Goal: Task Accomplishment & Management: Manage account settings

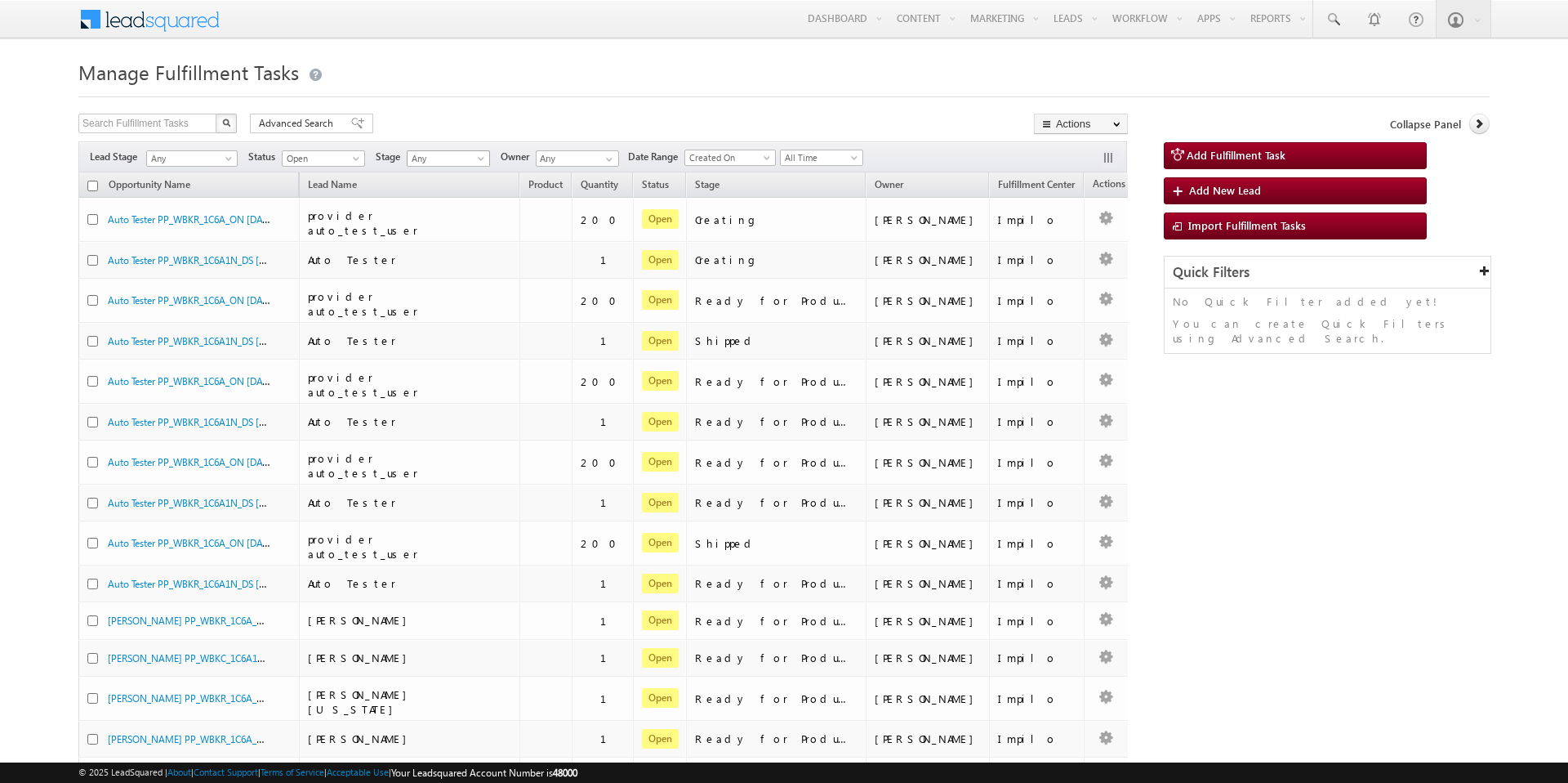
click at [478, 156] on span at bounding box center [482, 161] width 13 height 13
click at [447, 304] on link "Shipped" at bounding box center [450, 304] width 82 height 15
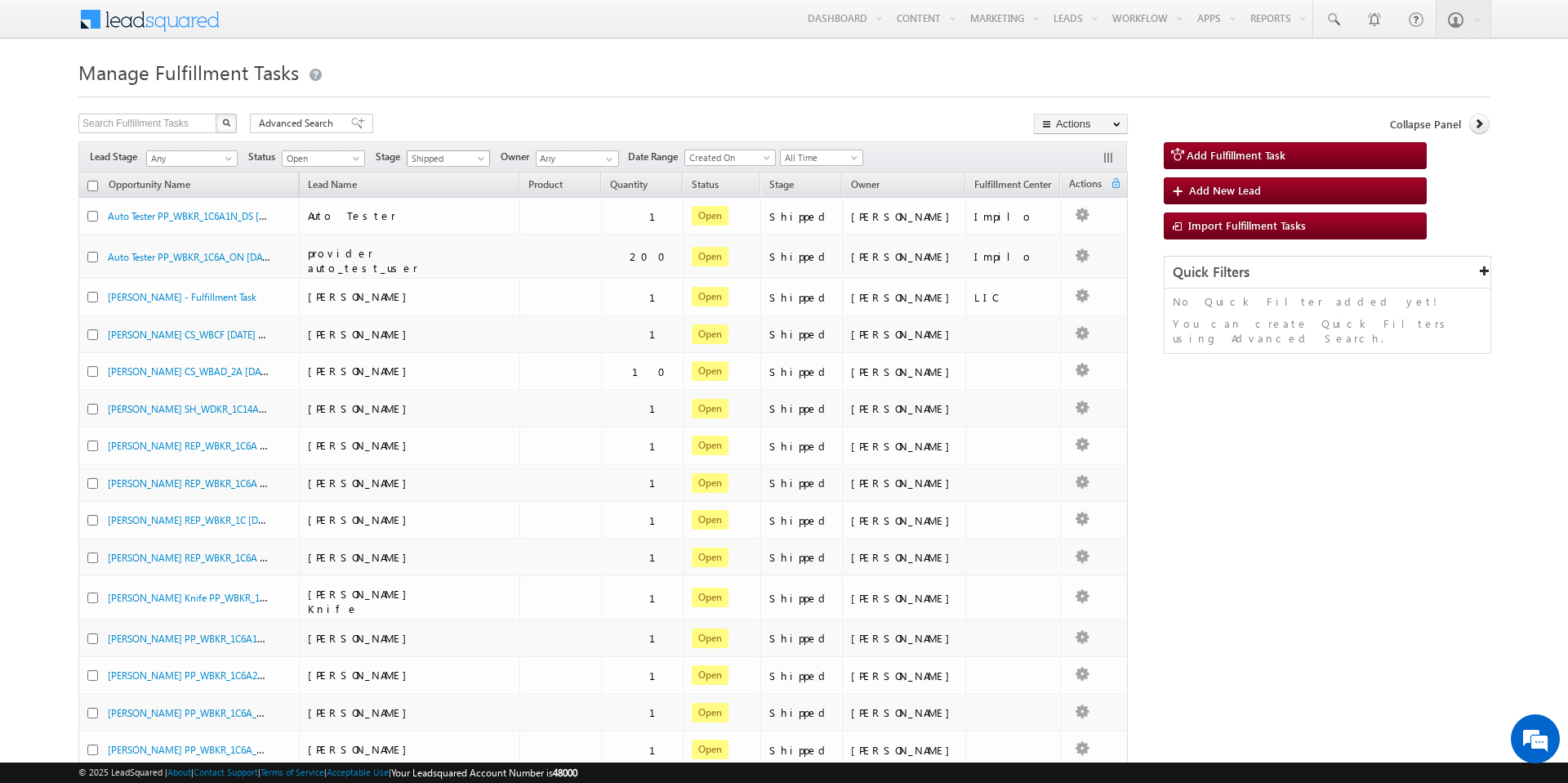
click at [485, 155] on span at bounding box center [482, 161] width 13 height 13
click at [458, 281] on link "Ready to Ship" at bounding box center [450, 288] width 82 height 15
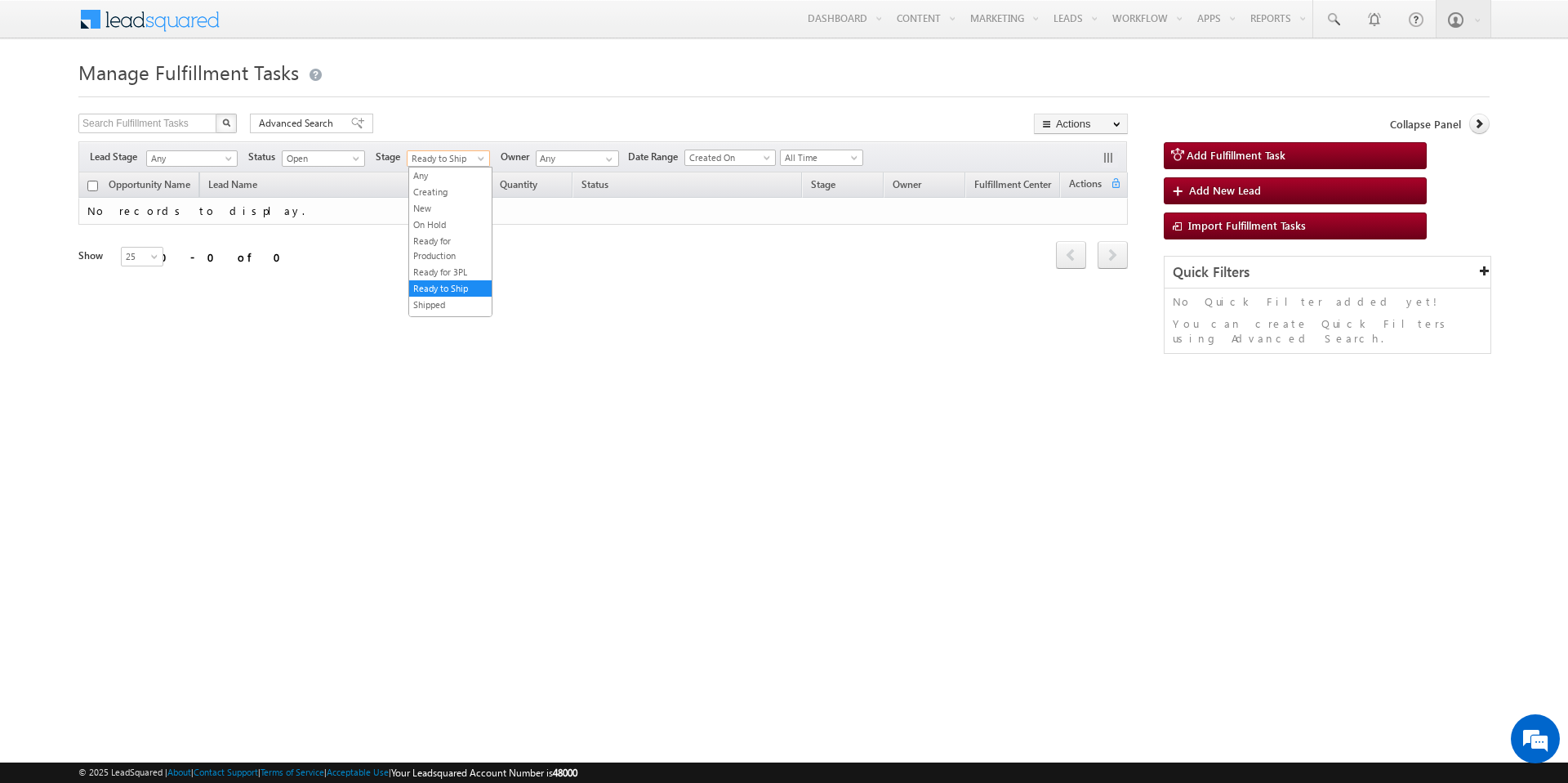
click at [480, 161] on span at bounding box center [482, 161] width 13 height 13
click at [463, 268] on link "Ready for 3PL" at bounding box center [450, 272] width 82 height 15
click at [464, 165] on span "Ready for 3PL" at bounding box center [447, 158] width 78 height 15
click at [462, 251] on link "Ready for Production" at bounding box center [450, 248] width 82 height 29
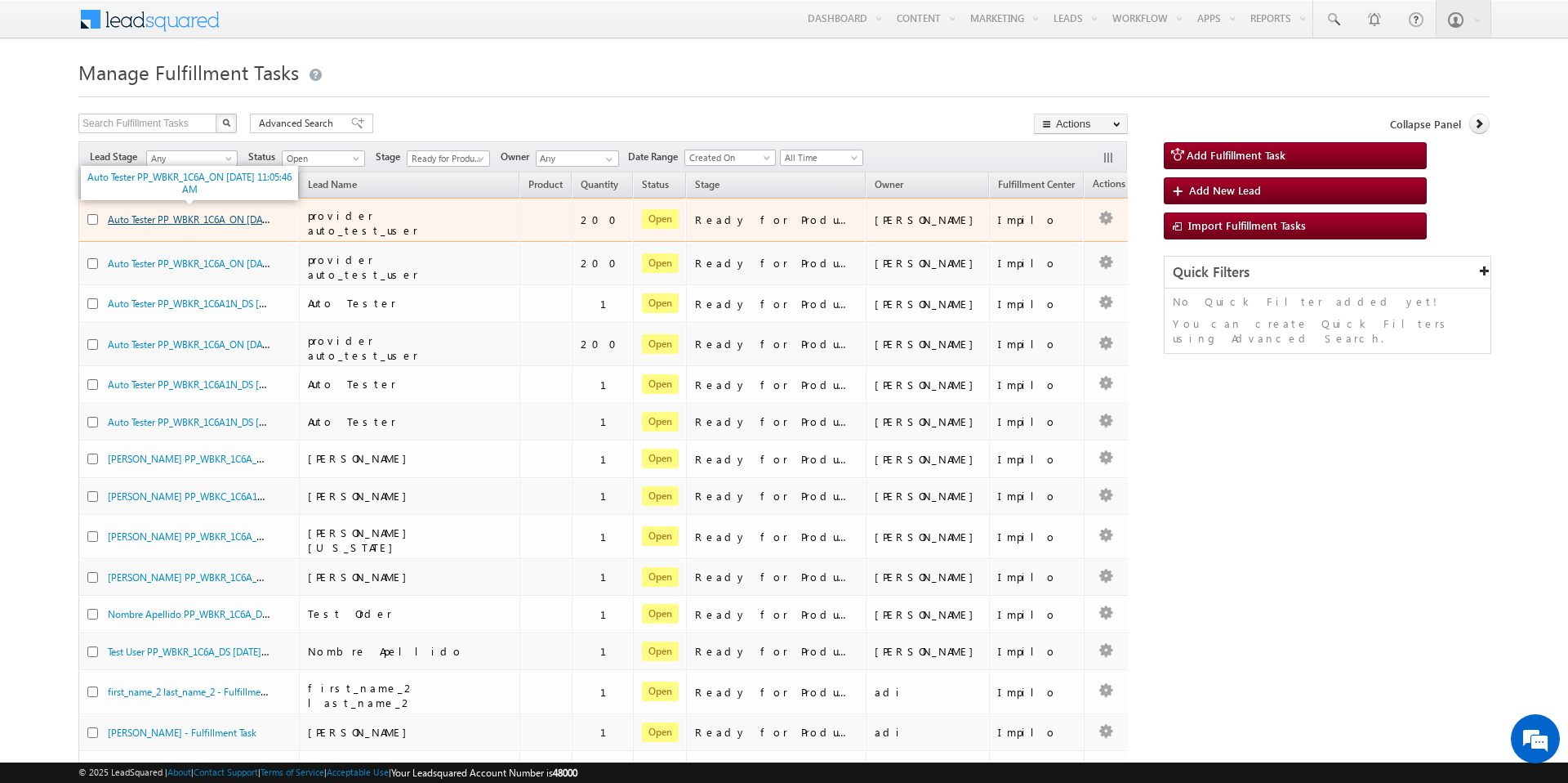
click at [206, 213] on link "Auto Tester PP_WBKR_1C6A_ON 10/15/2025 11:05:46 AM" at bounding box center [218, 219] width 222 height 14
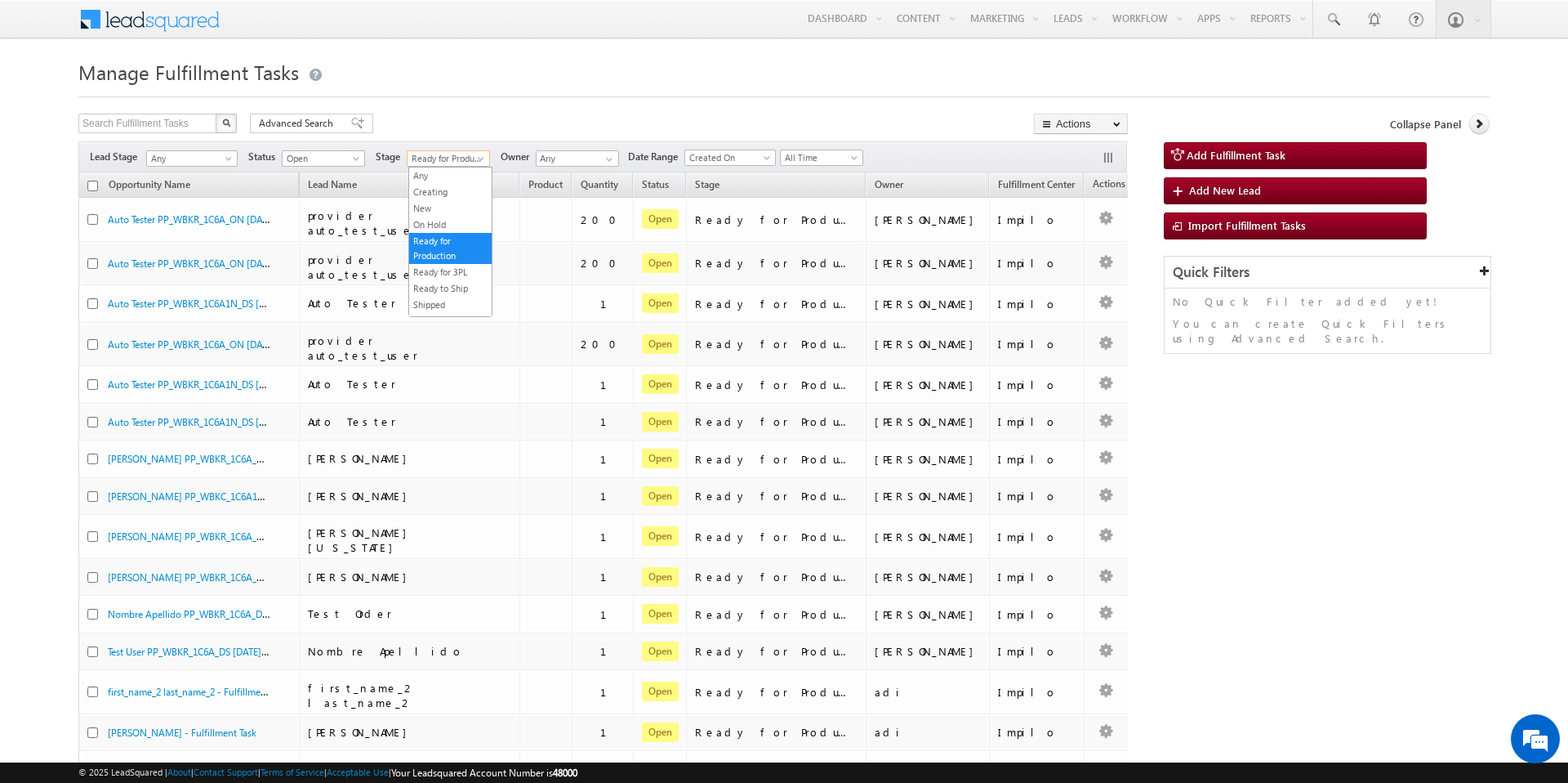
click at [478, 158] on span at bounding box center [482, 161] width 13 height 13
click at [454, 204] on link "New" at bounding box center [450, 208] width 82 height 15
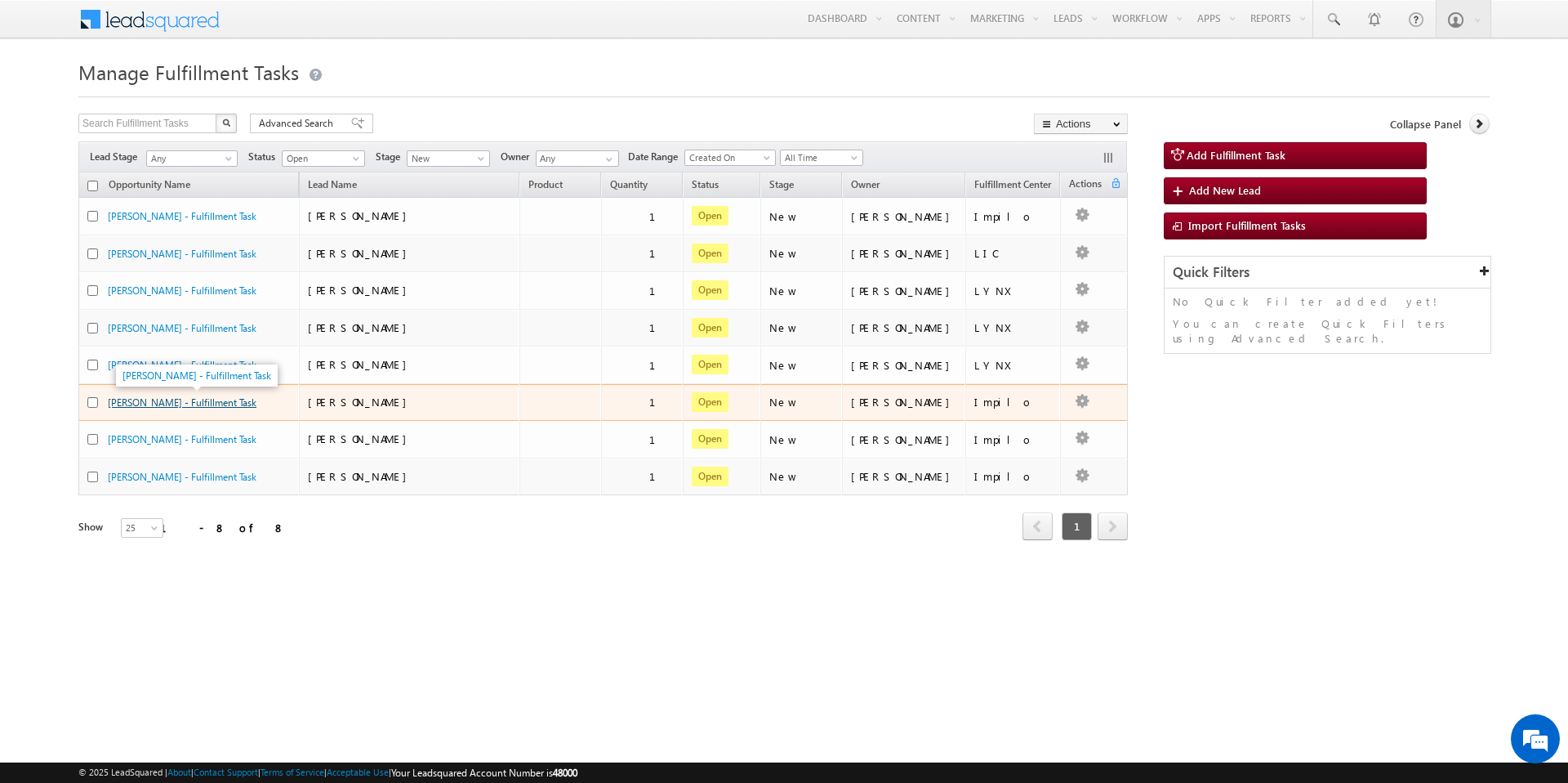
click at [165, 405] on link "[PERSON_NAME] - Fulfillment Task" at bounding box center [182, 403] width 149 height 12
click at [194, 399] on link "[PERSON_NAME] - Fulfillment Task" at bounding box center [182, 403] width 149 height 12
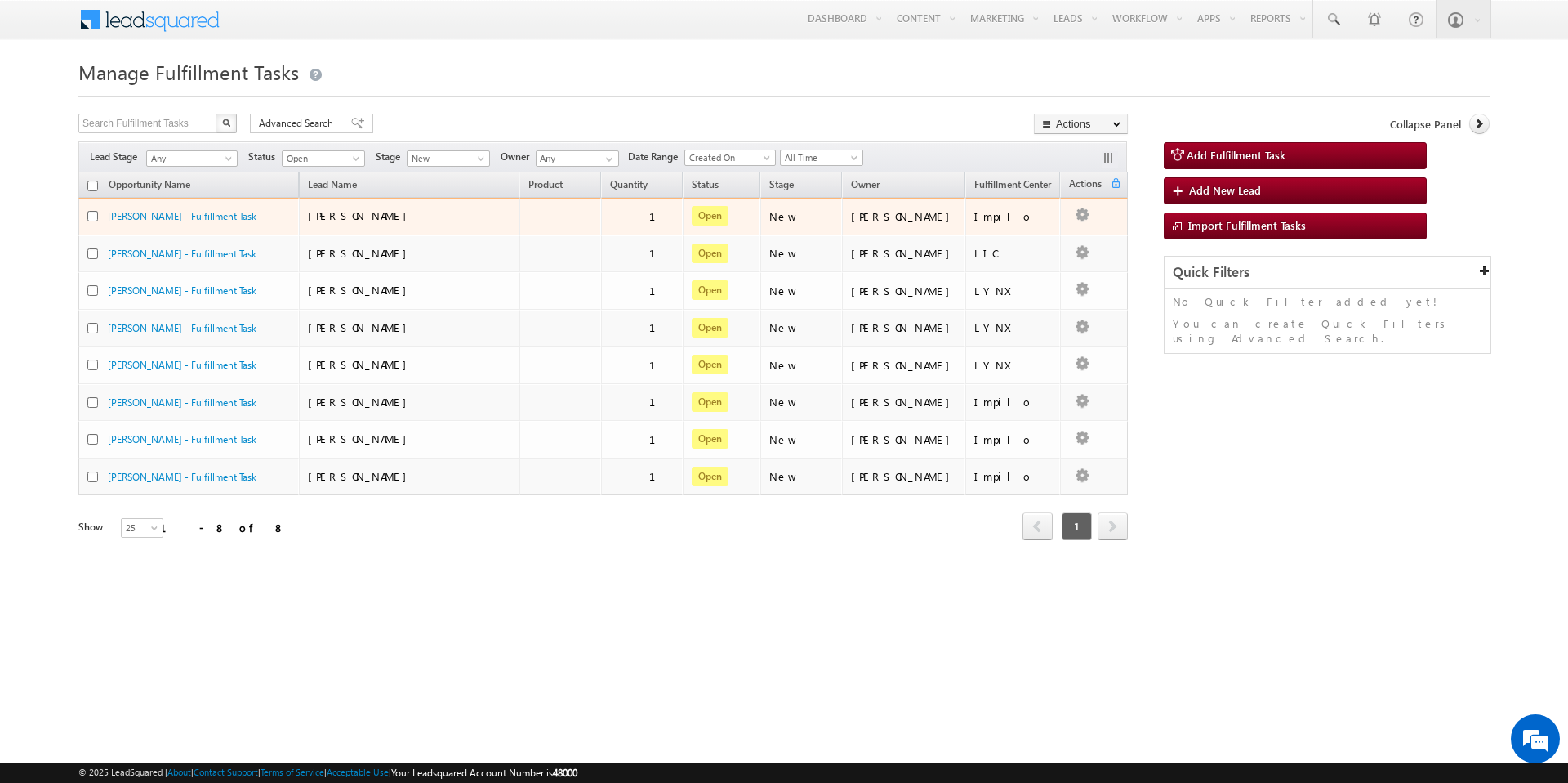
click at [174, 206] on td "[PERSON_NAME] - Fulfillment Task" at bounding box center [188, 216] width 220 height 37
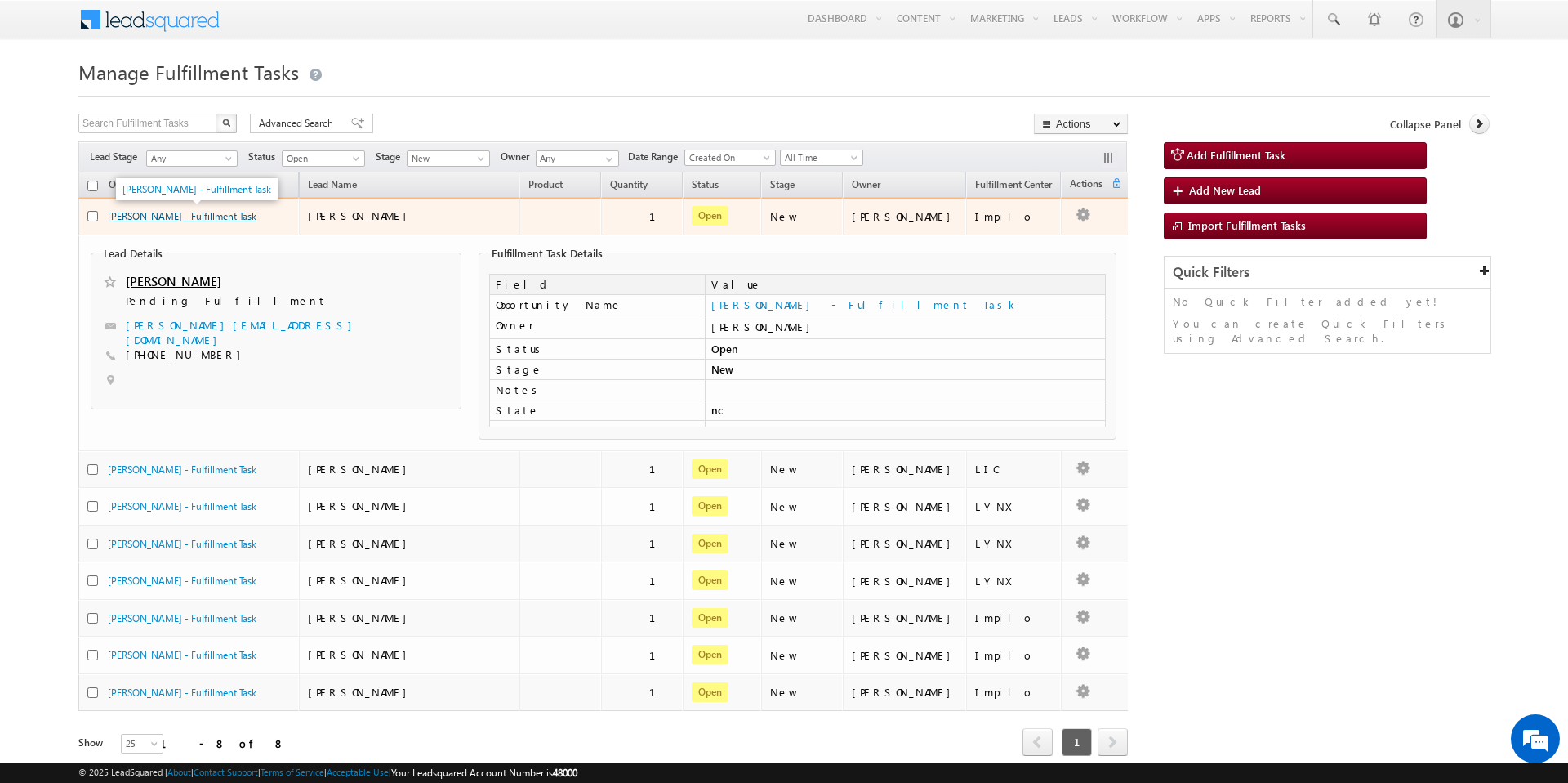
click at [210, 219] on link "[PERSON_NAME] - Fulfillment Task" at bounding box center [182, 216] width 149 height 12
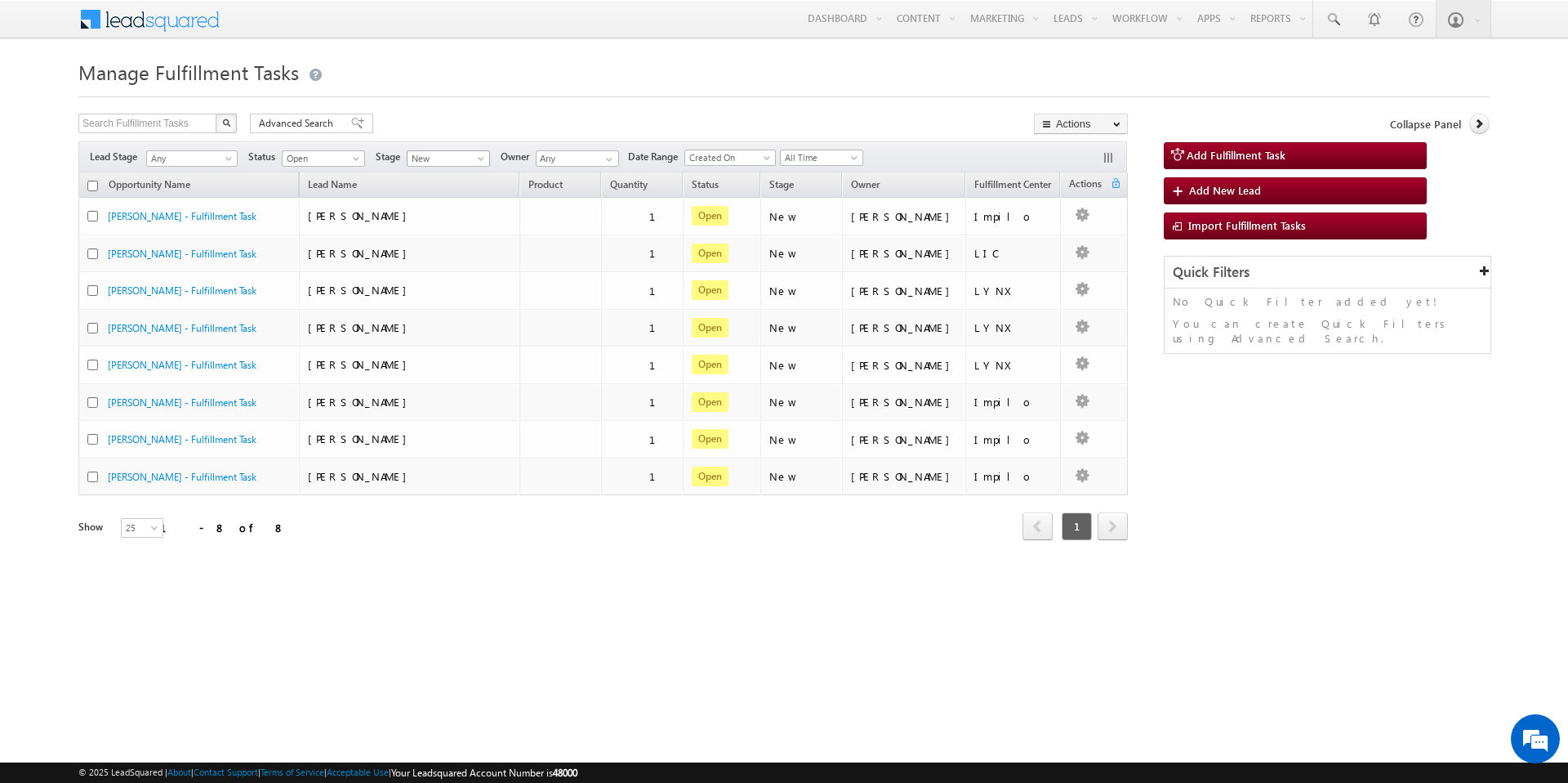
click at [481, 155] on span at bounding box center [482, 161] width 13 height 13
click at [470, 187] on link "Creating" at bounding box center [450, 192] width 82 height 15
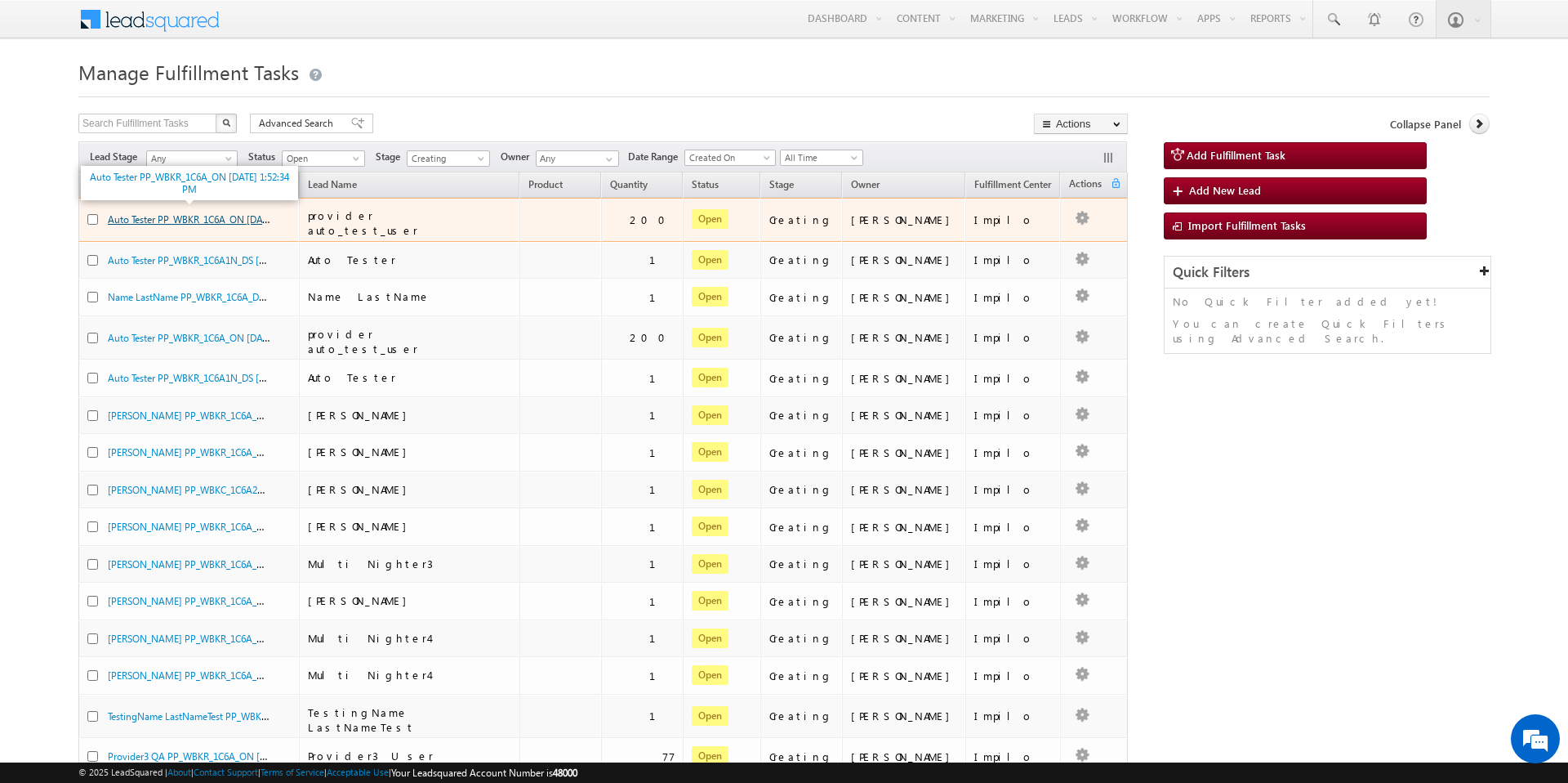
click at [184, 219] on link "Auto Tester PP_WBKR_1C6A_ON 10/15/2025 1:52:34 PM" at bounding box center [216, 219] width 217 height 14
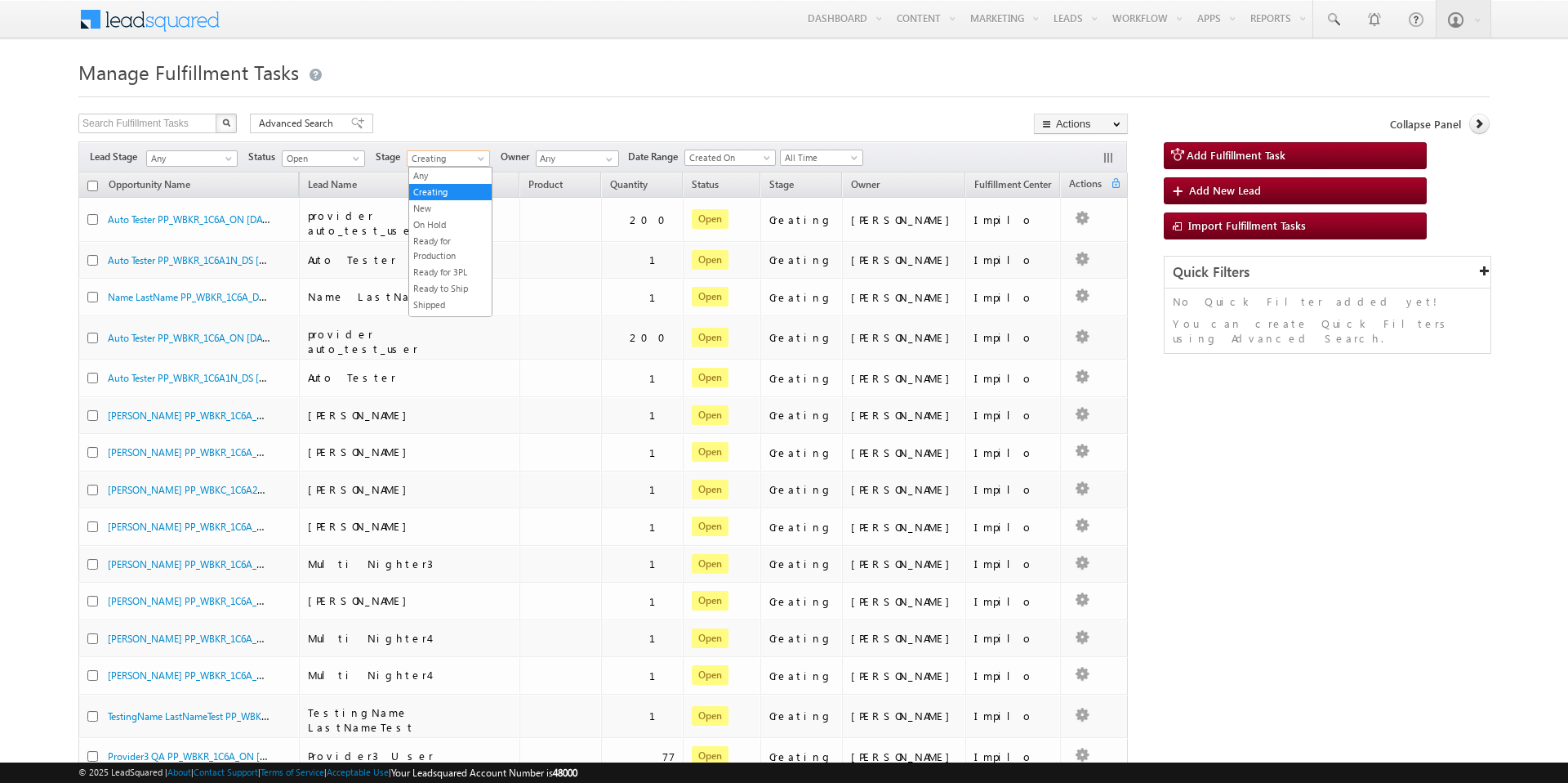
click at [471, 158] on span "Creating" at bounding box center [447, 158] width 78 height 15
click at [464, 281] on link "Ready to Ship" at bounding box center [450, 288] width 82 height 15
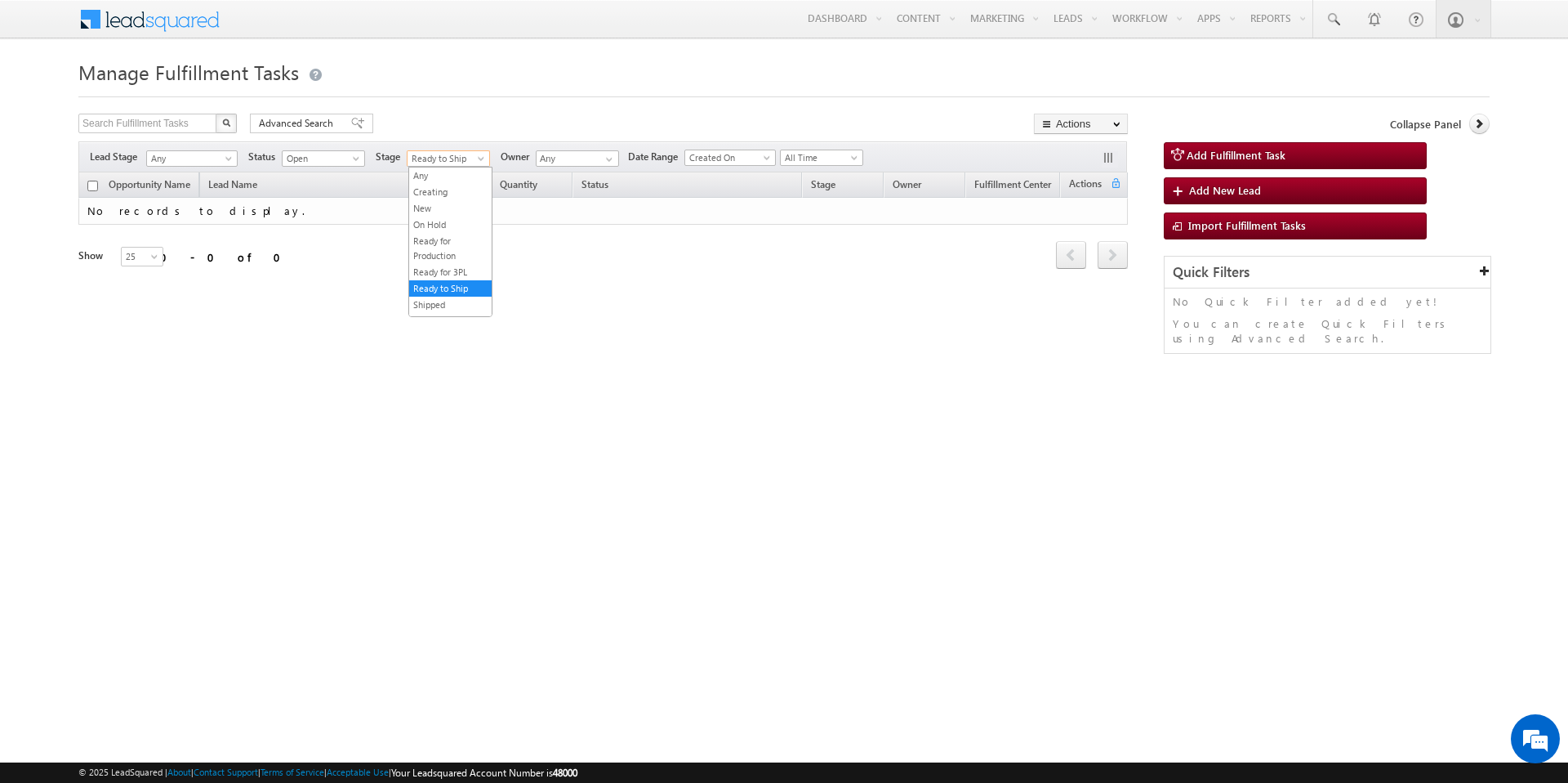
click at [447, 155] on span "Ready to Ship" at bounding box center [447, 158] width 78 height 15
click at [466, 250] on link "Ready for Production" at bounding box center [450, 248] width 82 height 29
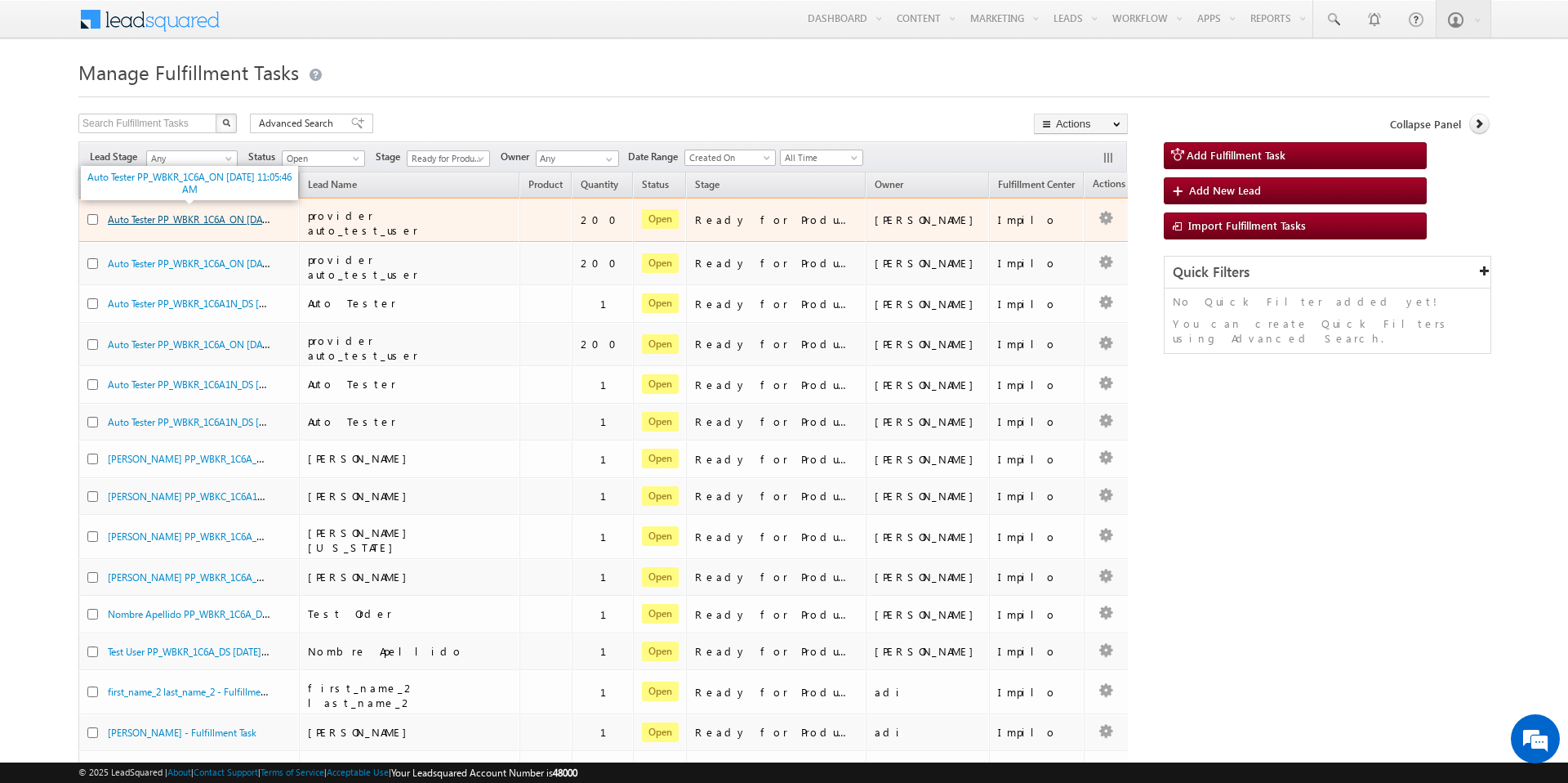
click at [252, 218] on link "Auto Tester PP_WBKR_1C6A_ON [DATE] 11:05:46 AM" at bounding box center [218, 219] width 222 height 14
click at [94, 214] on input "checkbox" at bounding box center [93, 219] width 11 height 11
checkbox input "true"
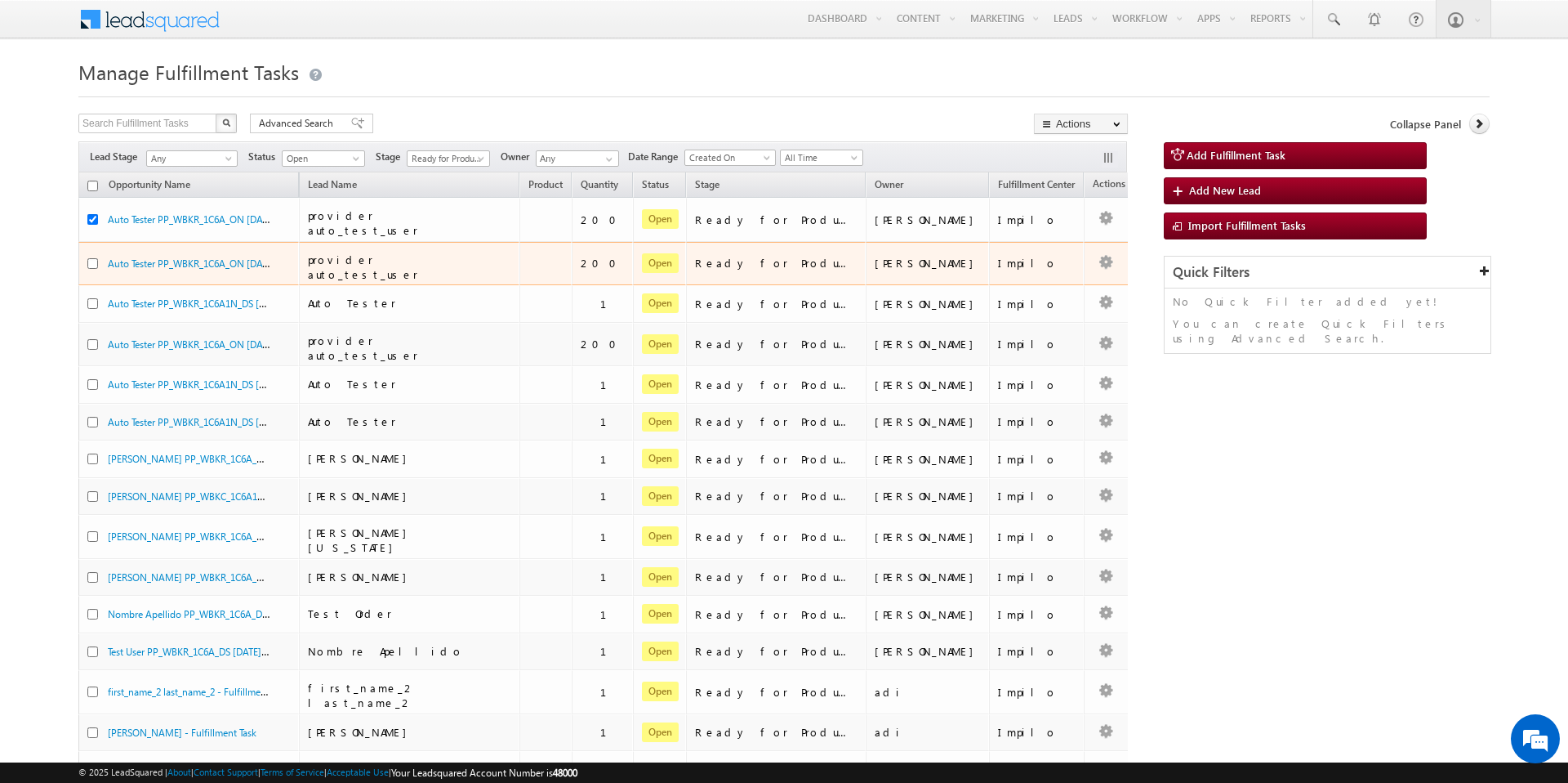
click at [93, 244] on td "Auto Tester PP_WBKR_1C6A_ON [DATE] 1:46:39 AM" at bounding box center [188, 264] width 220 height 44
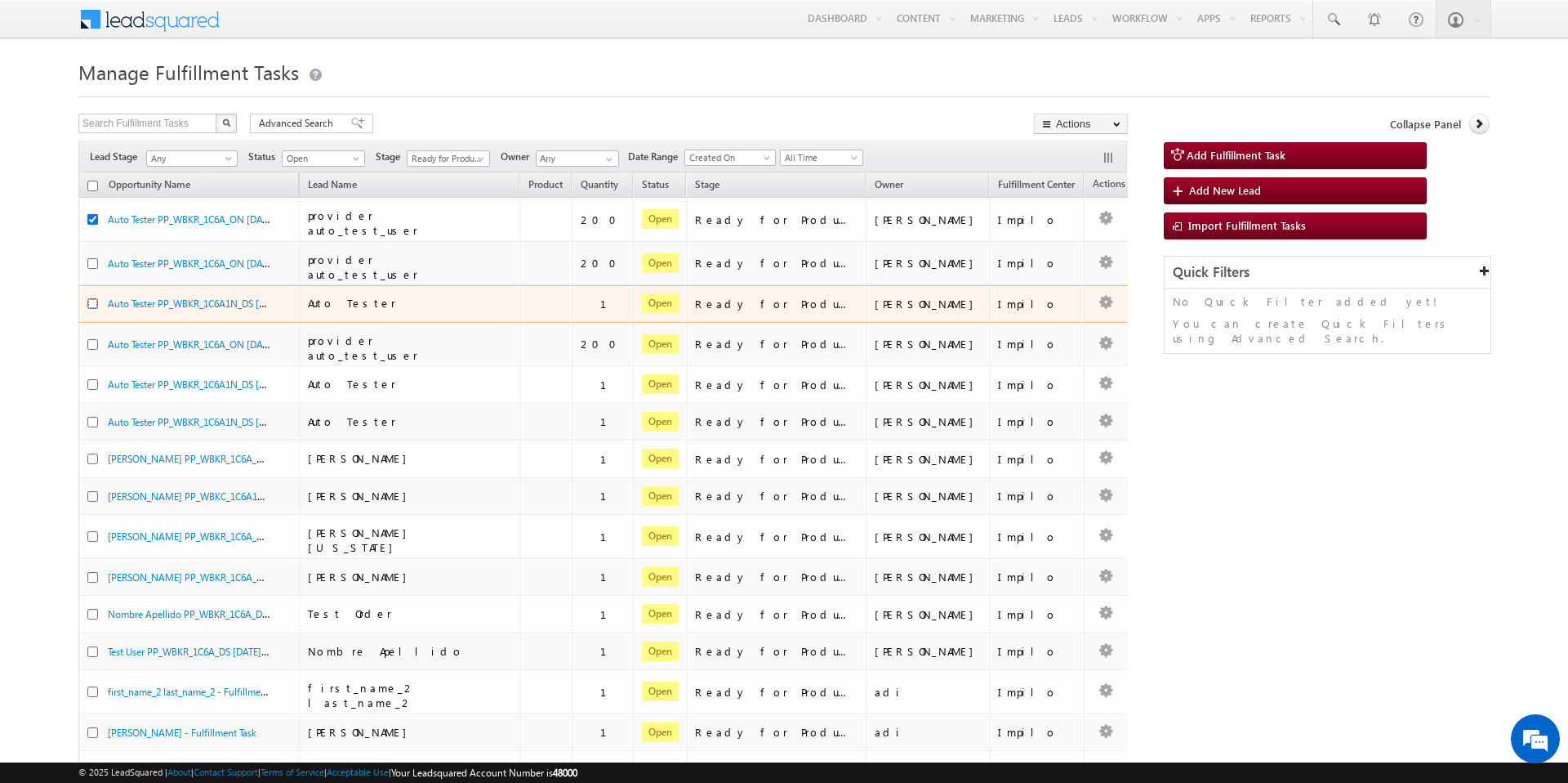
click at [92, 298] on input "checkbox" at bounding box center [93, 303] width 11 height 11
checkbox input "true"
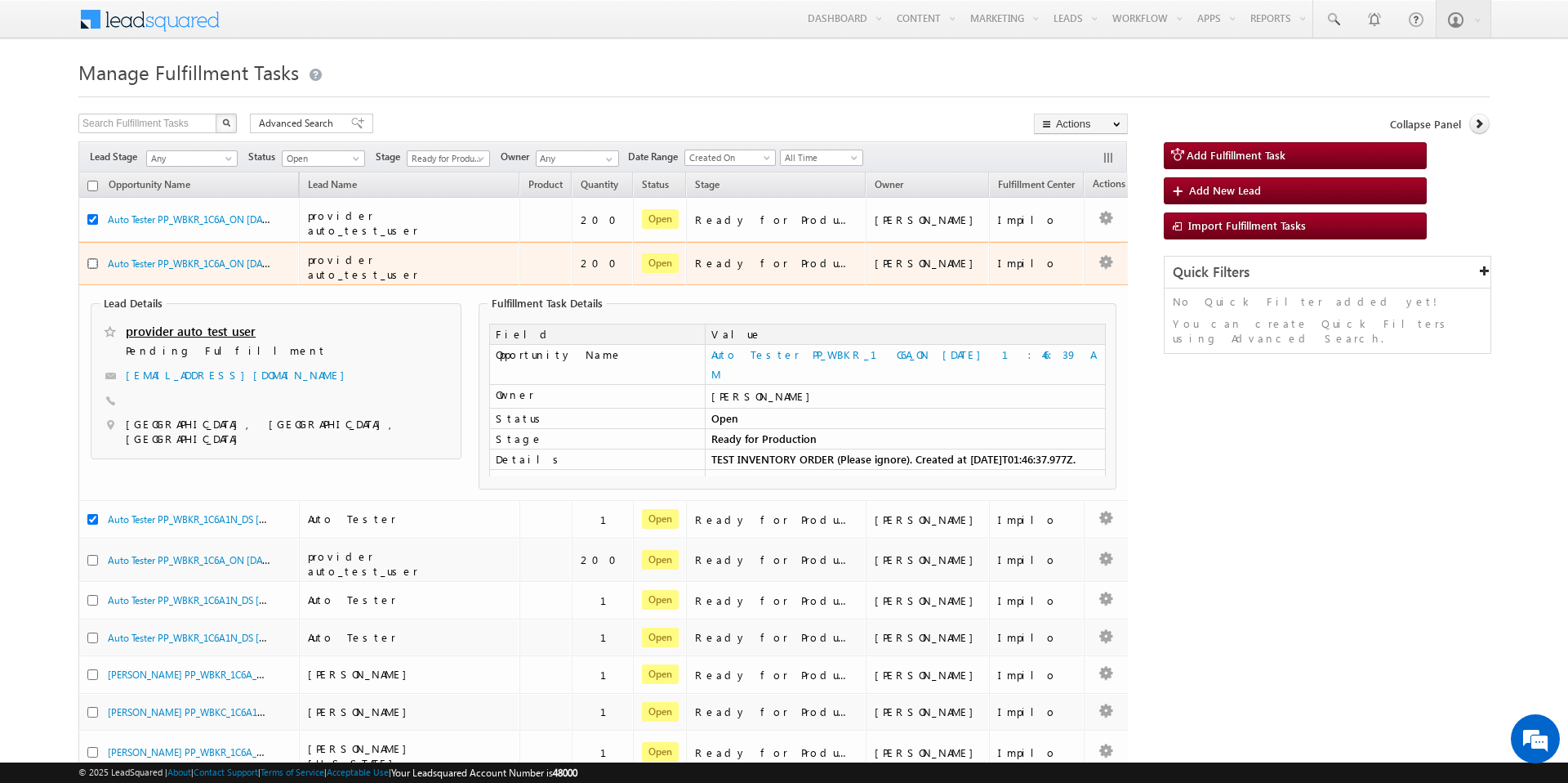
click at [93, 258] on input "checkbox" at bounding box center [93, 264] width 11 height 11
checkbox input "true"
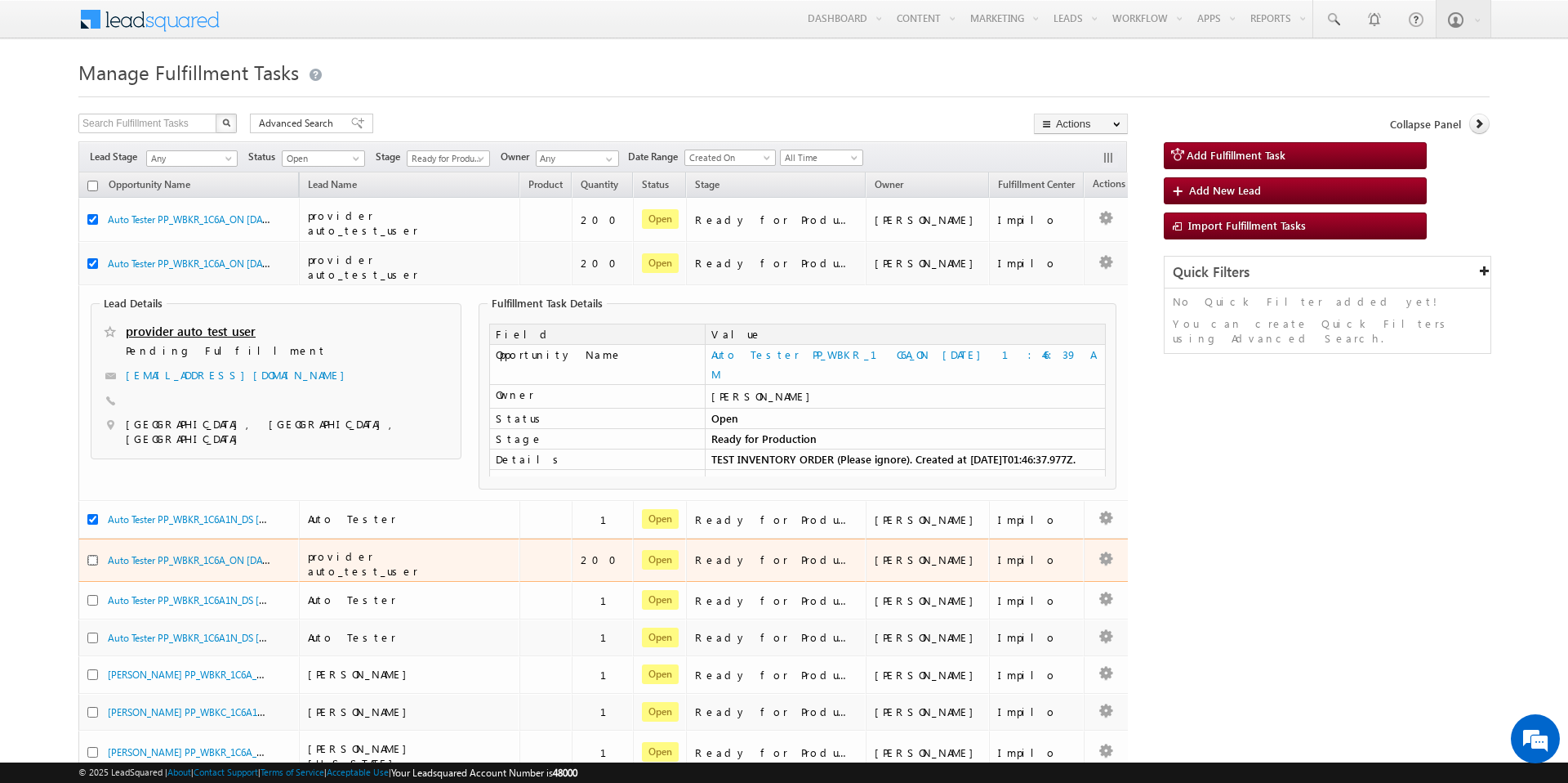
click at [89, 555] on input "checkbox" at bounding box center [93, 560] width 11 height 11
checkbox input "true"
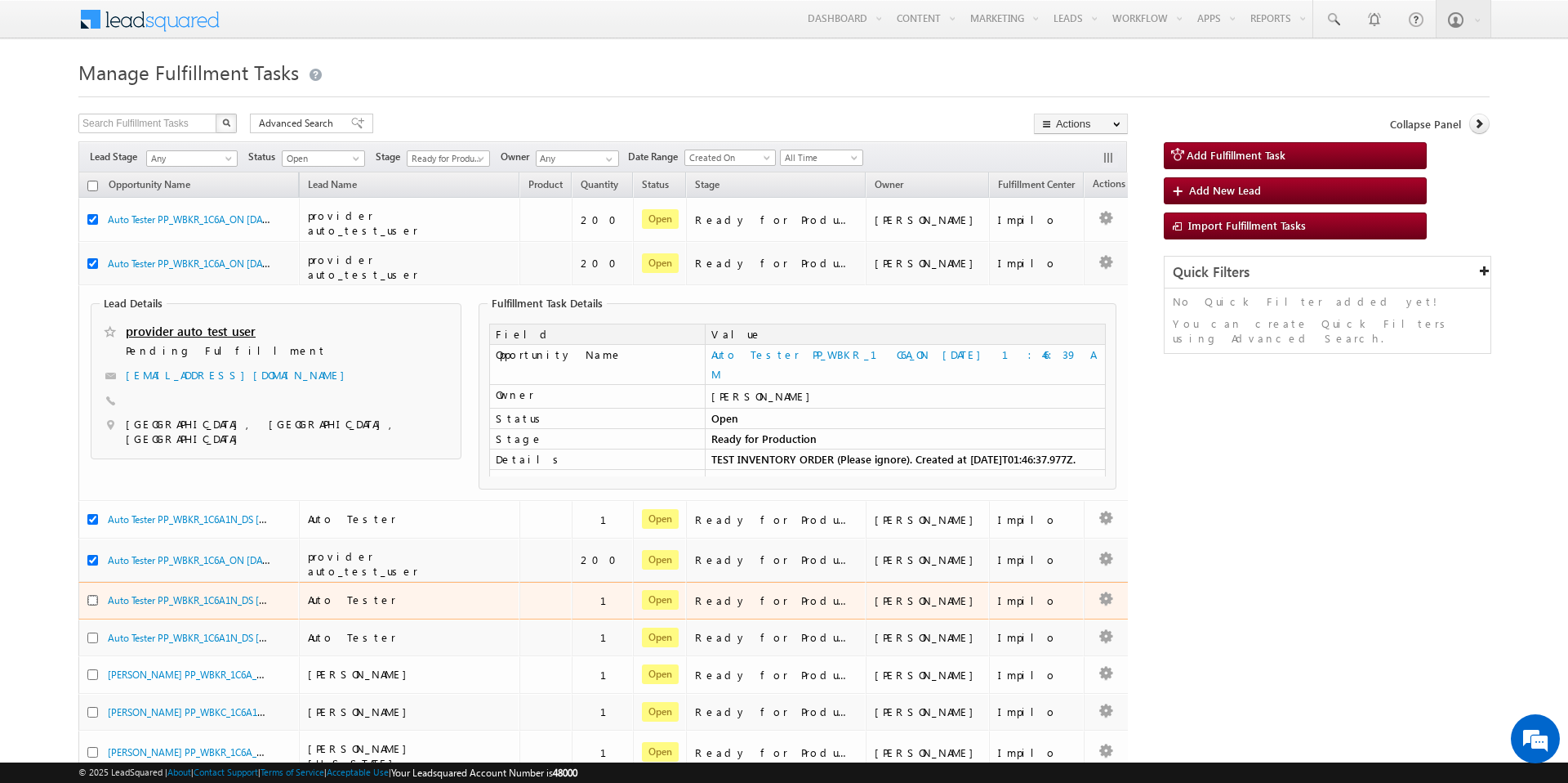
click at [95, 595] on input "checkbox" at bounding box center [93, 600] width 11 height 11
checkbox input "true"
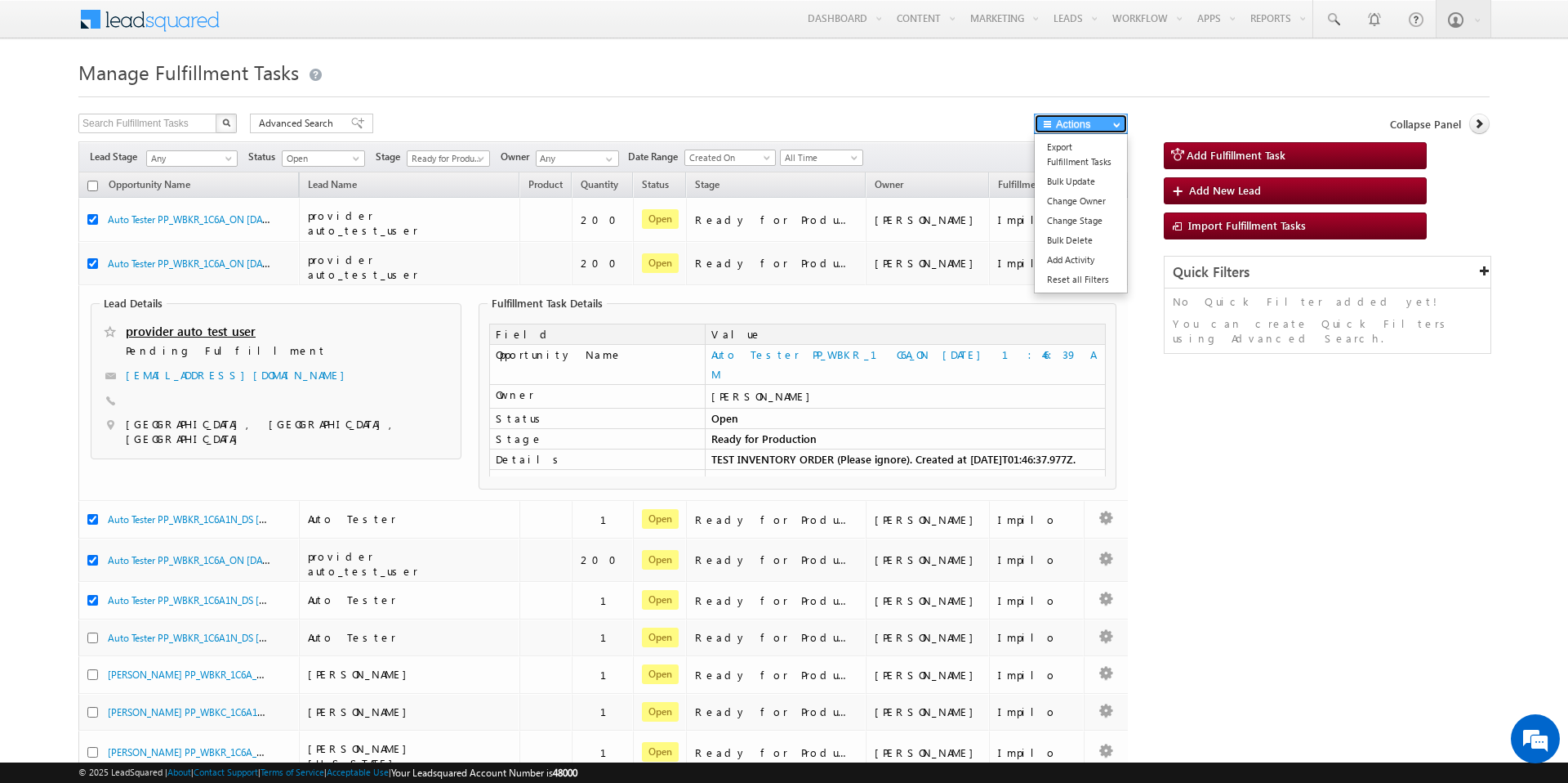
click at [1125, 127] on button "Actions" at bounding box center [1081, 123] width 94 height 20
click at [1105, 127] on button "Actions" at bounding box center [1081, 123] width 94 height 20
click at [1090, 219] on link "Change Stage" at bounding box center [1081, 220] width 92 height 19
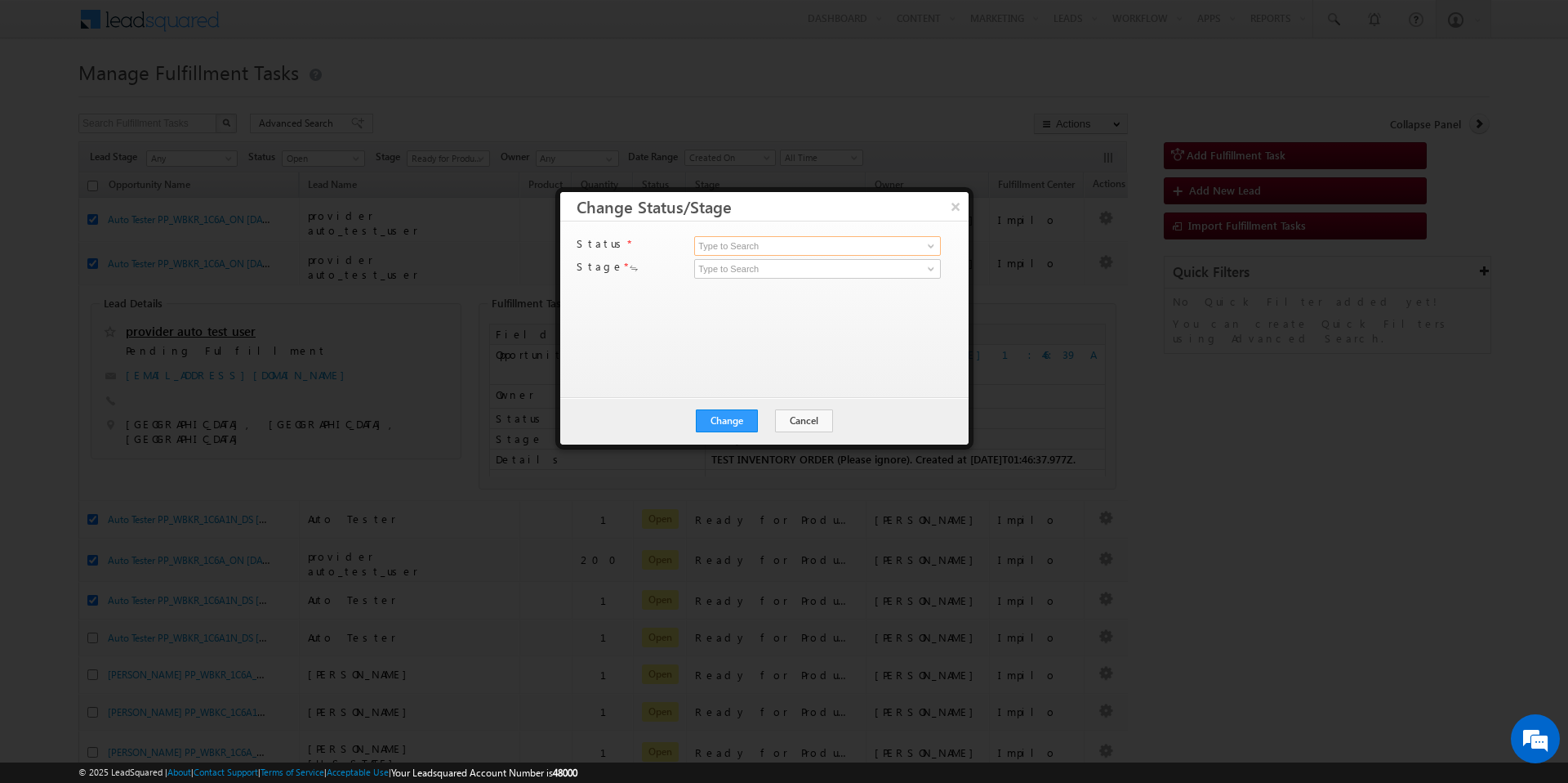
click at [851, 236] on input at bounding box center [817, 246] width 247 height 19
click at [934, 243] on span at bounding box center [930, 246] width 13 height 13
click at [800, 263] on link "Open" at bounding box center [817, 265] width 247 height 19
type input "Open"
click at [801, 265] on input at bounding box center [817, 269] width 247 height 19
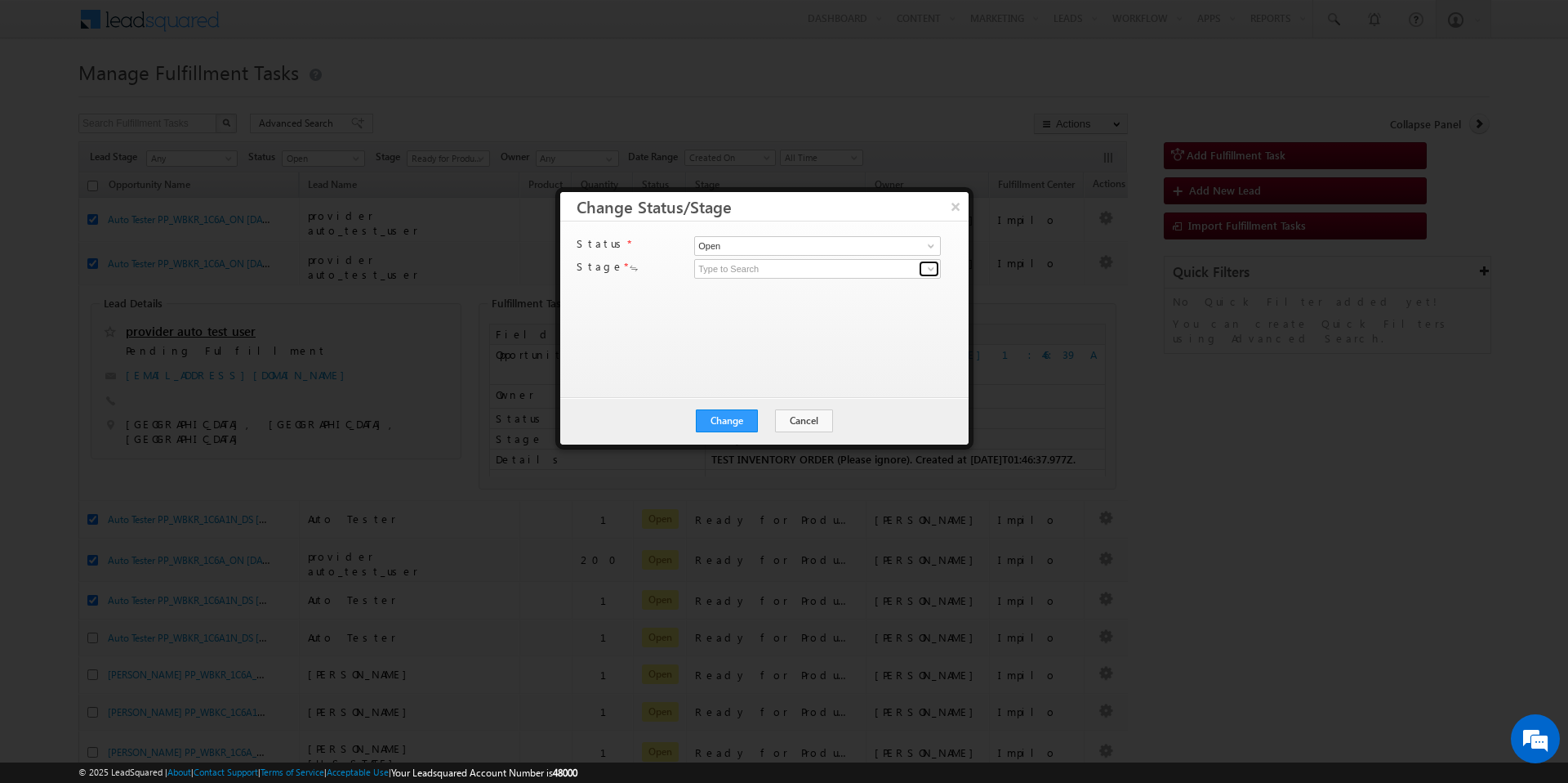
click at [928, 272] on span at bounding box center [930, 268] width 13 height 13
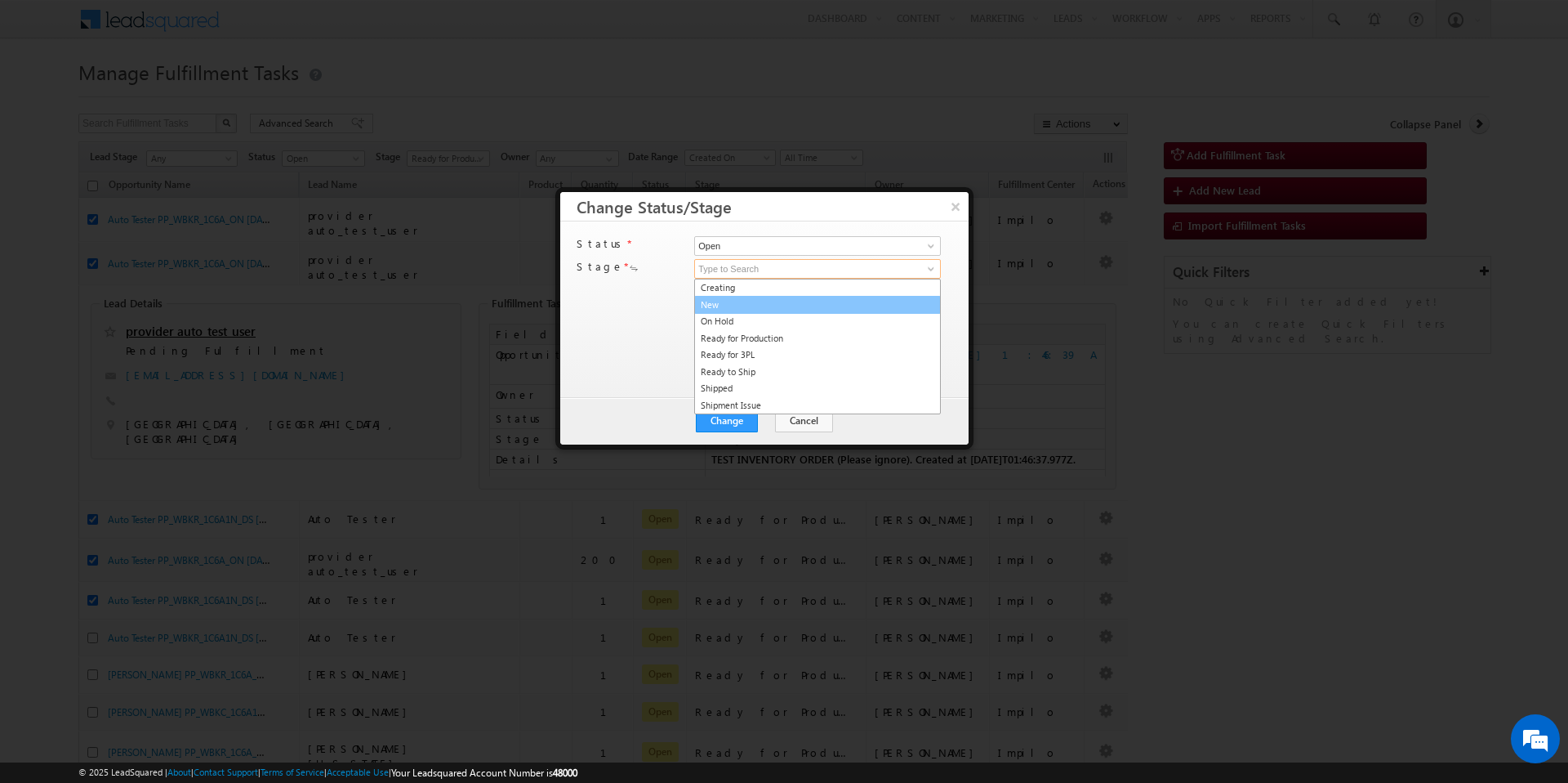
click at [830, 303] on link "New" at bounding box center [817, 304] width 247 height 19
type input "New"
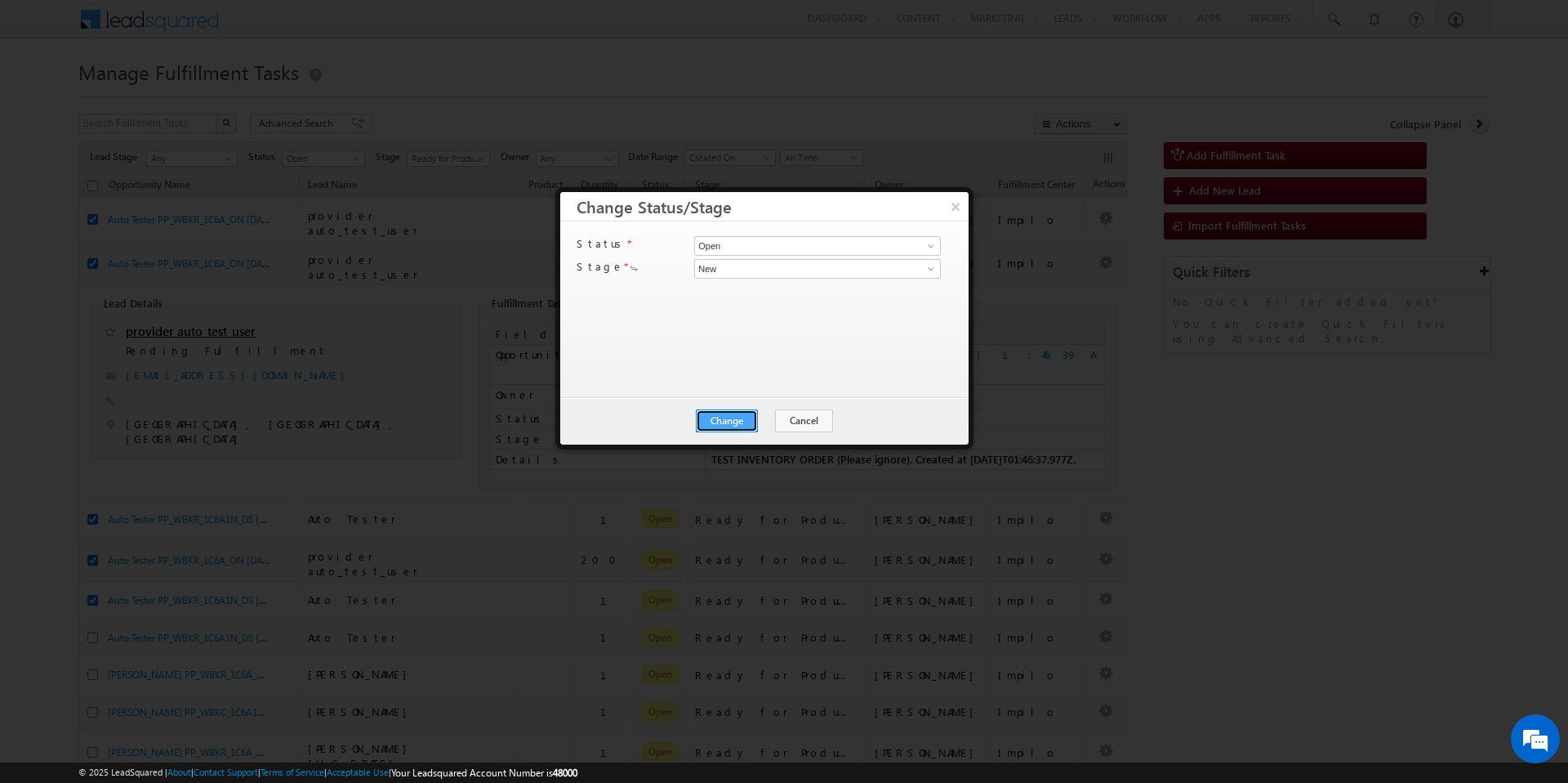
click at [733, 418] on button "Change" at bounding box center [727, 421] width 62 height 23
click at [776, 418] on button "Close" at bounding box center [767, 421] width 52 height 23
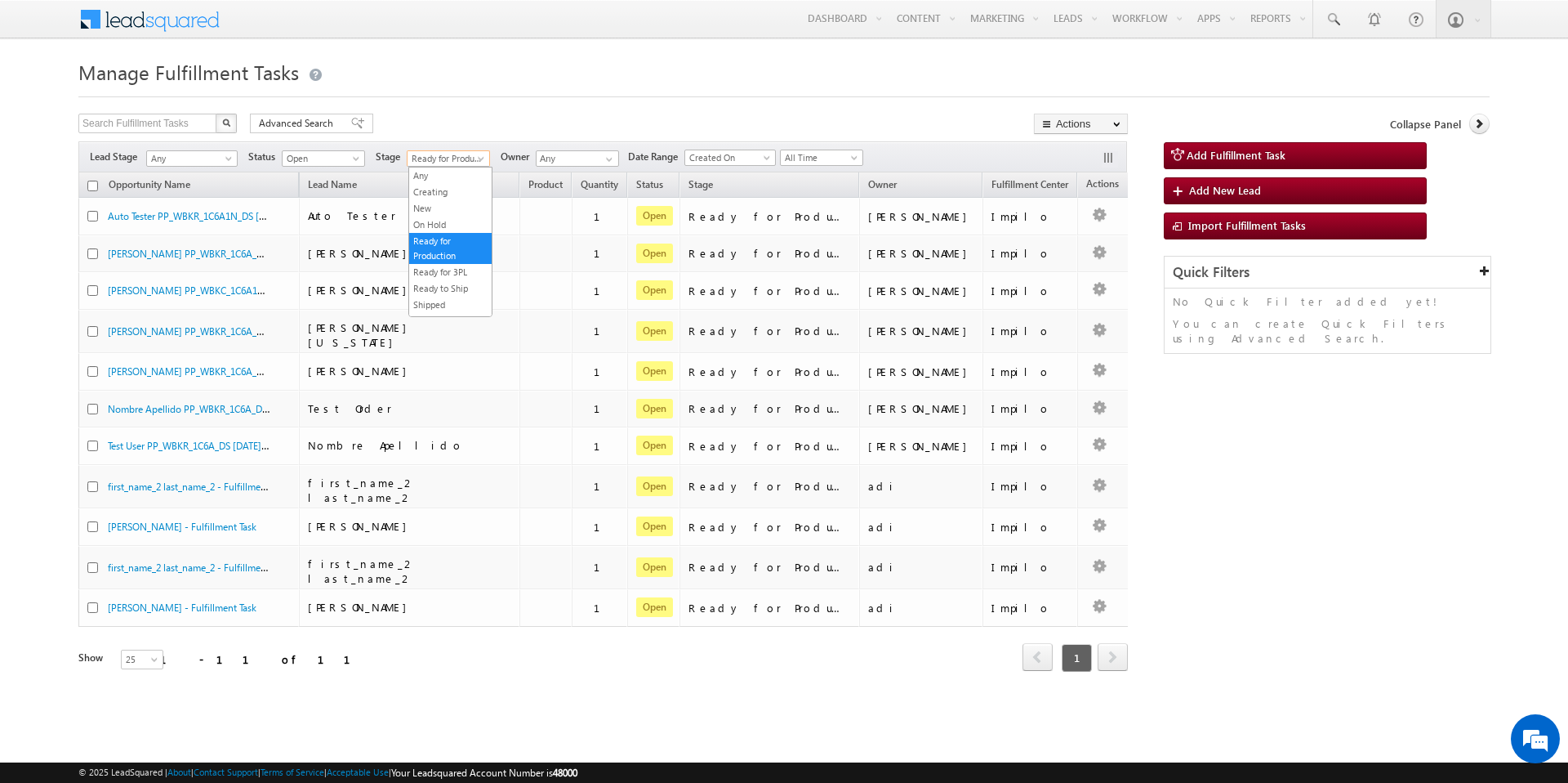
click at [482, 162] on span at bounding box center [482, 161] width 13 height 13
click at [441, 203] on link "New" at bounding box center [450, 208] width 82 height 15
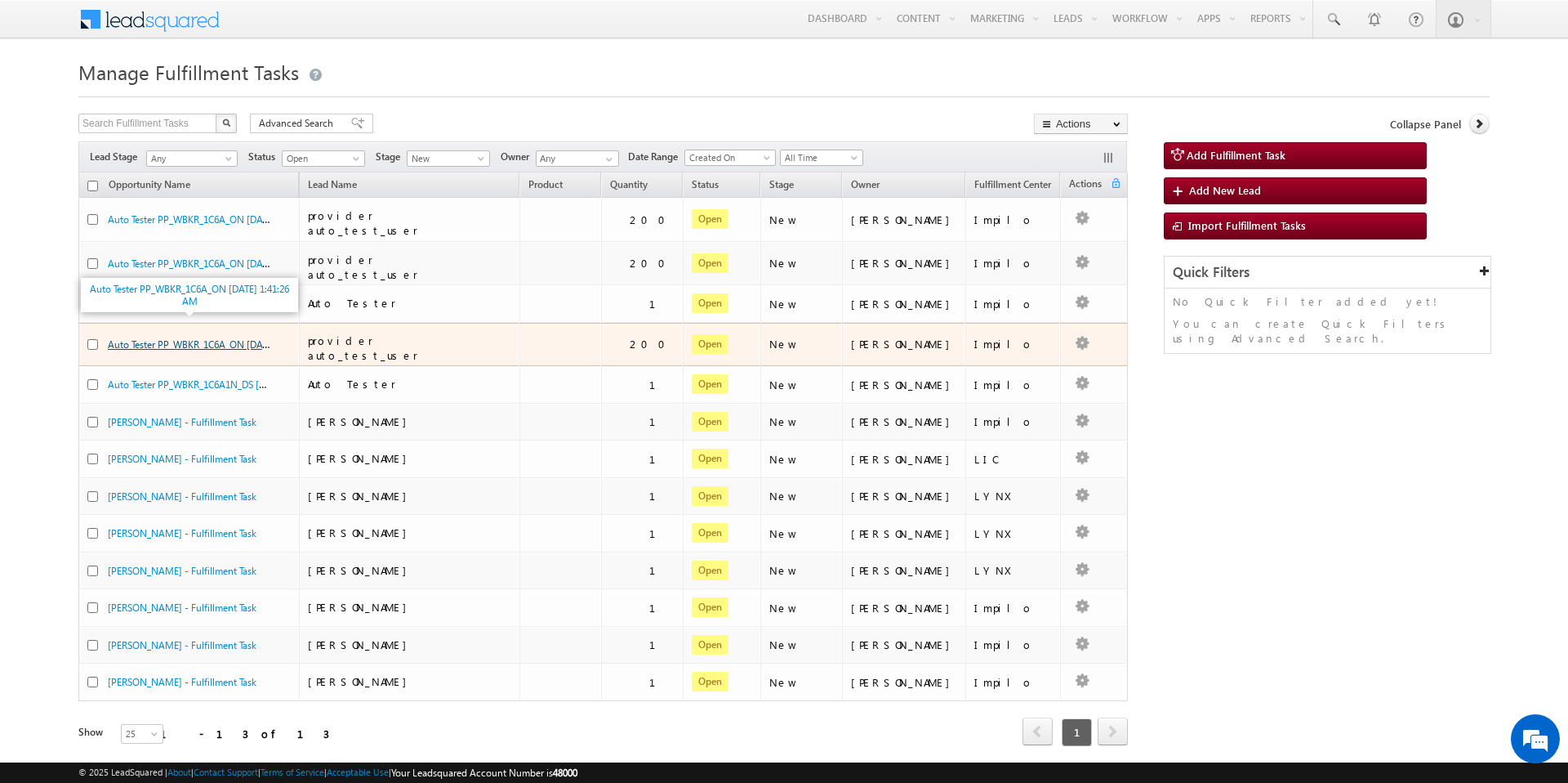
click at [229, 336] on link "Auto Tester PP_WBKR_1C6A_ON [DATE] 1:41:26 AM" at bounding box center [217, 343] width 218 height 14
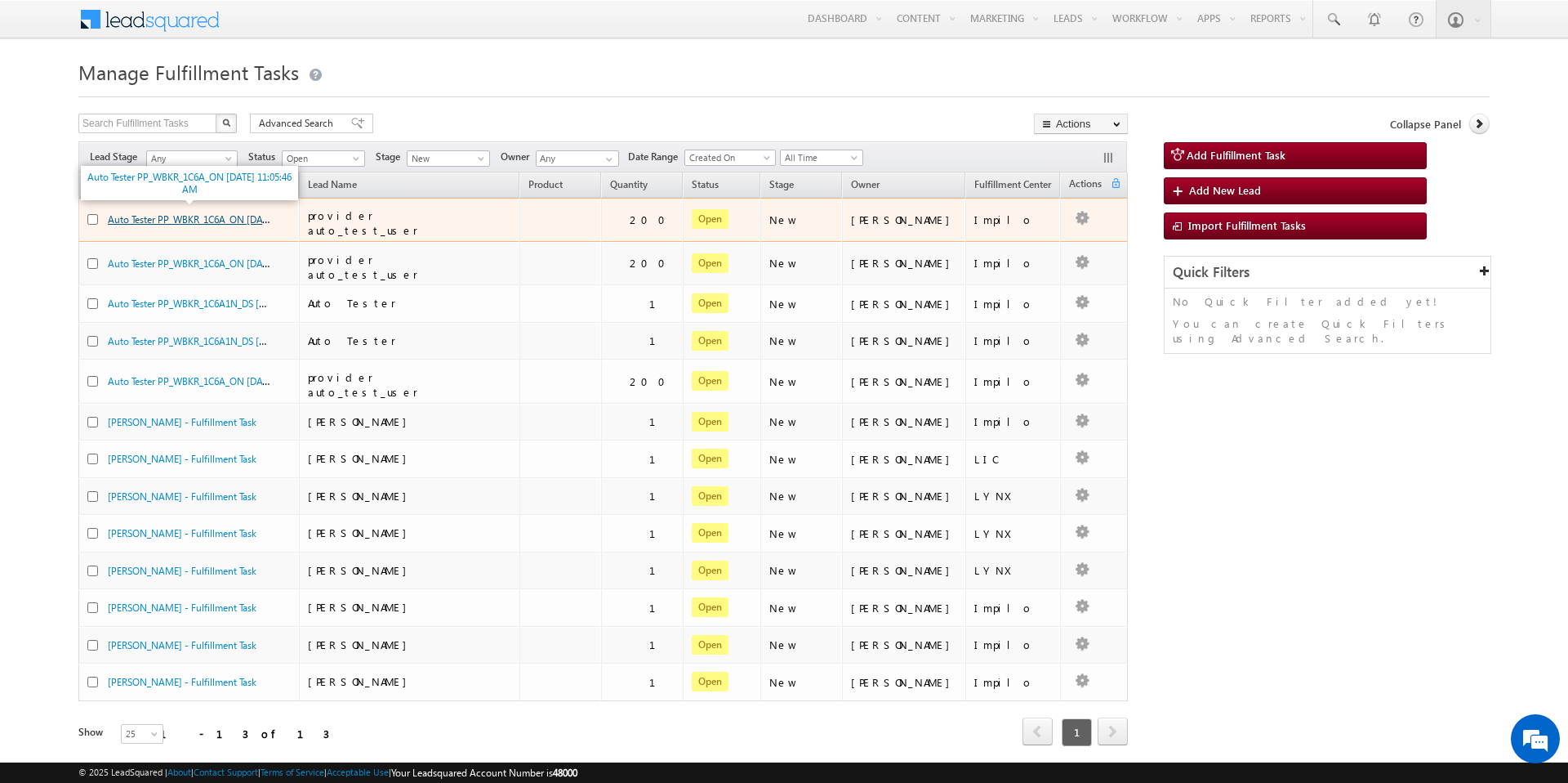
click at [196, 215] on link "Auto Tester PP_WBKR_1C6A_ON [DATE] 11:05:46 AM" at bounding box center [218, 219] width 222 height 14
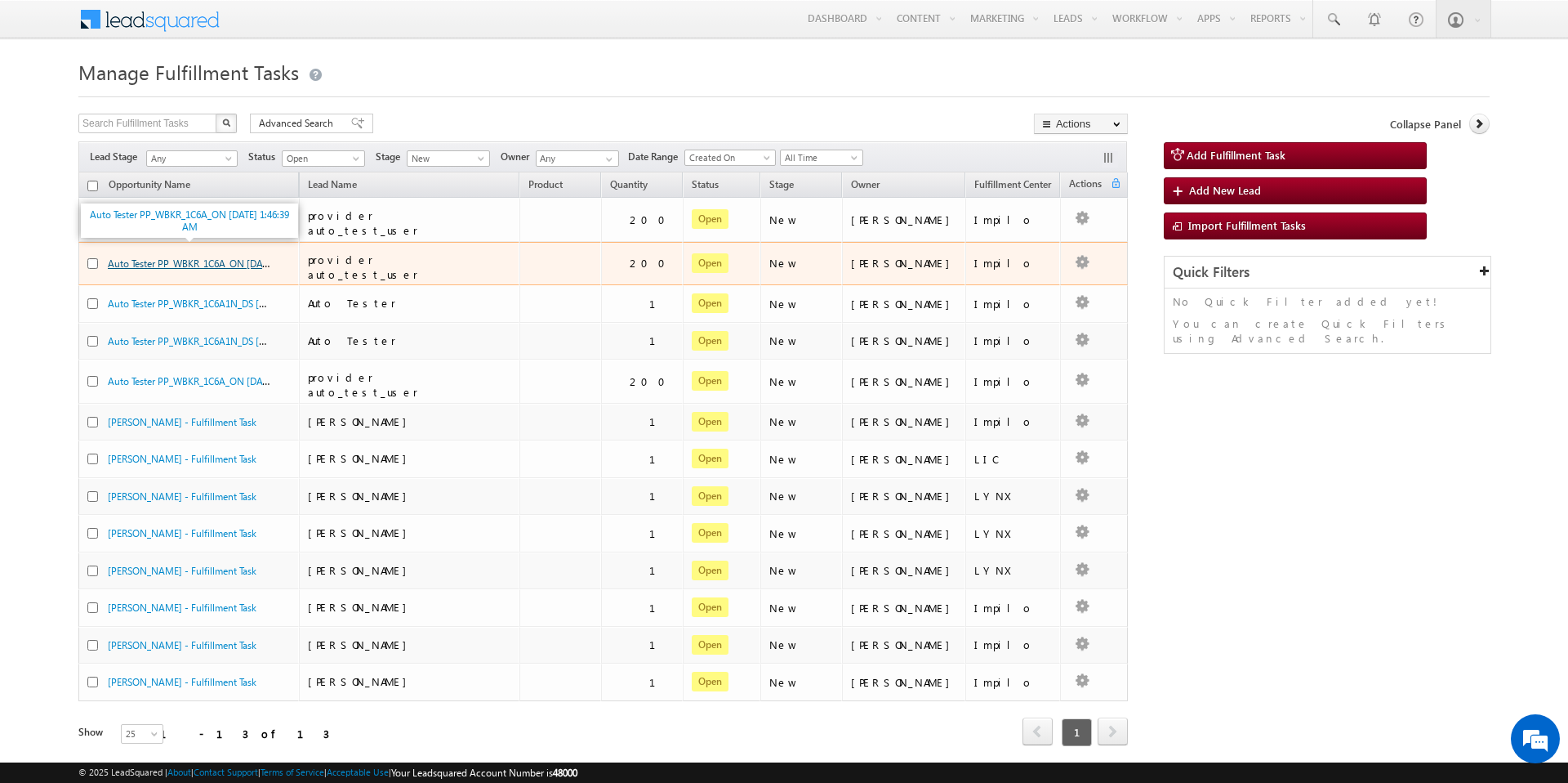
click at [217, 256] on link "Auto Tester PP_WBKR_1C6A_ON [DATE] 1:46:39 AM" at bounding box center [217, 263] width 218 height 14
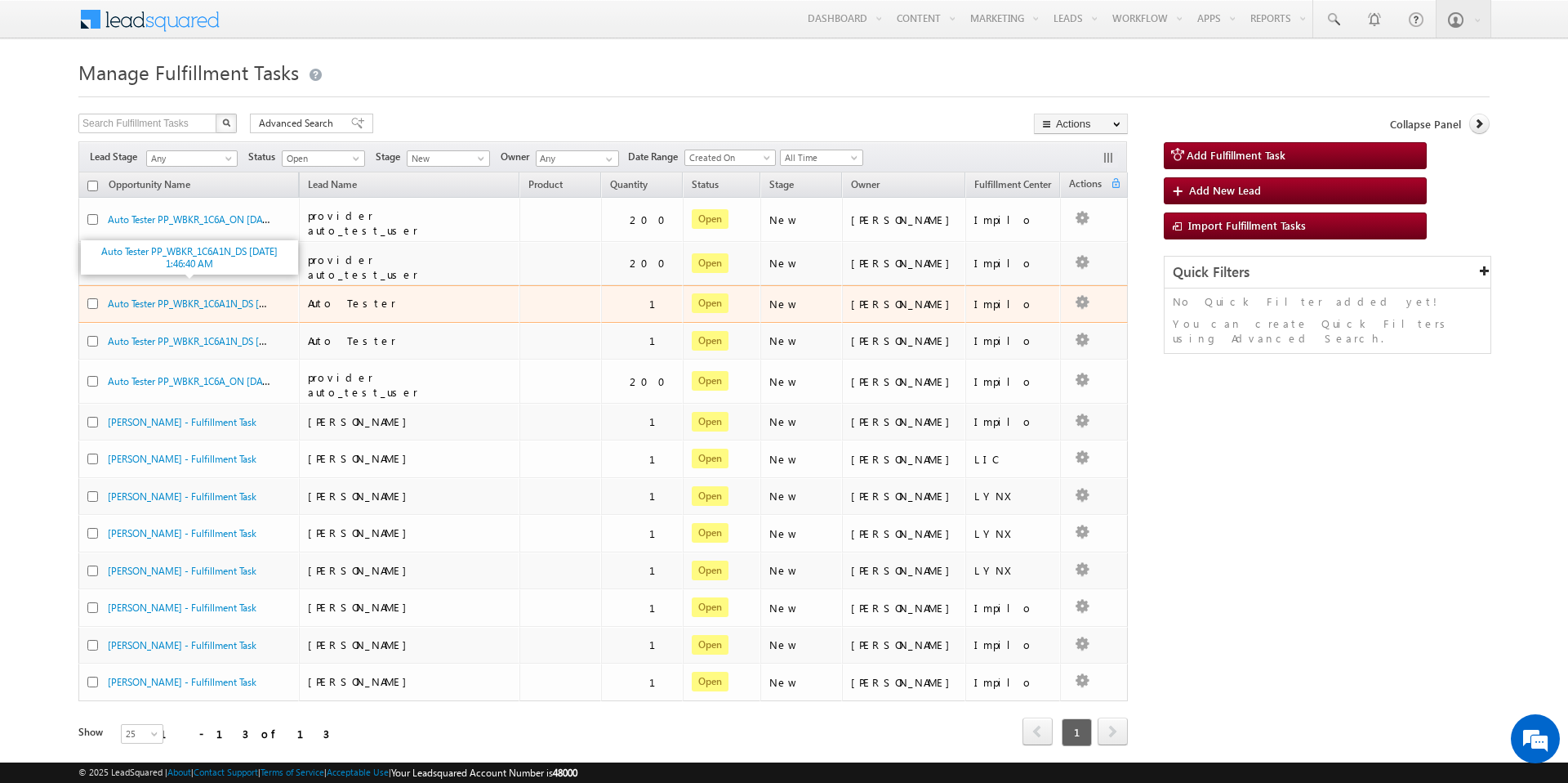
click at [177, 296] on span "Auto Tester PP_WBKR_1C6A1N_DS [DATE] 1:46:40 AM" at bounding box center [221, 303] width 226 height 14
click at [166, 296] on link "Auto Tester PP_WBKR_1C6A1N_DS [DATE] 1:46:40 AM" at bounding box center [221, 303] width 226 height 14
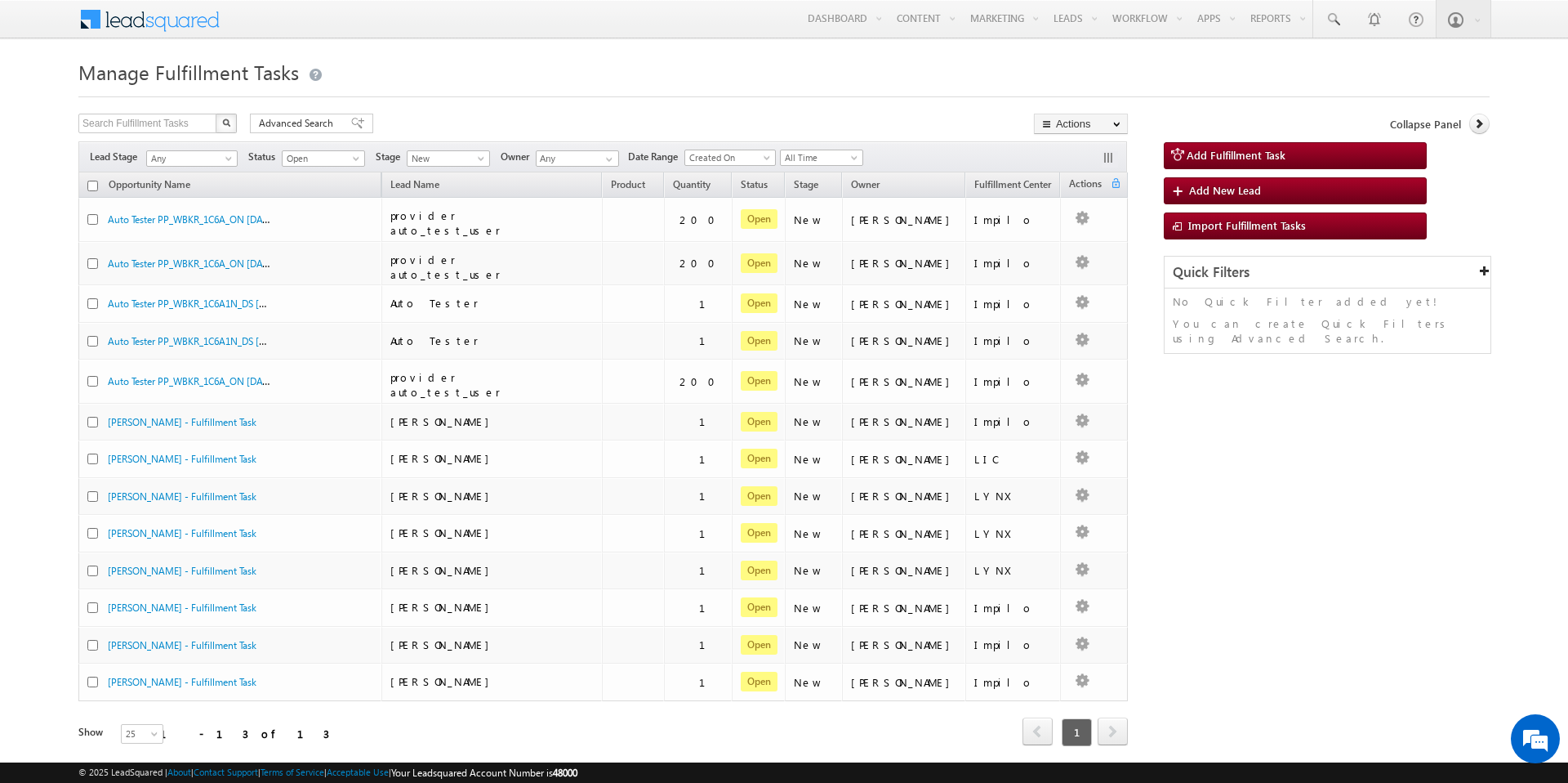
drag, startPoint x: 296, startPoint y: 182, endPoint x: 548, endPoint y: 188, distance: 252.1
click at [548, 188] on div "Opportunity Name Lead Name Product Quantity Status Stage Owner Fulfillment Cent…" at bounding box center [603, 460] width 1050 height 575
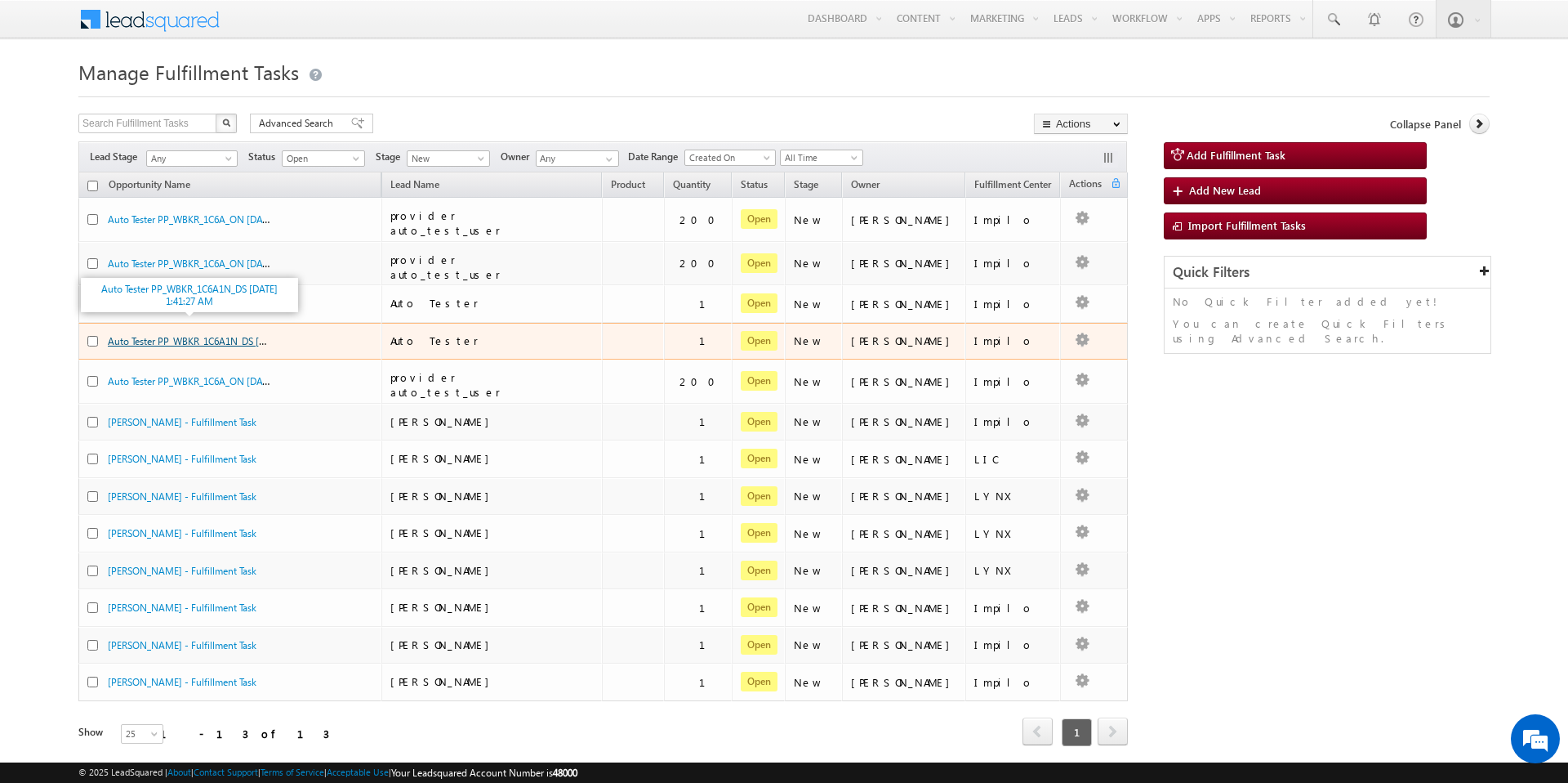
click at [182, 334] on link "Auto Tester PP_WBKR_1C6A1N_DS [DATE] 1:41:27 AM" at bounding box center [221, 341] width 226 height 14
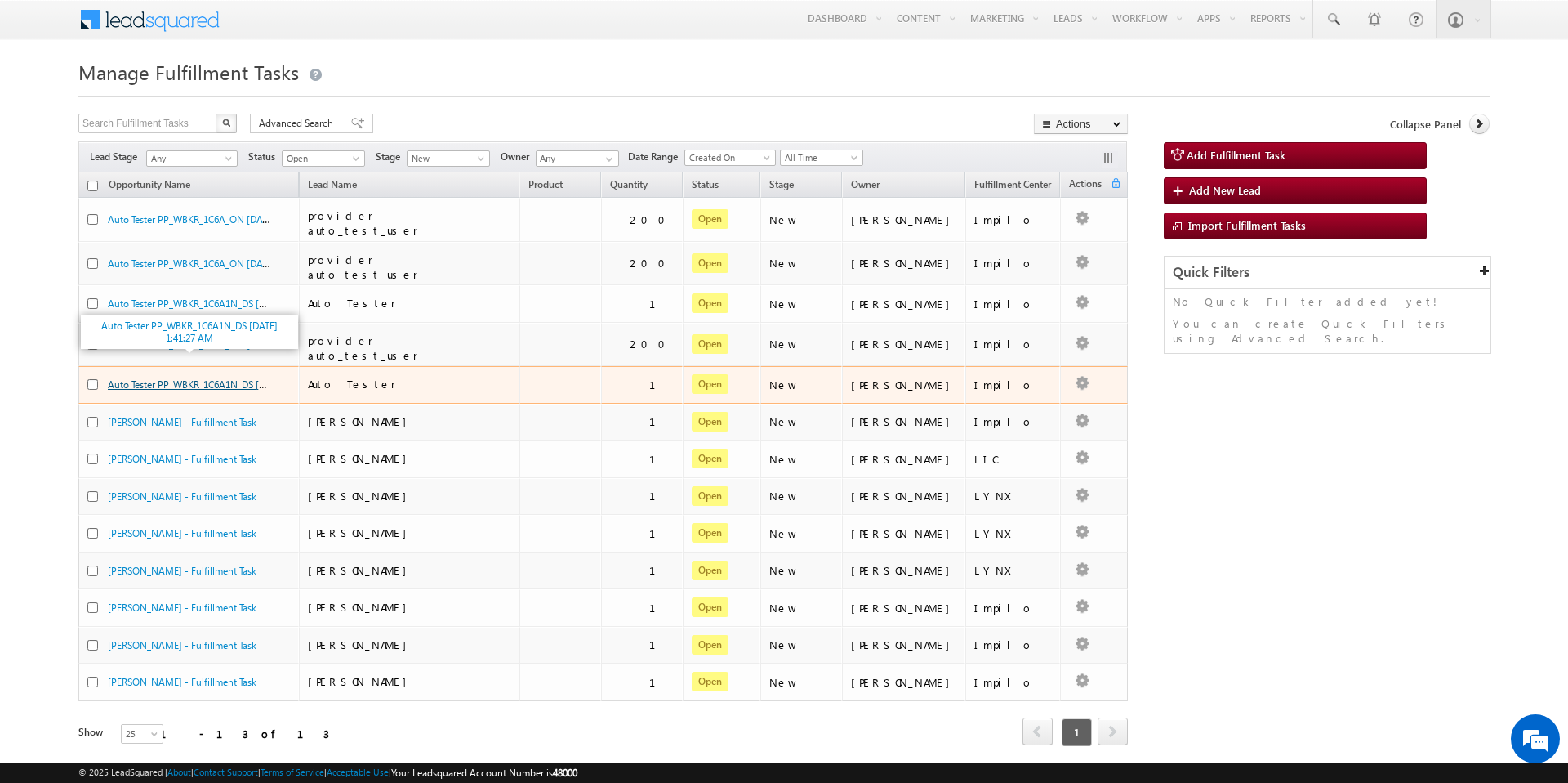
click at [236, 377] on link "Auto Tester PP_WBKR_1C6A1N_DS [DATE] 1:41:27 AM" at bounding box center [221, 384] width 226 height 14
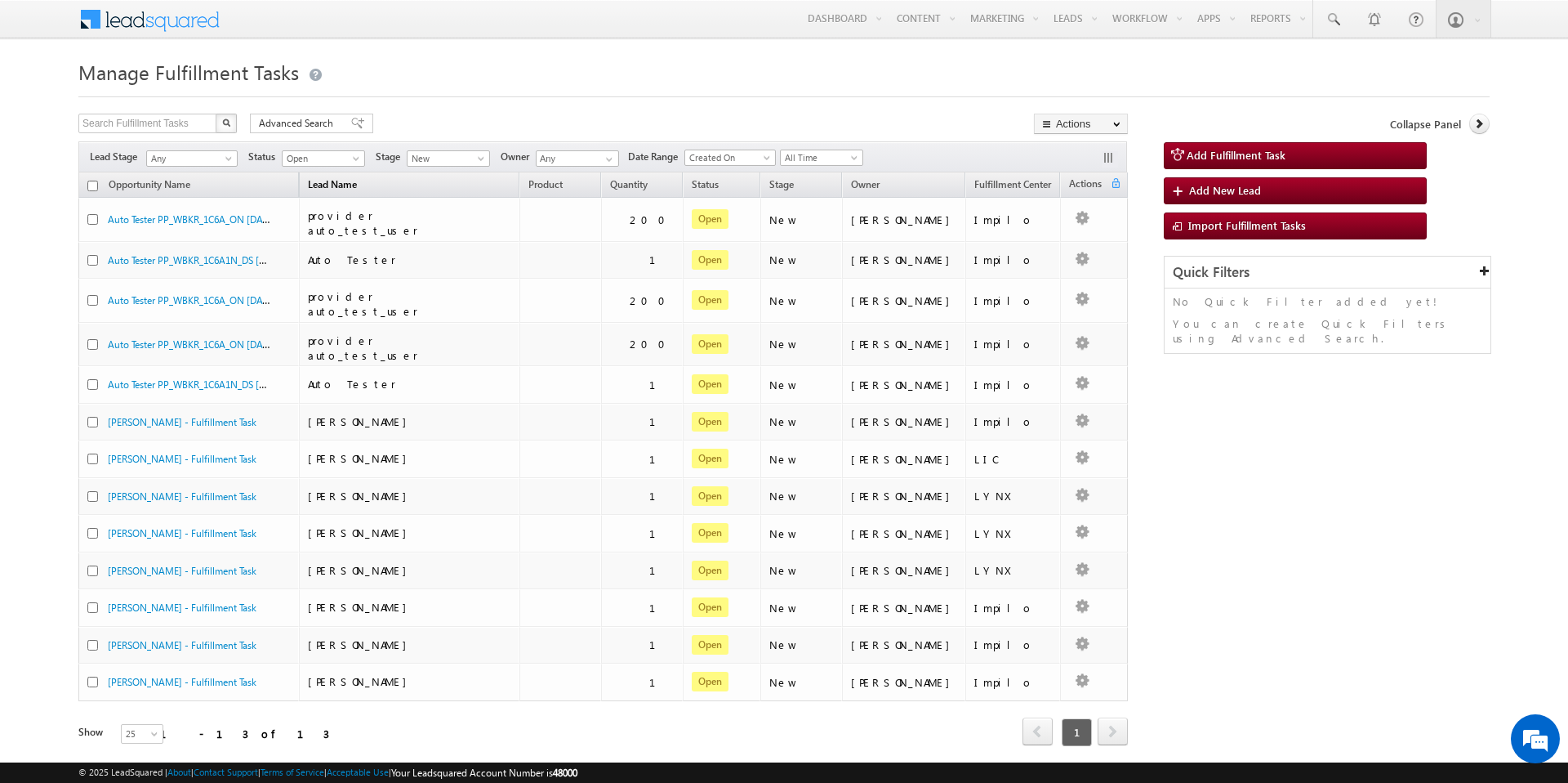
click at [300, 183] on span "Lead Name" at bounding box center [333, 187] width 65 height 21
drag, startPoint x: 298, startPoint y: 183, endPoint x: 338, endPoint y: 184, distance: 40.0
click at [338, 184] on th "Lead Name" at bounding box center [409, 185] width 220 height 26
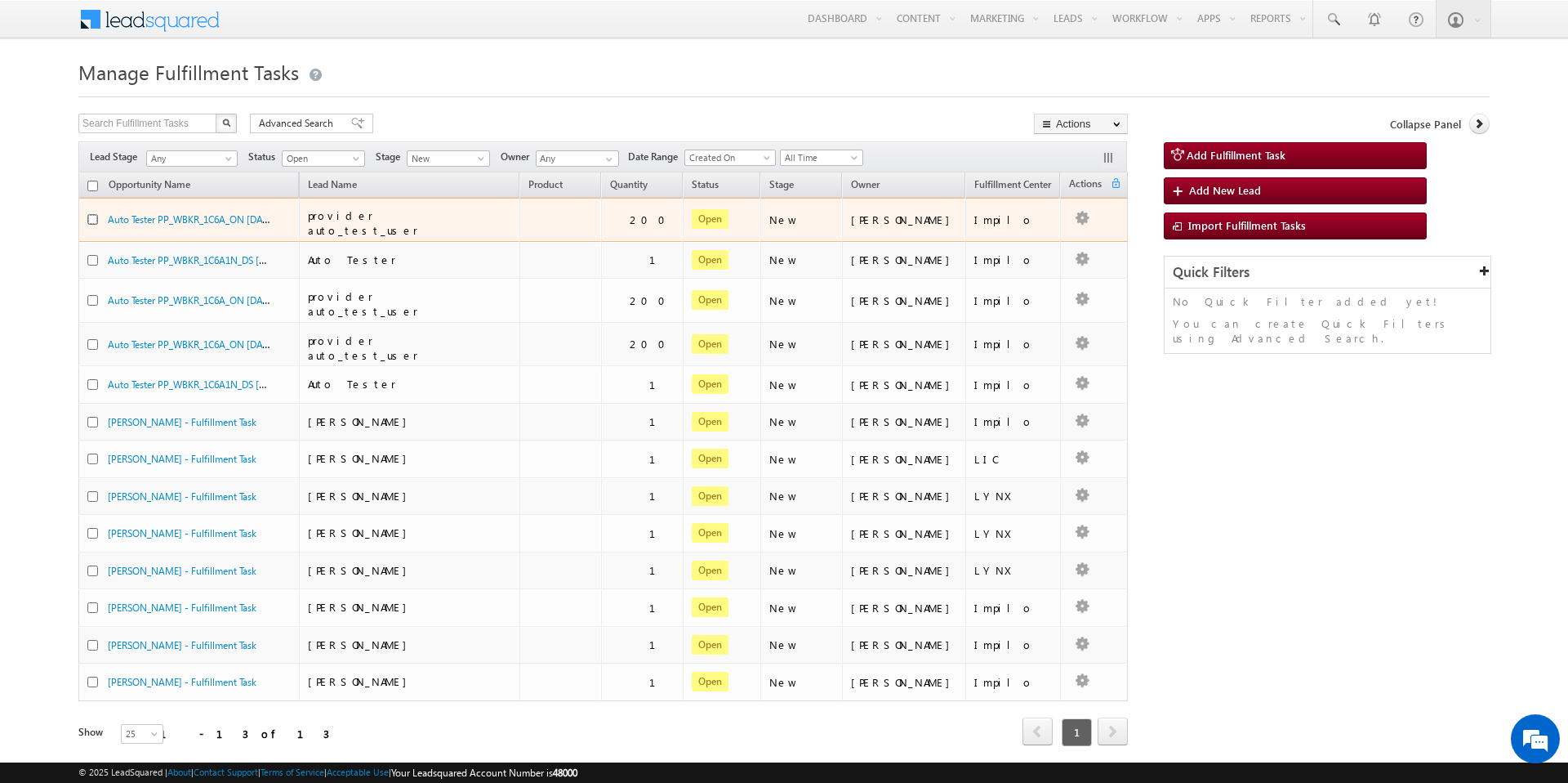
click at [92, 218] on input "checkbox" at bounding box center [93, 219] width 11 height 11
checkbox input "true"
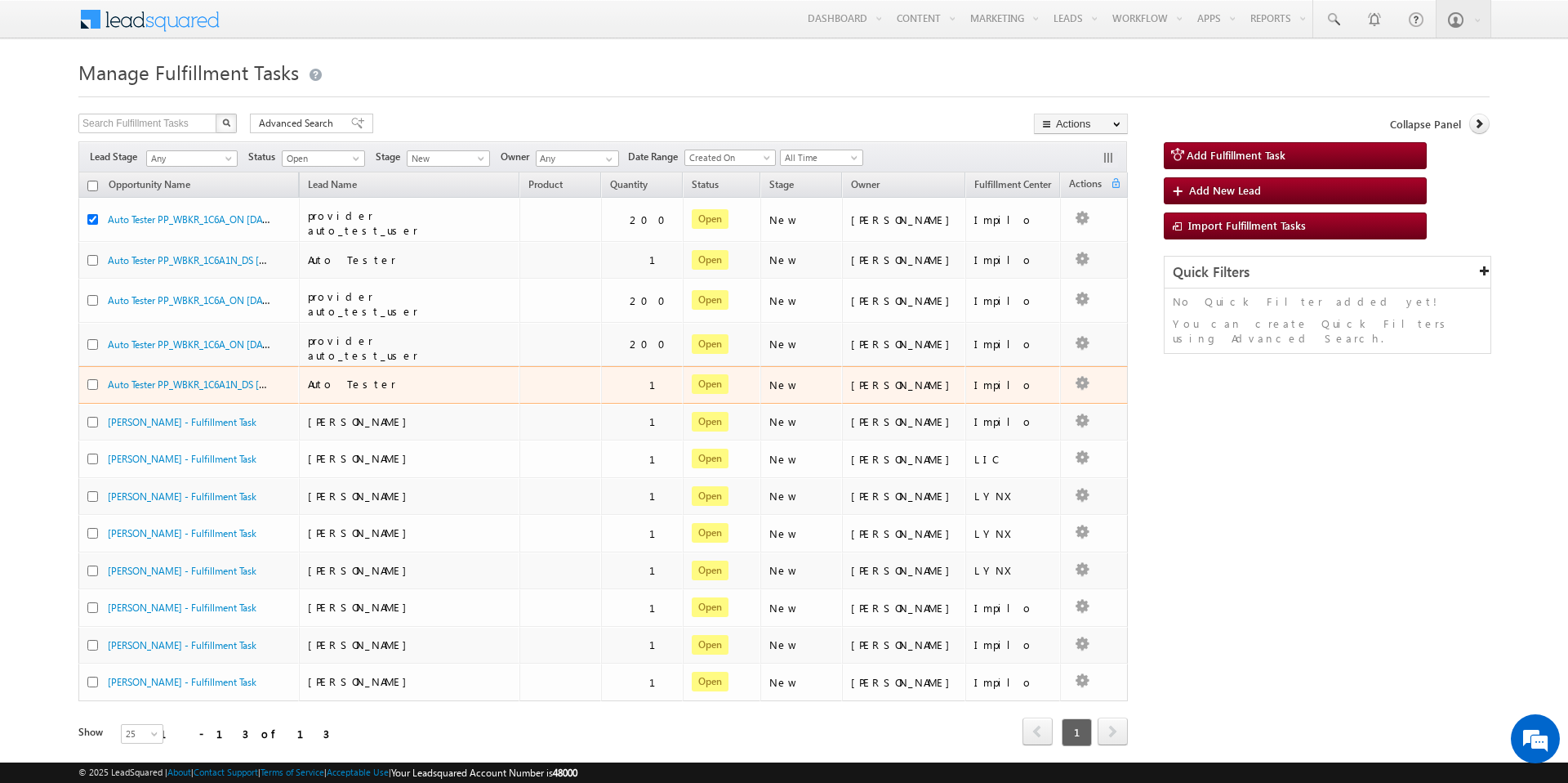
click at [94, 377] on div at bounding box center [97, 385] width 20 height 16
click at [91, 377] on div at bounding box center [97, 385] width 20 height 16
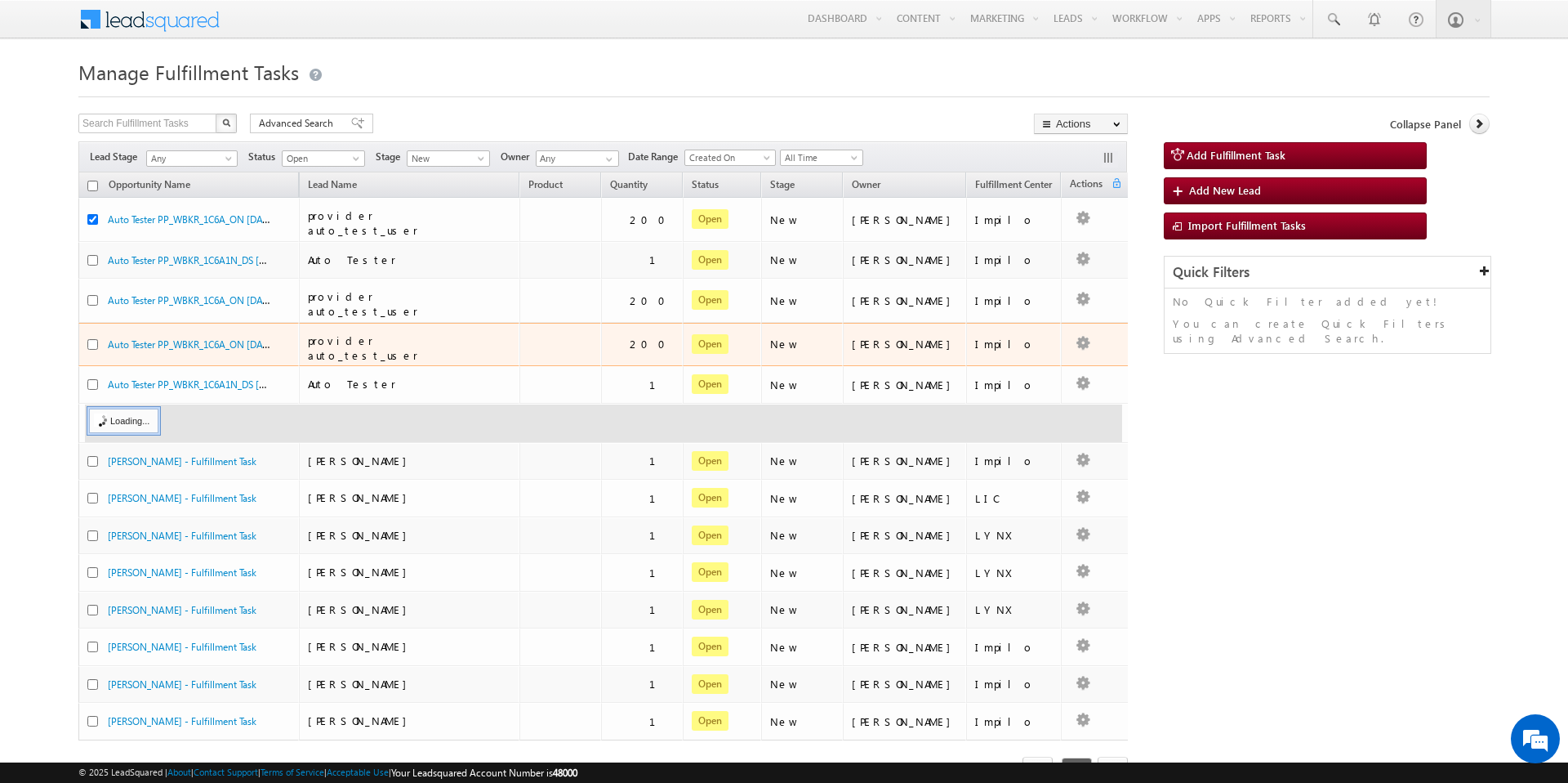
click at [93, 336] on div at bounding box center [97, 344] width 20 height 16
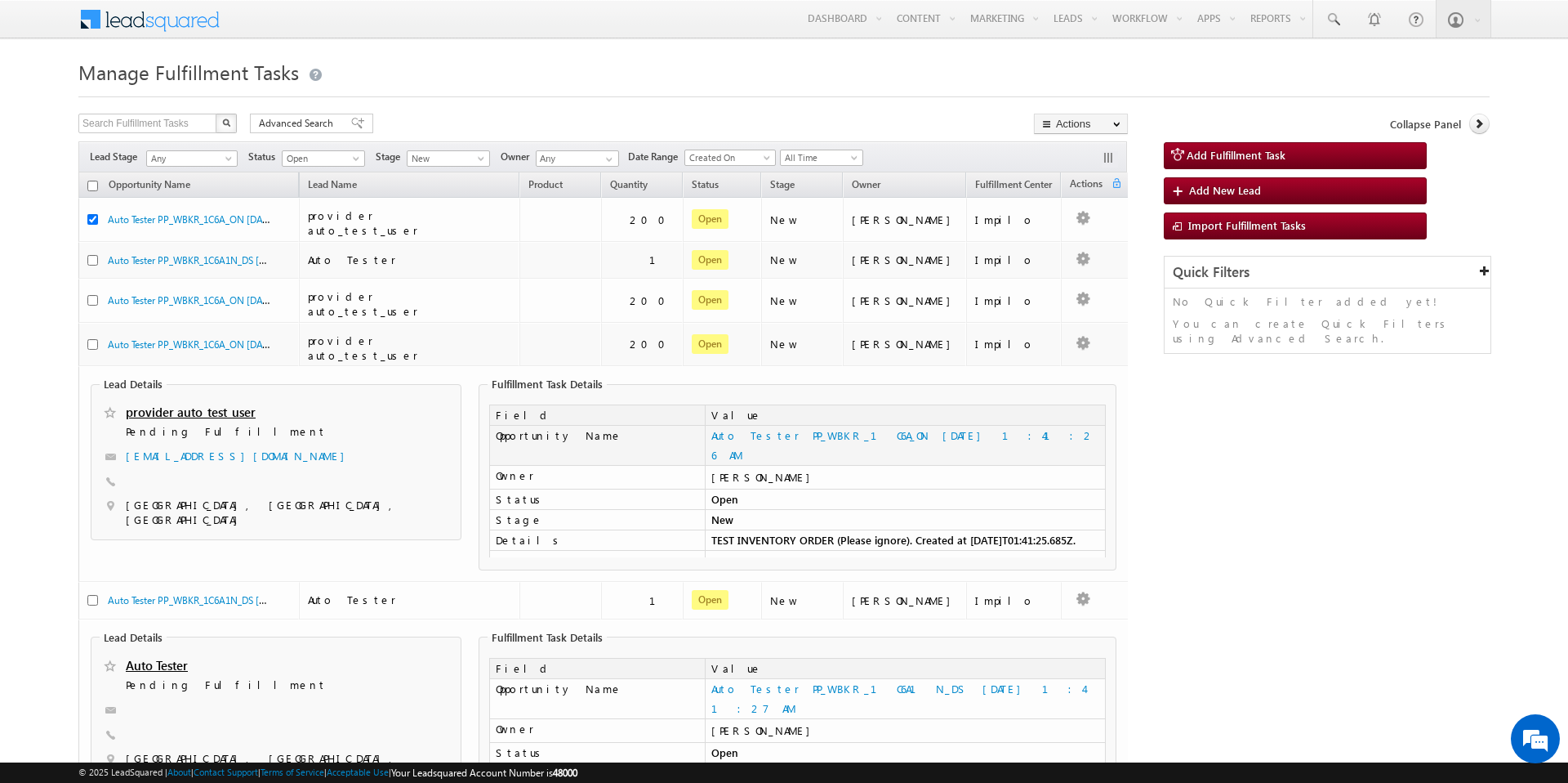
drag, startPoint x: 1008, startPoint y: 415, endPoint x: 707, endPoint y: 406, distance: 301.1
click at [707, 426] on td "Auto Tester PP_WBKR_1C6A_ON [DATE] 1:41:26 AM" at bounding box center [905, 445] width 401 height 40
copy link "Auto Tester PP_WBKR_1C6A_ON [DATE] 1:41:26 AM"
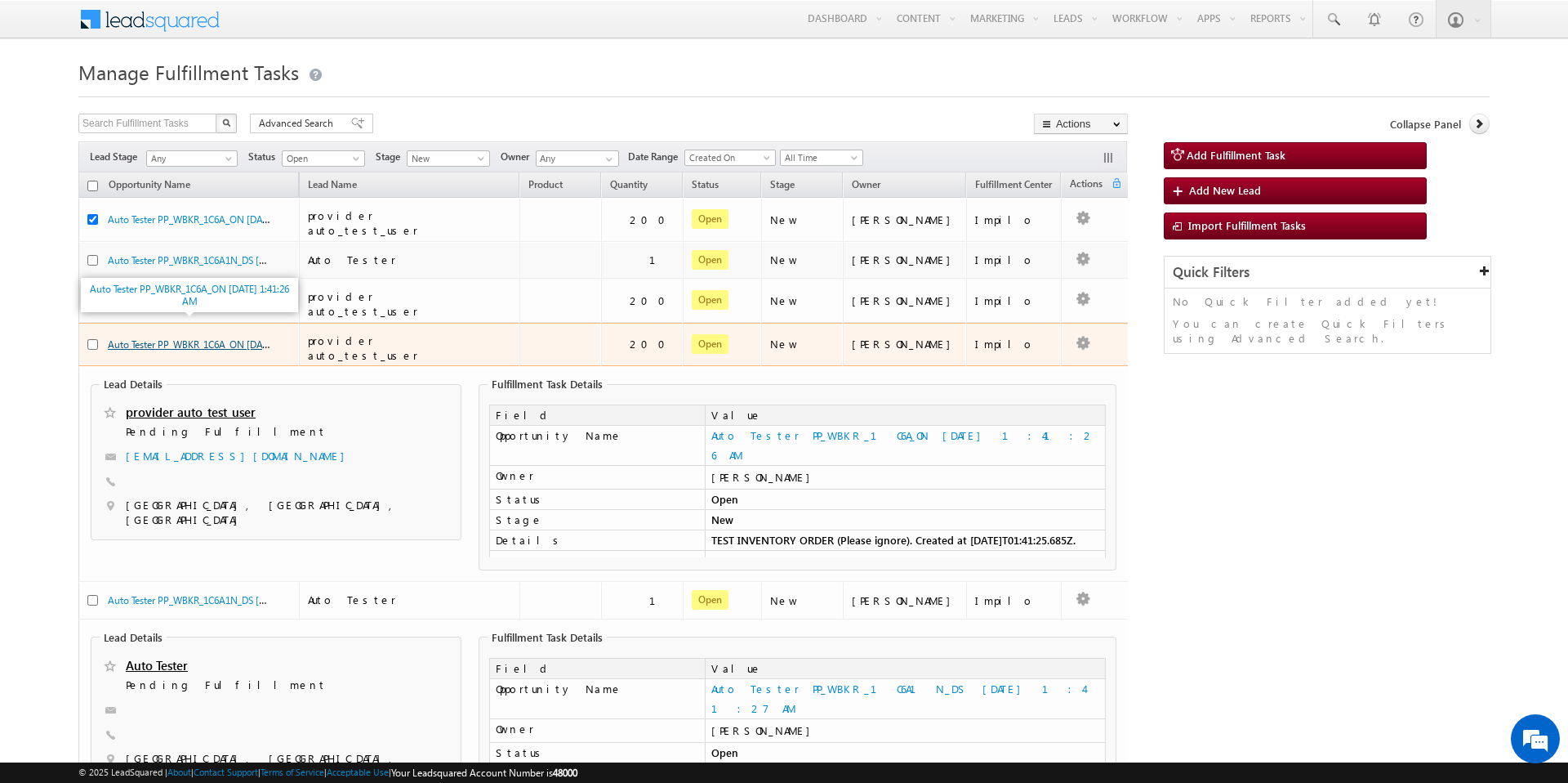
click at [109, 336] on link "Auto Tester PP_WBKR_1C6A_ON [DATE] 1:41:26 AM" at bounding box center [217, 343] width 218 height 14
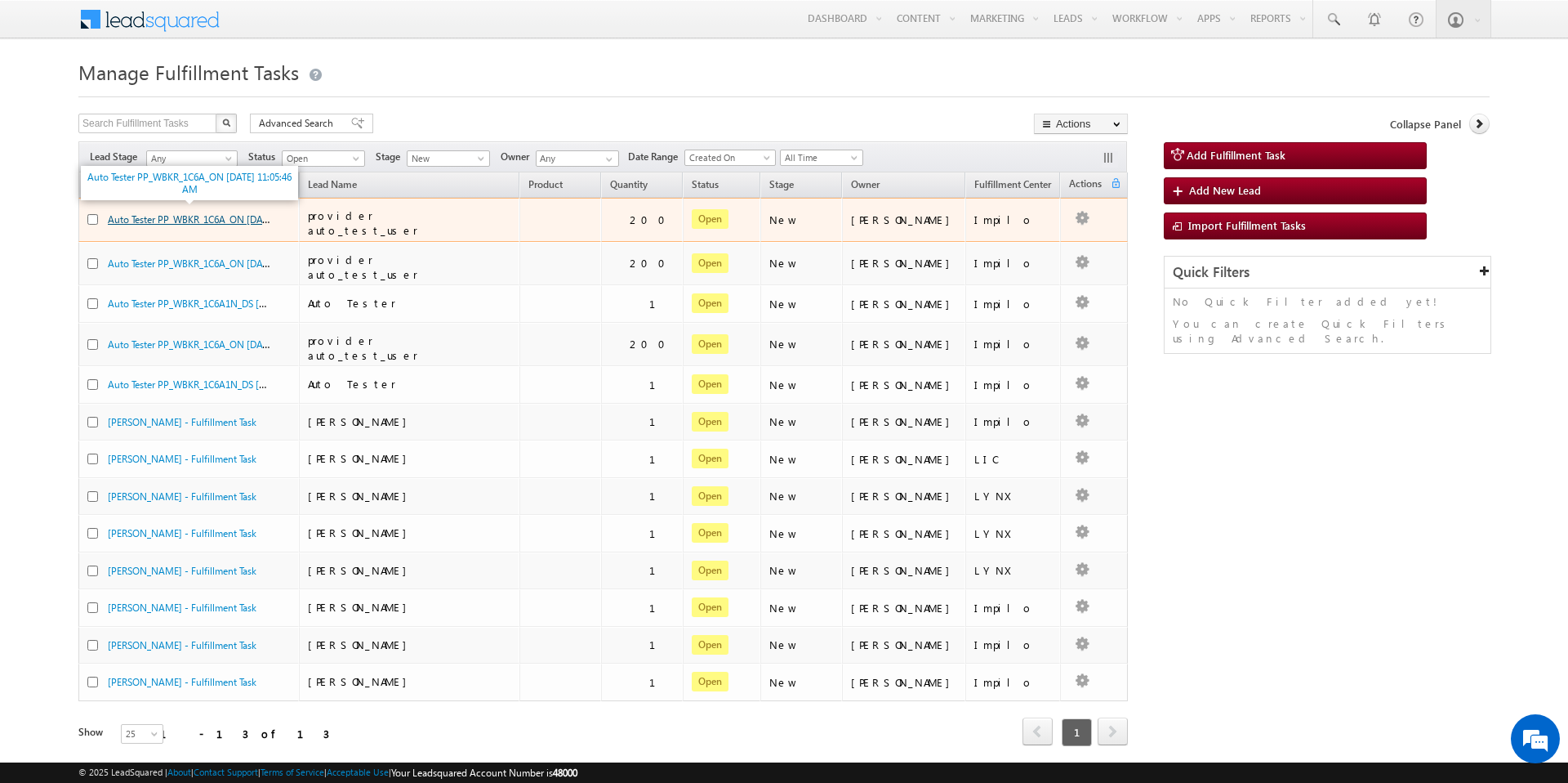
click at [165, 219] on link "Auto Tester PP_WBKR_1C6A_ON [DATE] 11:05:46 AM" at bounding box center [218, 219] width 222 height 14
click at [392, 213] on span "provider auto_test_user" at bounding box center [363, 222] width 111 height 28
click at [388, 219] on span "provider auto_test_user" at bounding box center [363, 222] width 111 height 28
click at [193, 228] on div "Auto Tester PP_WBKR_1C6A_ON [DATE] 11:05:46 AM" at bounding box center [189, 223] width 204 height 23
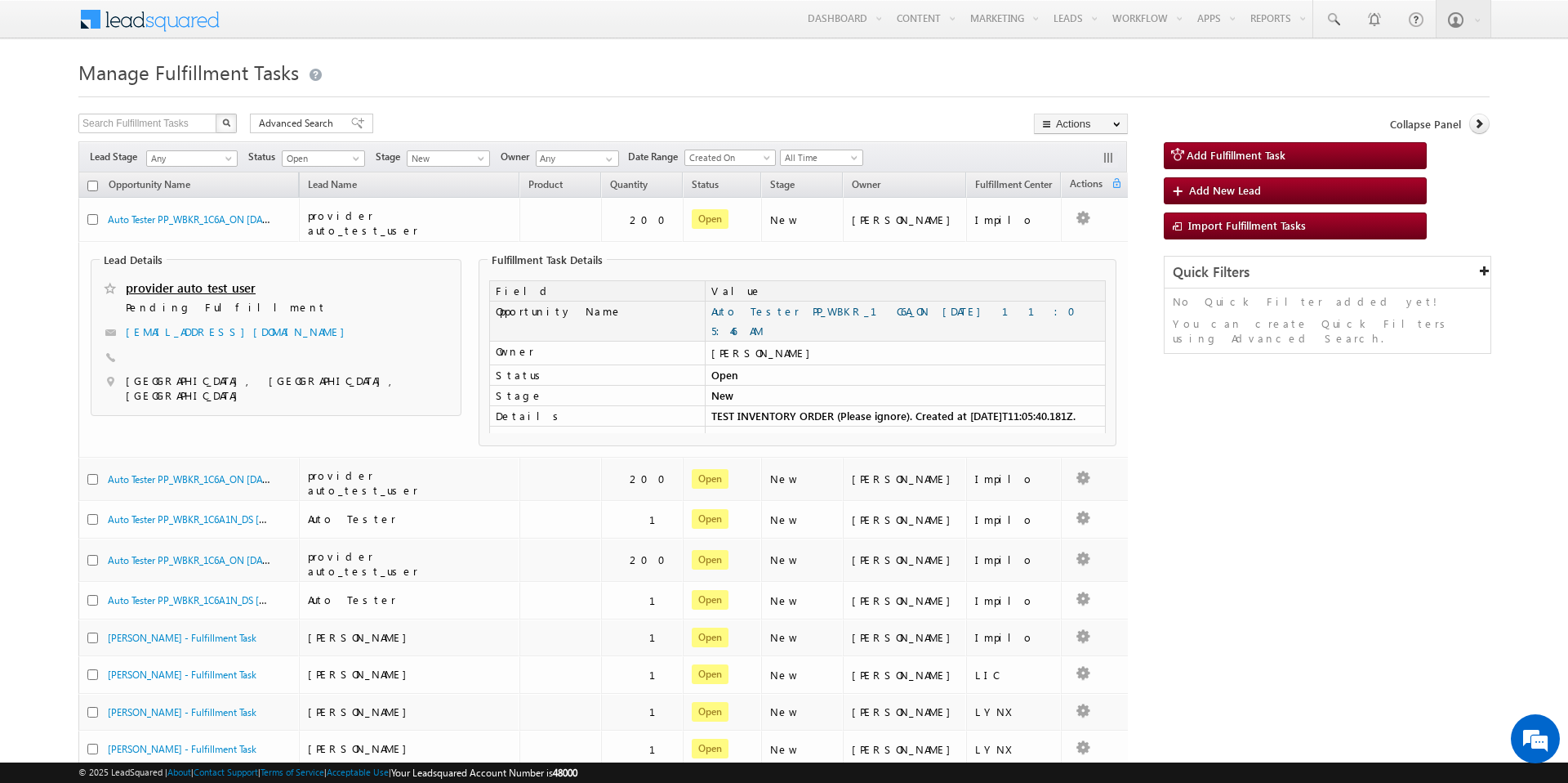
drag, startPoint x: 915, startPoint y: 302, endPoint x: 711, endPoint y: 301, distance: 204.0
click at [711, 302] on td "Auto Tester PP_WBKR_1C6A_ON [DATE] 11:05:46 AM" at bounding box center [905, 321] width 401 height 40
copy link "Auto Tester PP_WBKR_1C6A_ON [DATE] 11:05:46 AM"
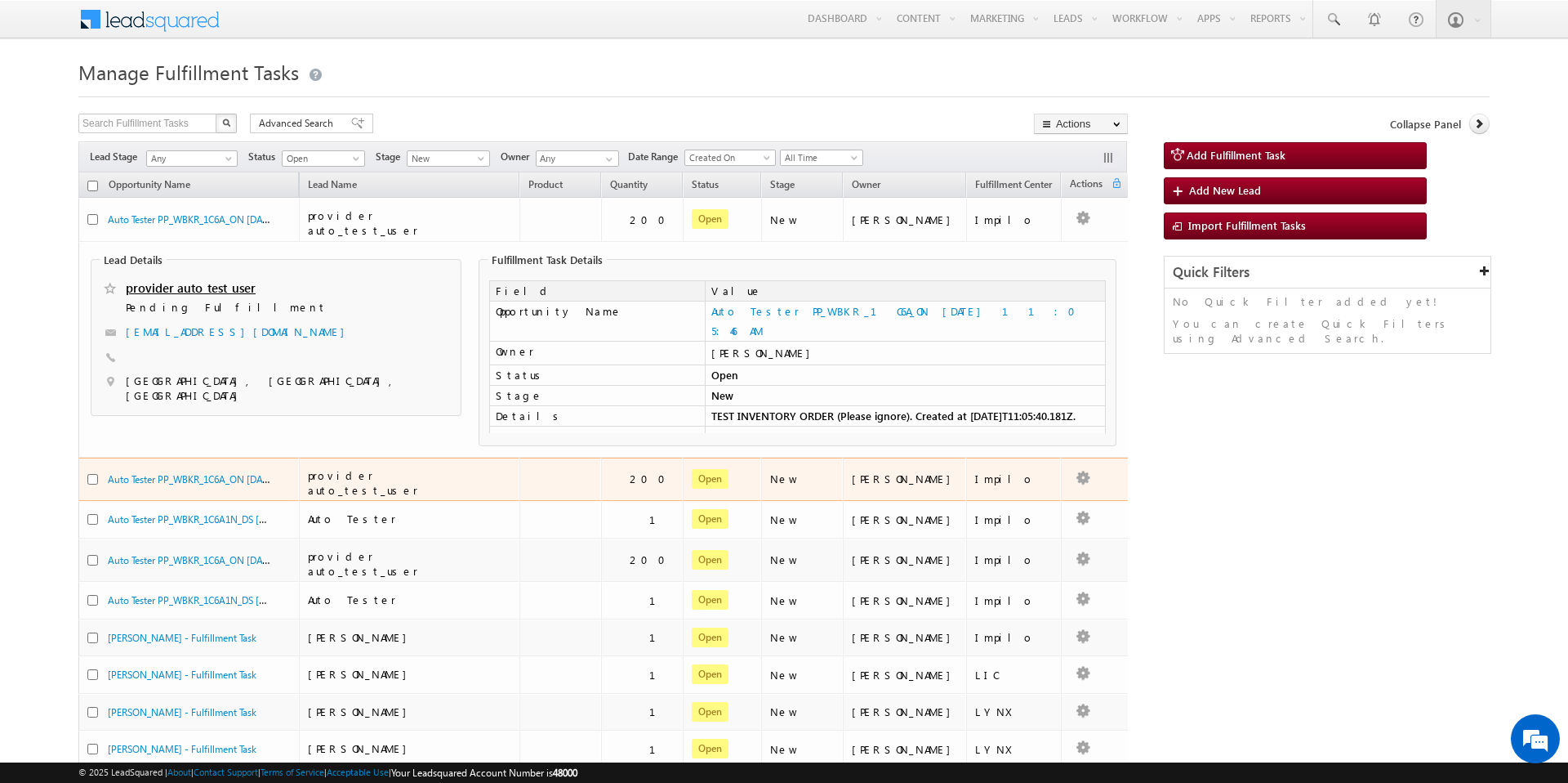
click at [635, 479] on td "200" at bounding box center [642, 480] width 81 height 44
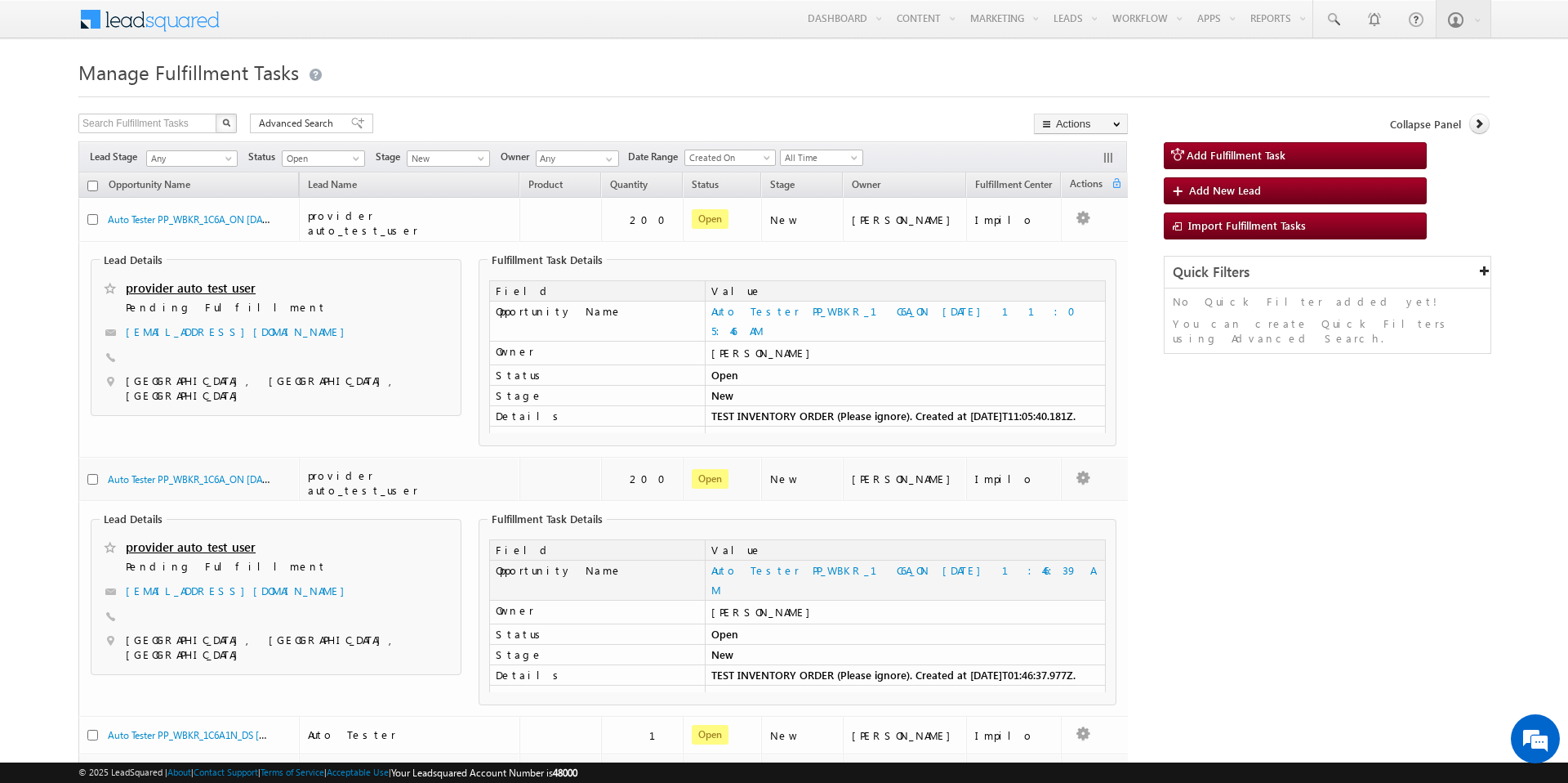
drag, startPoint x: 989, startPoint y: 559, endPoint x: 708, endPoint y: 559, distance: 281.0
click at [708, 561] on td "Auto Tester PP_WBKR_1C6A_ON [DATE] 1:46:39 AM" at bounding box center [905, 580] width 401 height 40
copy link "Auto Tester PP_WBKR_1C6A_ON [DATE] 1:46:39 AM"
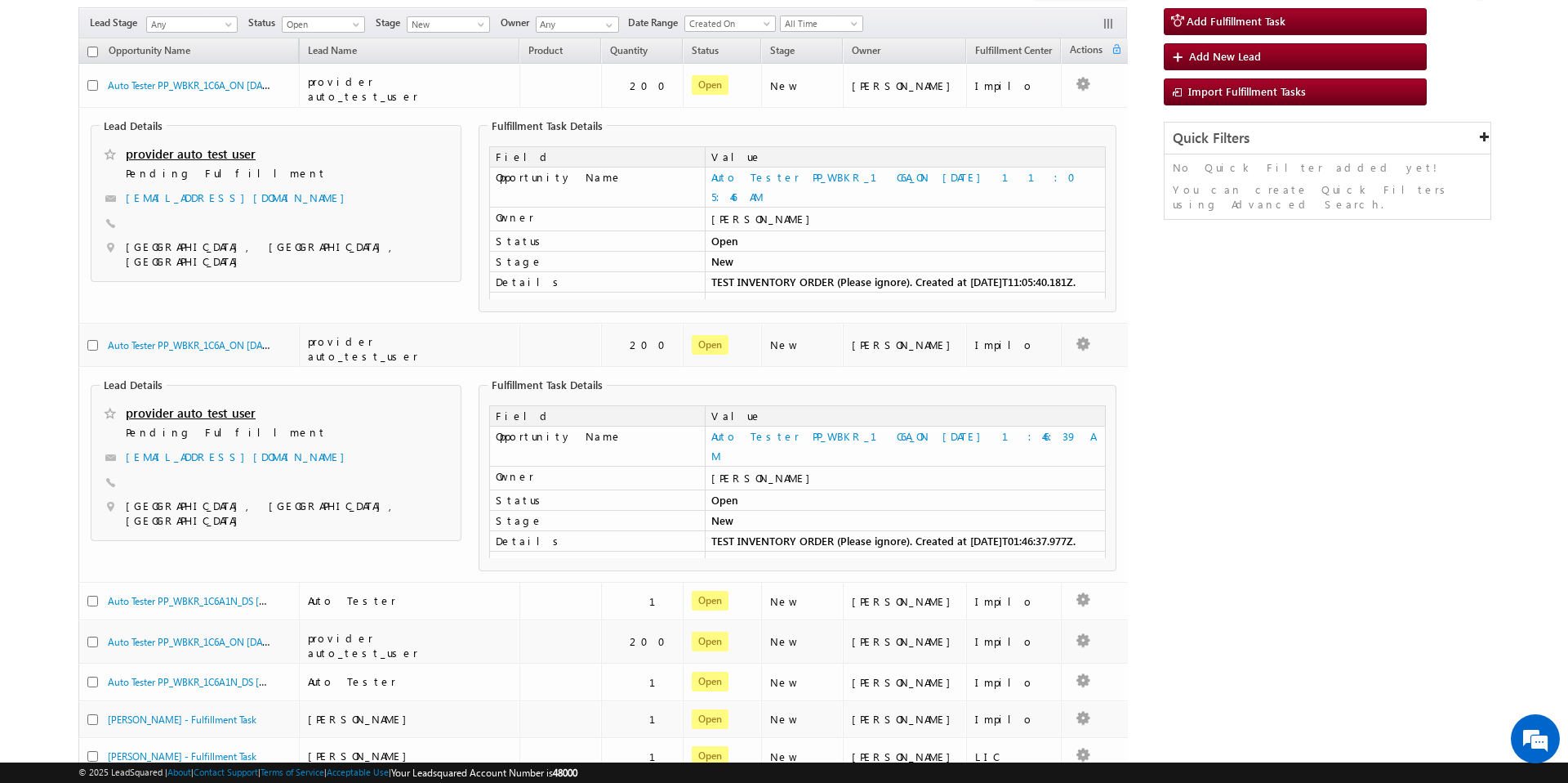
scroll to position [143, 0]
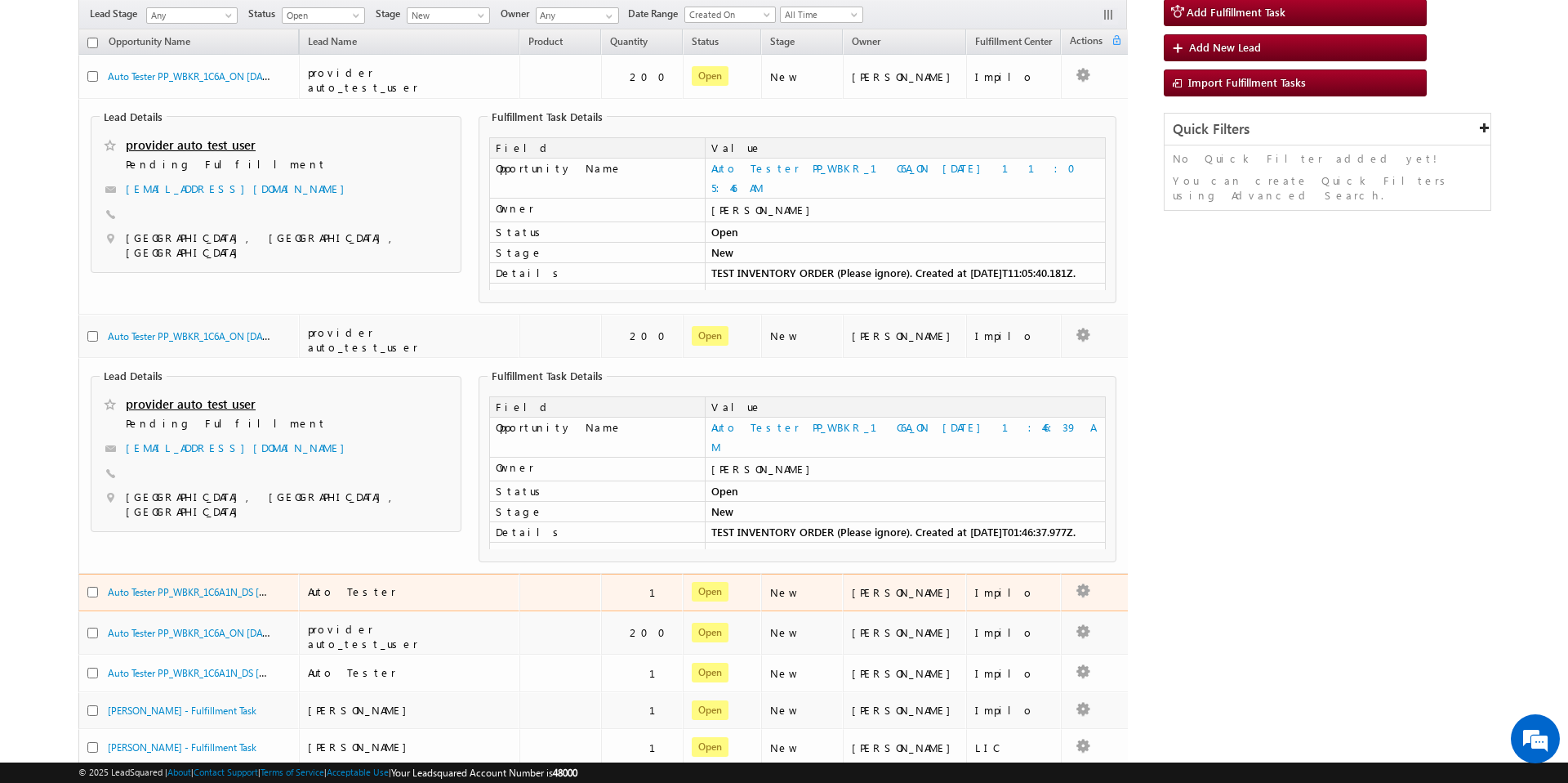
click at [762, 582] on td "Open" at bounding box center [723, 592] width 80 height 37
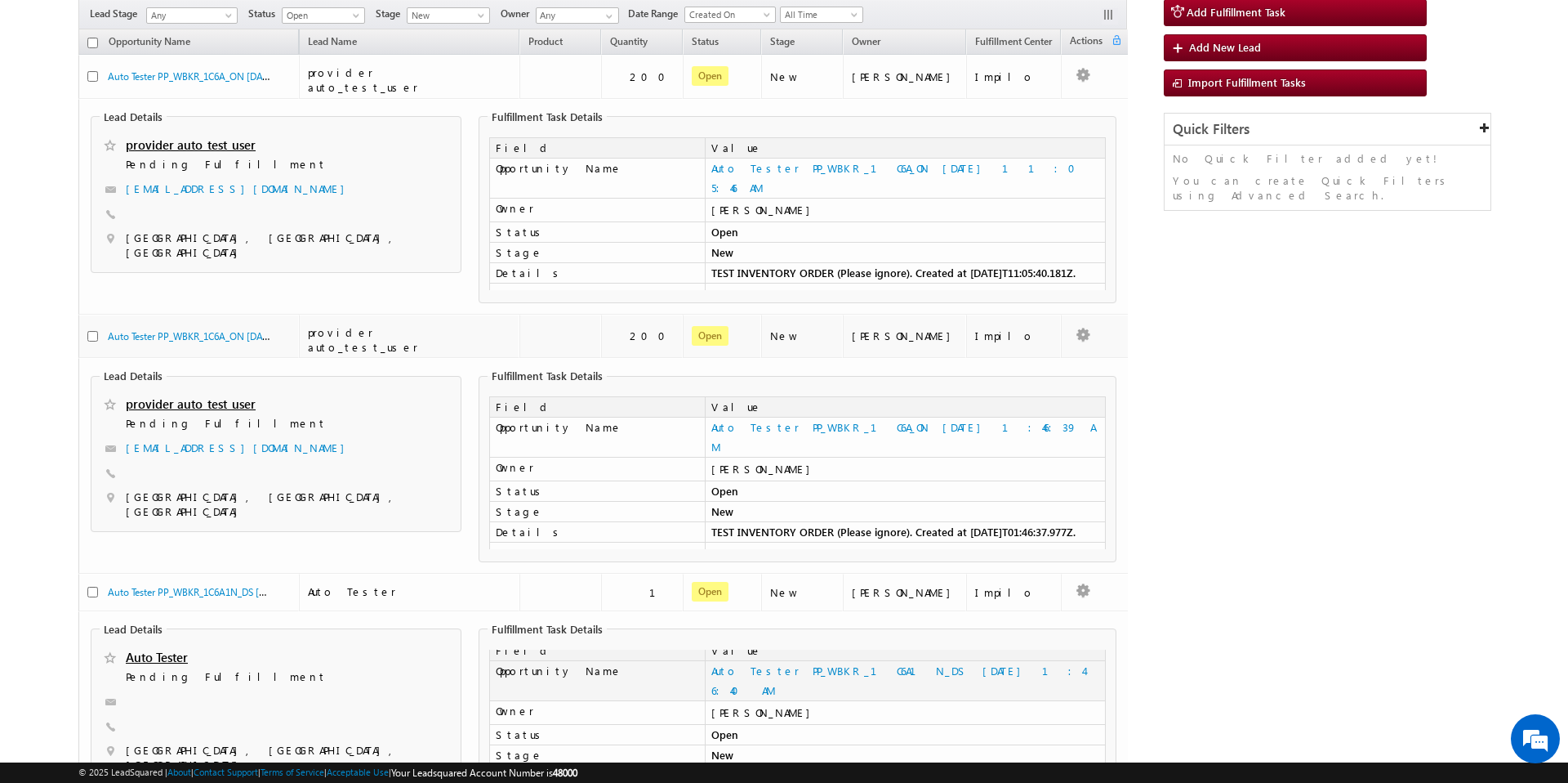
click at [1052, 667] on td "Auto Tester PP_WBKR_1C6A1N_DS [DATE] 1:46:40 AM" at bounding box center [905, 680] width 401 height 40
drag, startPoint x: 1021, startPoint y: 662, endPoint x: 710, endPoint y: 670, distance: 311.1
click at [710, 671] on td "Auto Tester PP_WBKR_1C6A1N_DS [DATE] 1:46:40 AM" at bounding box center [905, 690] width 401 height 40
copy link "Auto Tester PP_WBKR_1C6A1N_DS [DATE] 1:46:40 AM"
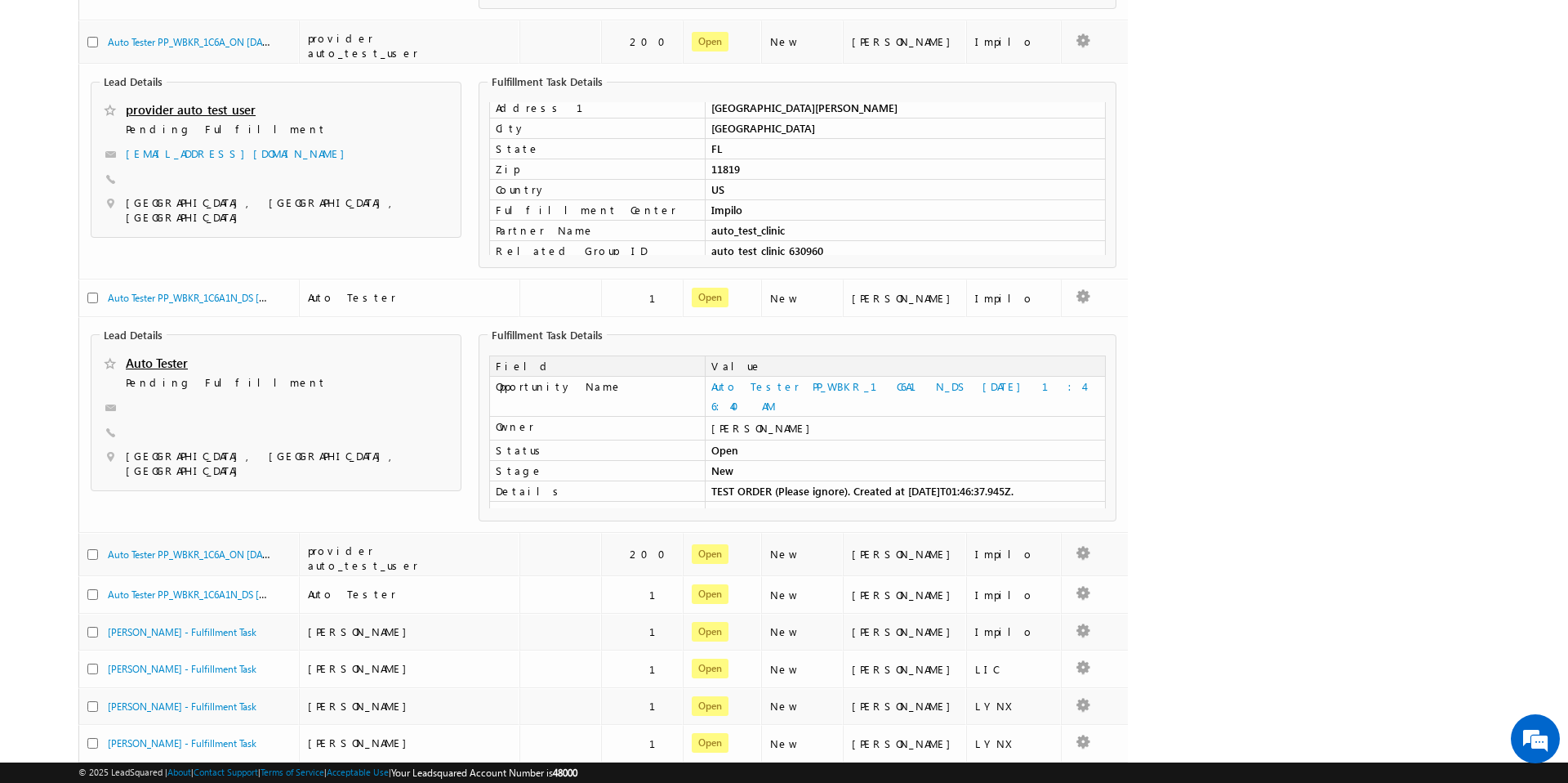
scroll to position [454, 0]
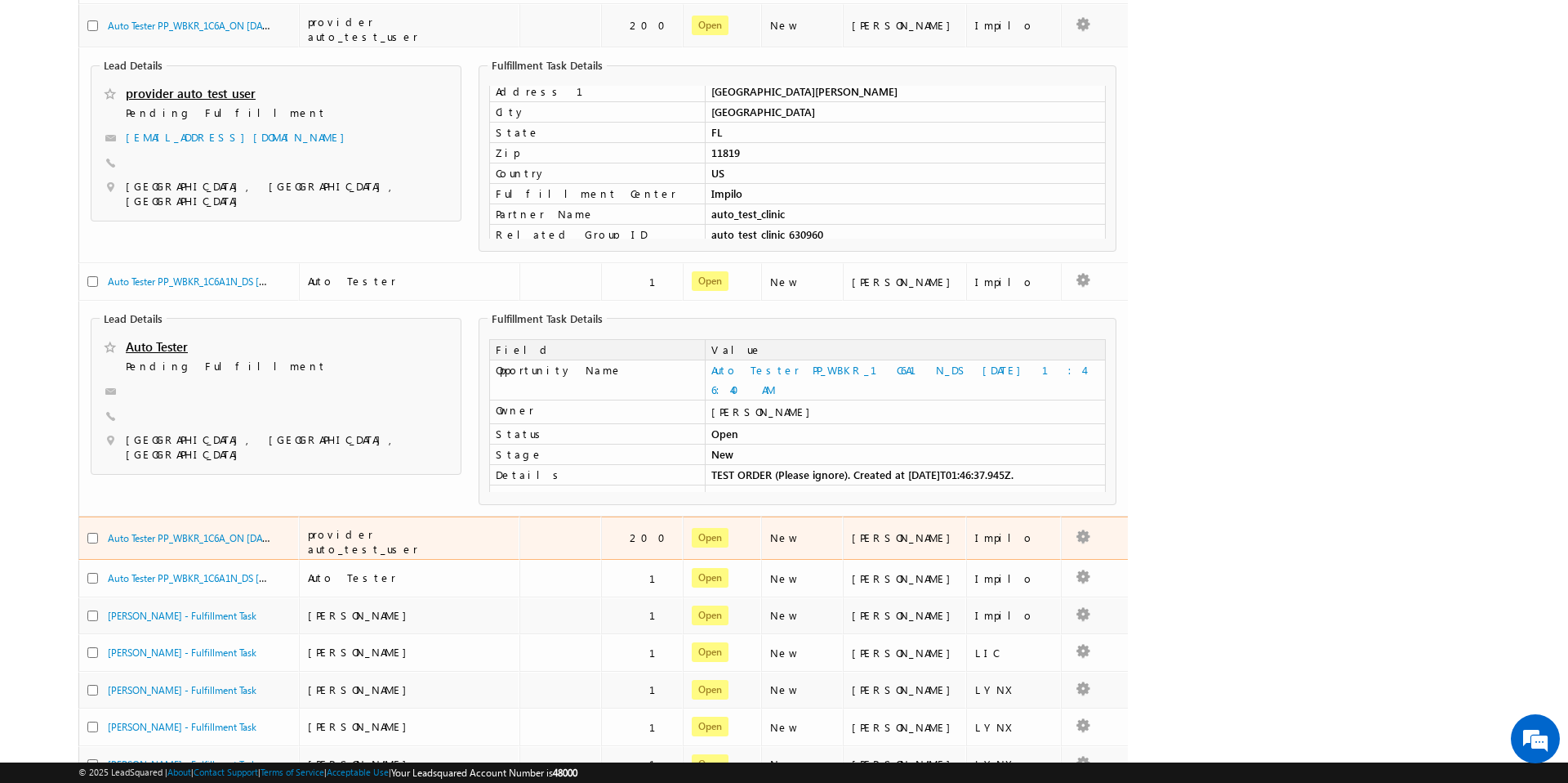
click at [803, 519] on td "New" at bounding box center [802, 539] width 81 height 44
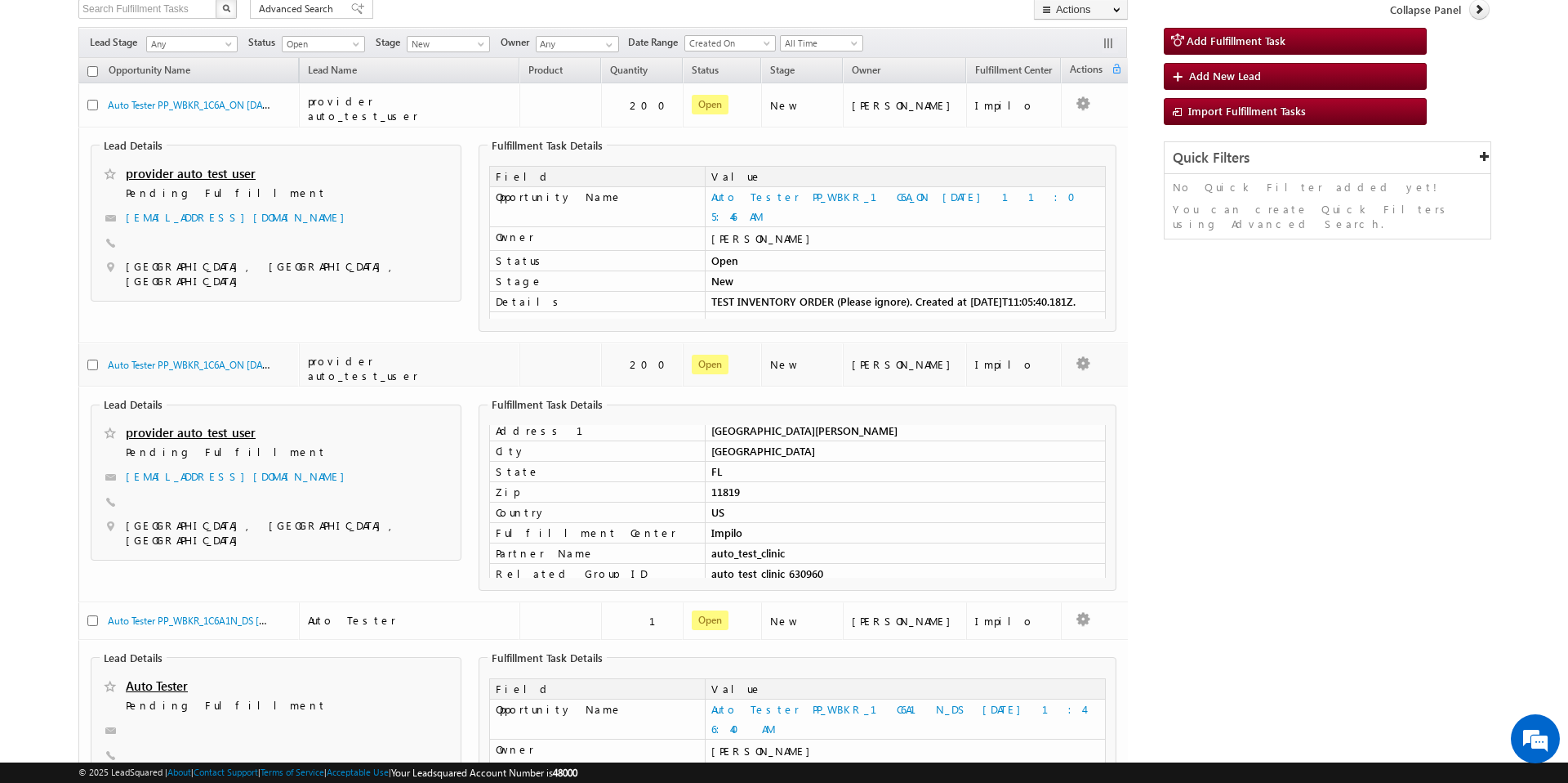
scroll to position [0, 0]
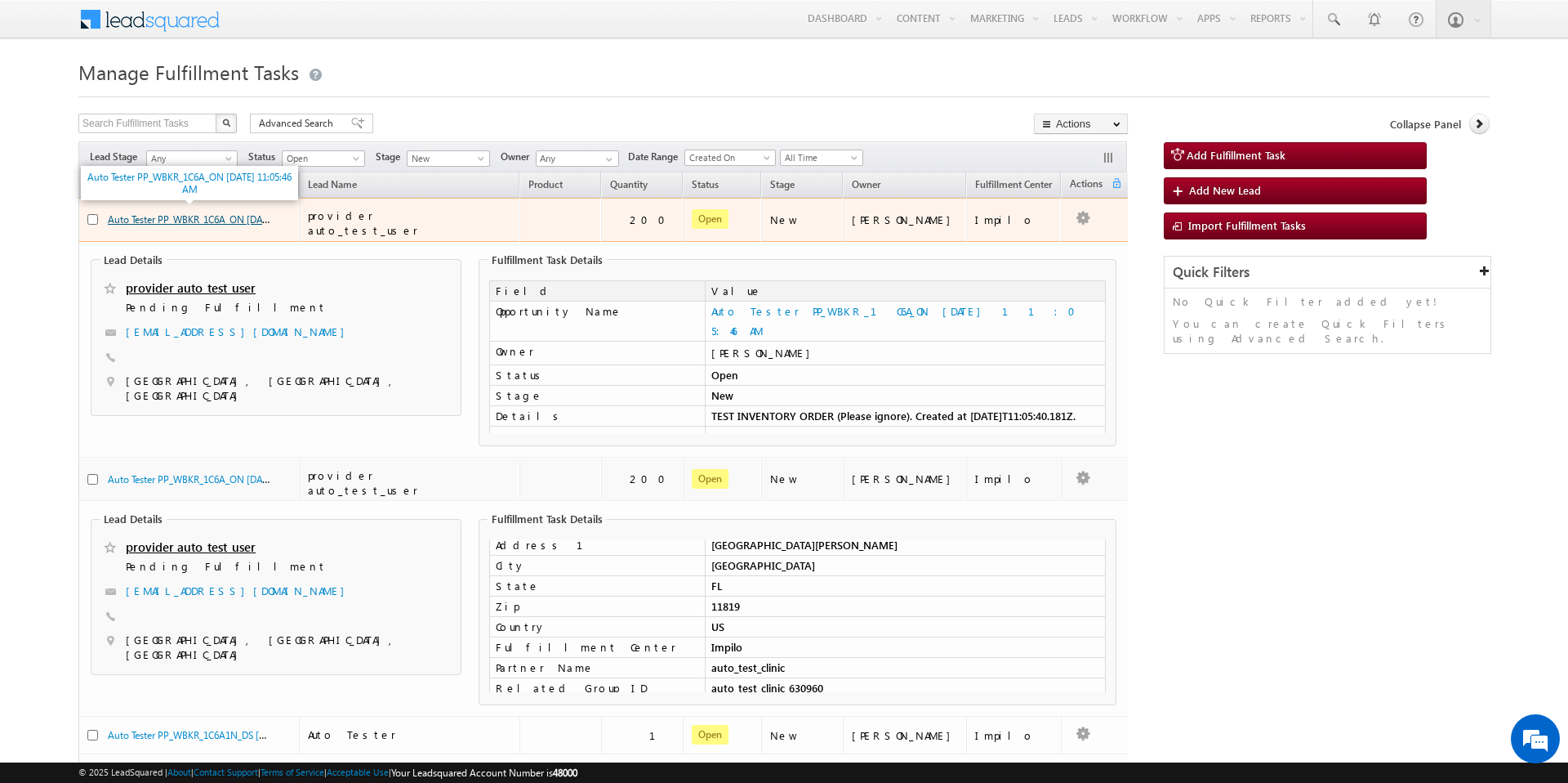
click at [193, 214] on link "Auto Tester PP_WBKR_1C6A_ON [DATE] 11:05:46 AM" at bounding box center [218, 219] width 222 height 14
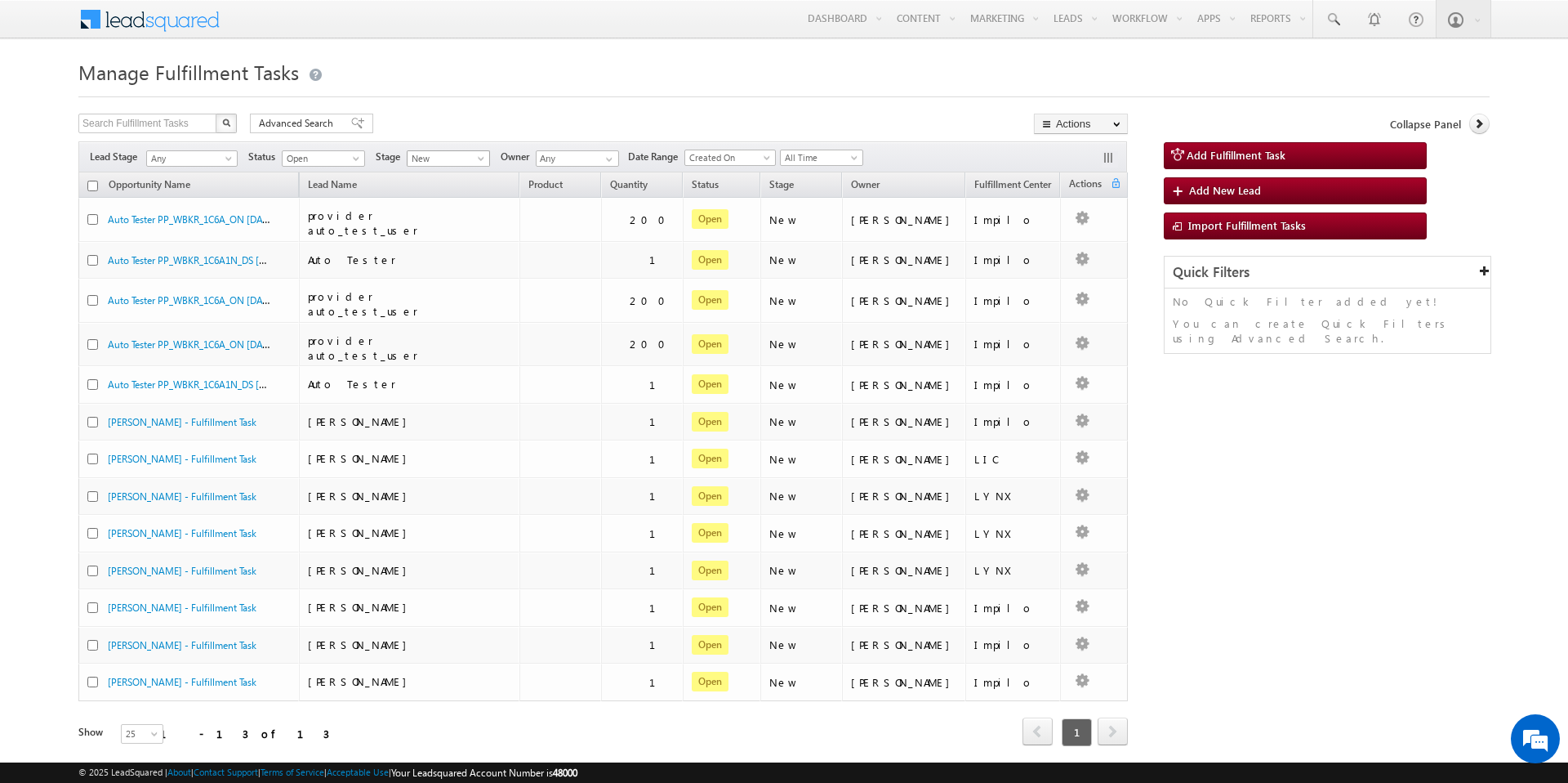
click at [487, 156] on span at bounding box center [482, 161] width 13 height 13
click at [466, 251] on link "Ready for Production" at bounding box center [450, 248] width 82 height 29
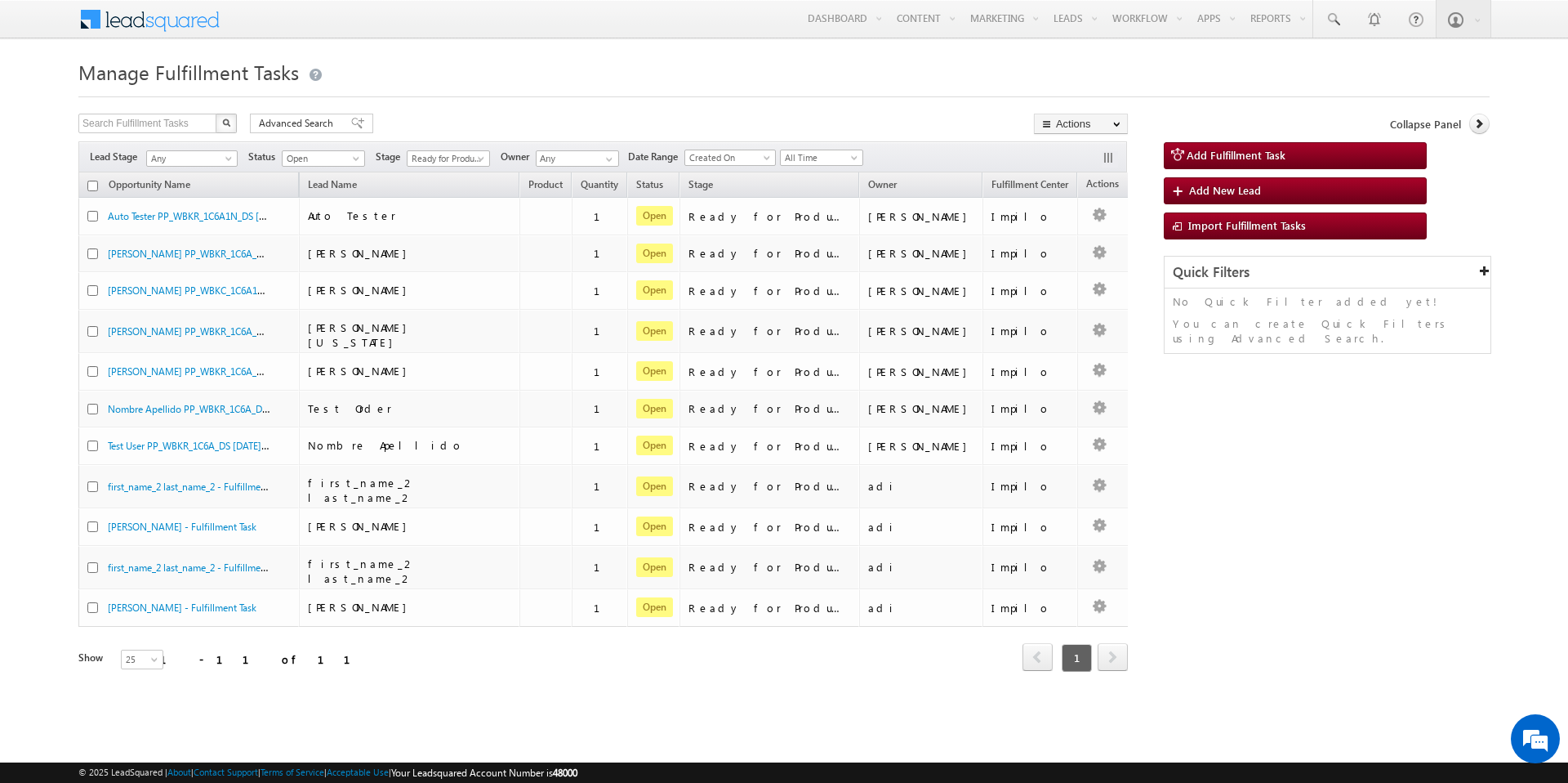
drag, startPoint x: 296, startPoint y: 178, endPoint x: 478, endPoint y: 189, distance: 182.3
click at [478, 189] on div "Opportunity Name Lead Name Product Quantity Status Stage Owner Fulfillment Cent…" at bounding box center [603, 423] width 1050 height 501
click at [484, 161] on span at bounding box center [482, 161] width 13 height 13
click at [456, 203] on link "New" at bounding box center [450, 208] width 82 height 15
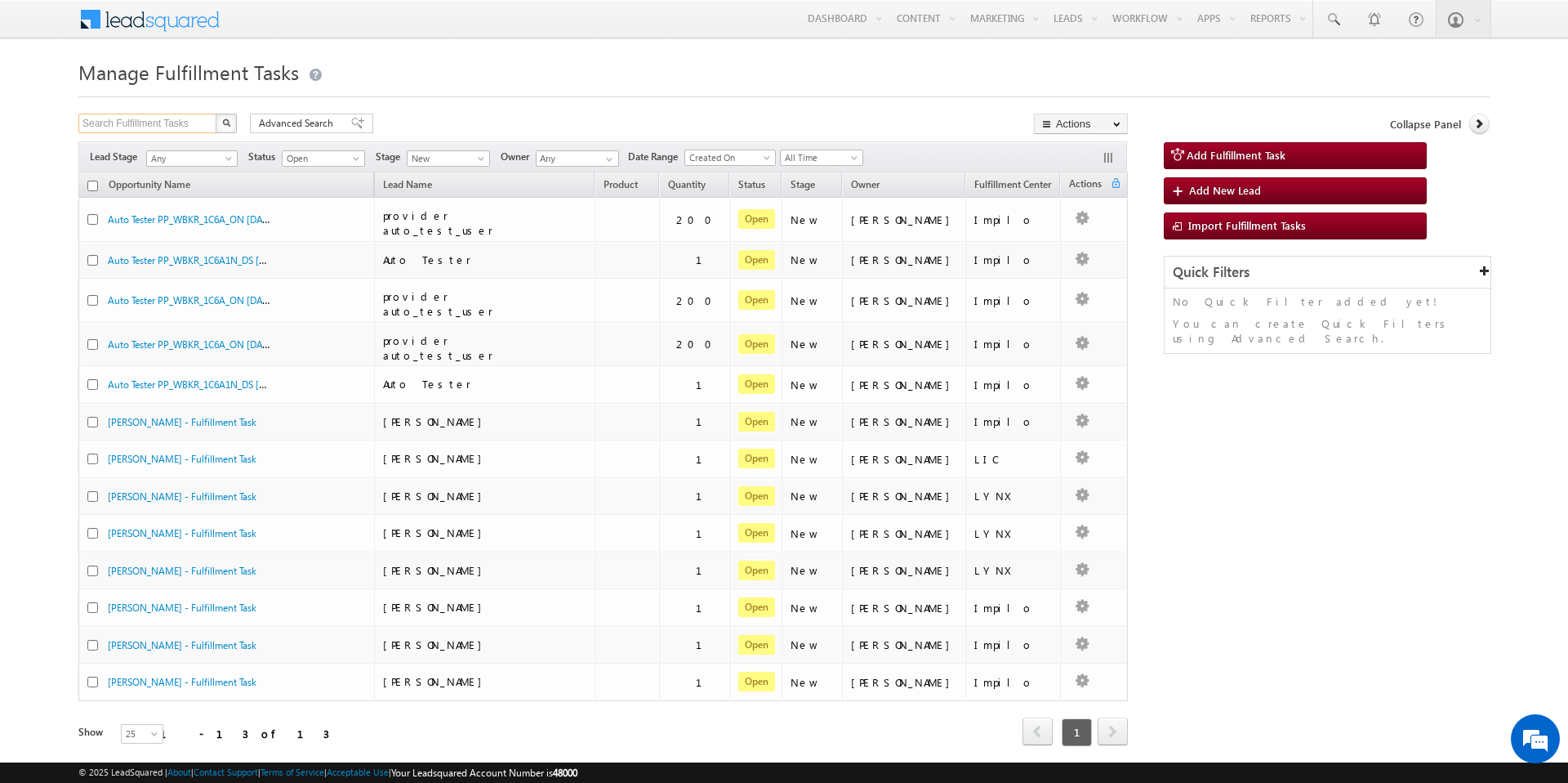
click at [167, 129] on input "Search Fulfillment Tasks" at bounding box center [149, 123] width 140 height 19
click at [167, 129] on input "text" at bounding box center [149, 123] width 140 height 19
paste input "Auto Tester PP_WBKR_1C6A_ON [DATE] 1:41:26 AM"
type input "Auto Tester PP_WBKR_1C6A_ON [DATE] 1:41:26 AM"
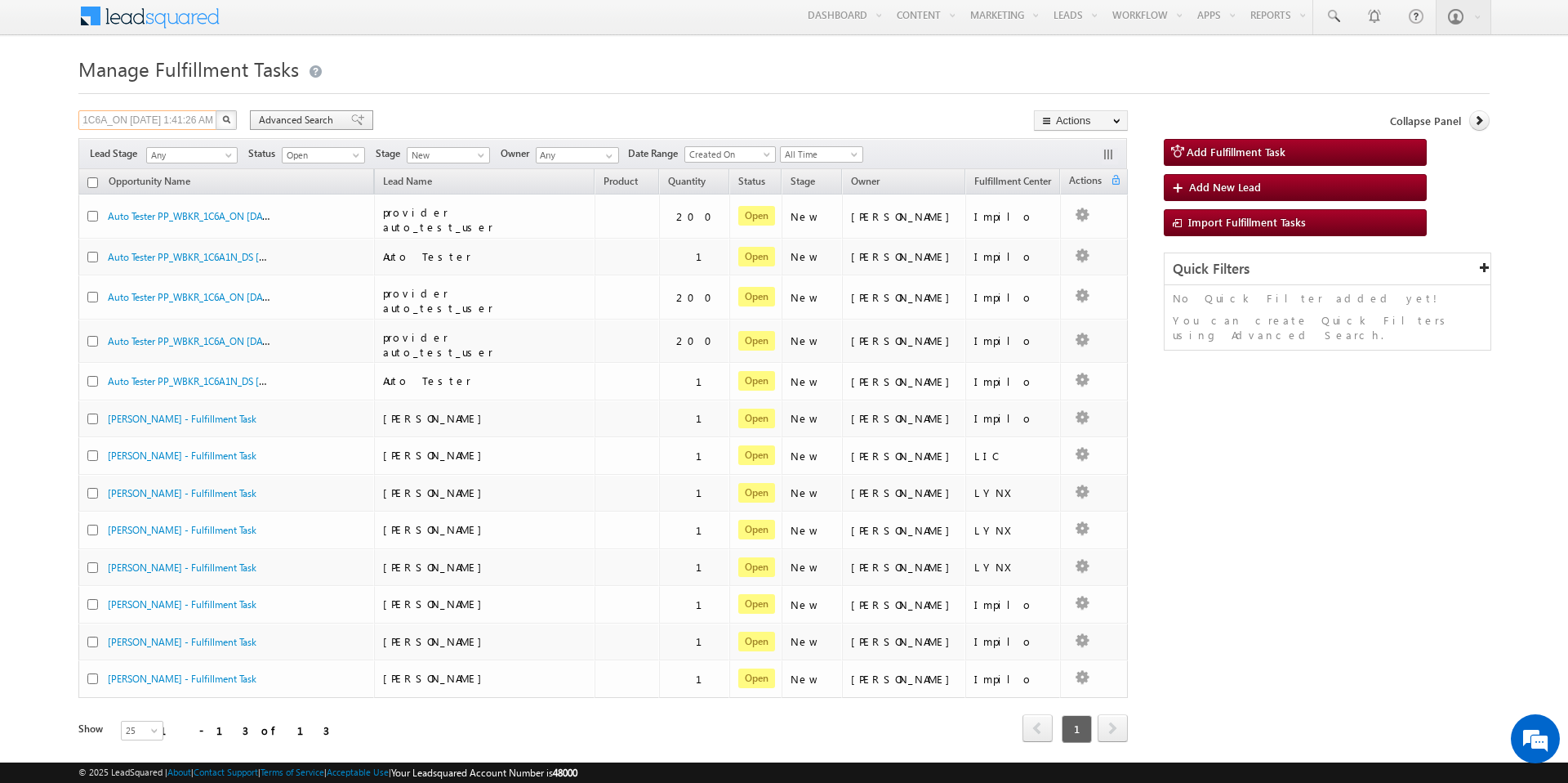
scroll to position [0, 0]
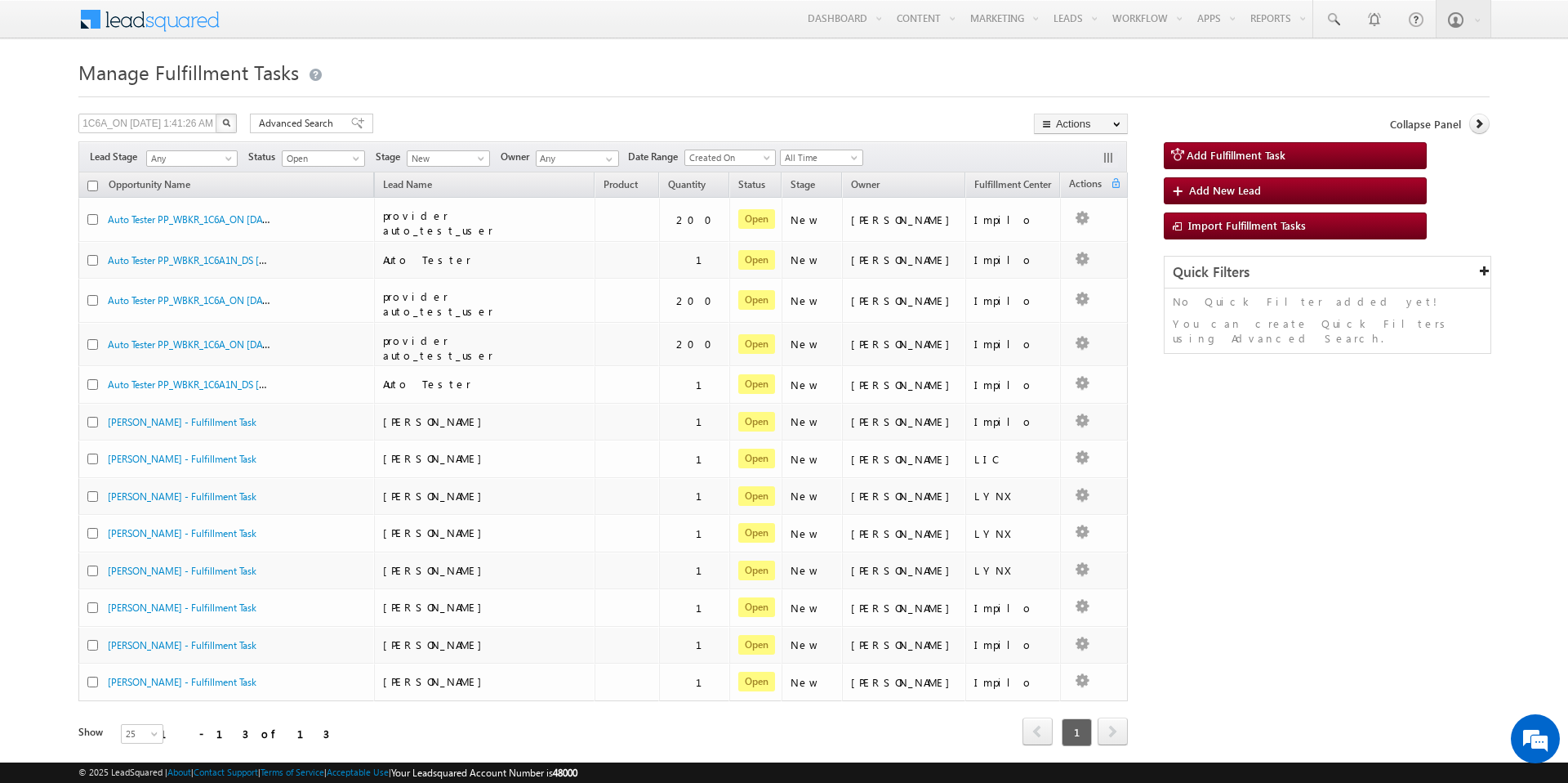
click at [220, 119] on button "button" at bounding box center [226, 123] width 21 height 19
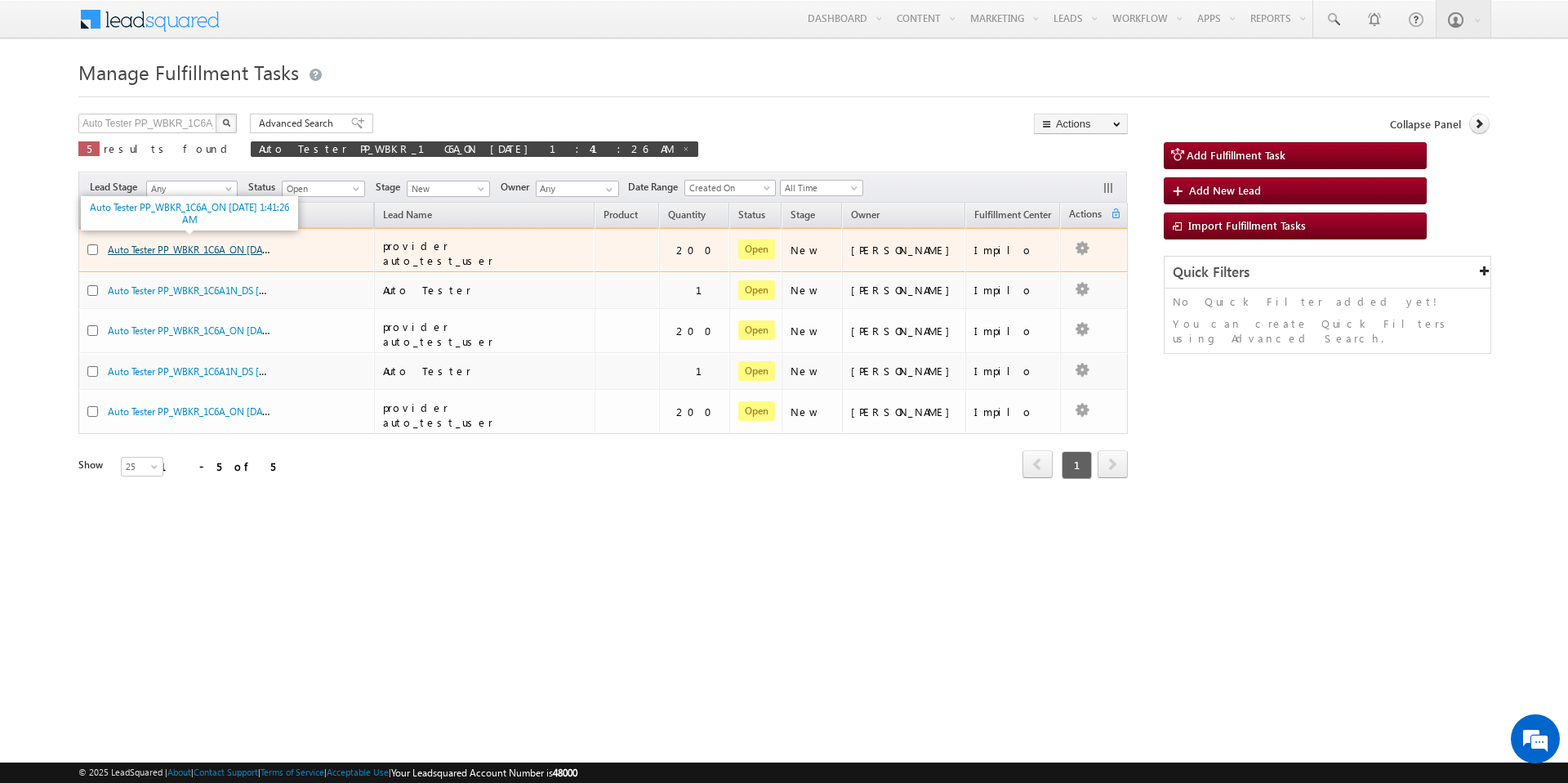
click at [203, 251] on link "Auto Tester PP_WBKR_1C6A_ON [DATE] 1:41:26 AM" at bounding box center [217, 249] width 218 height 14
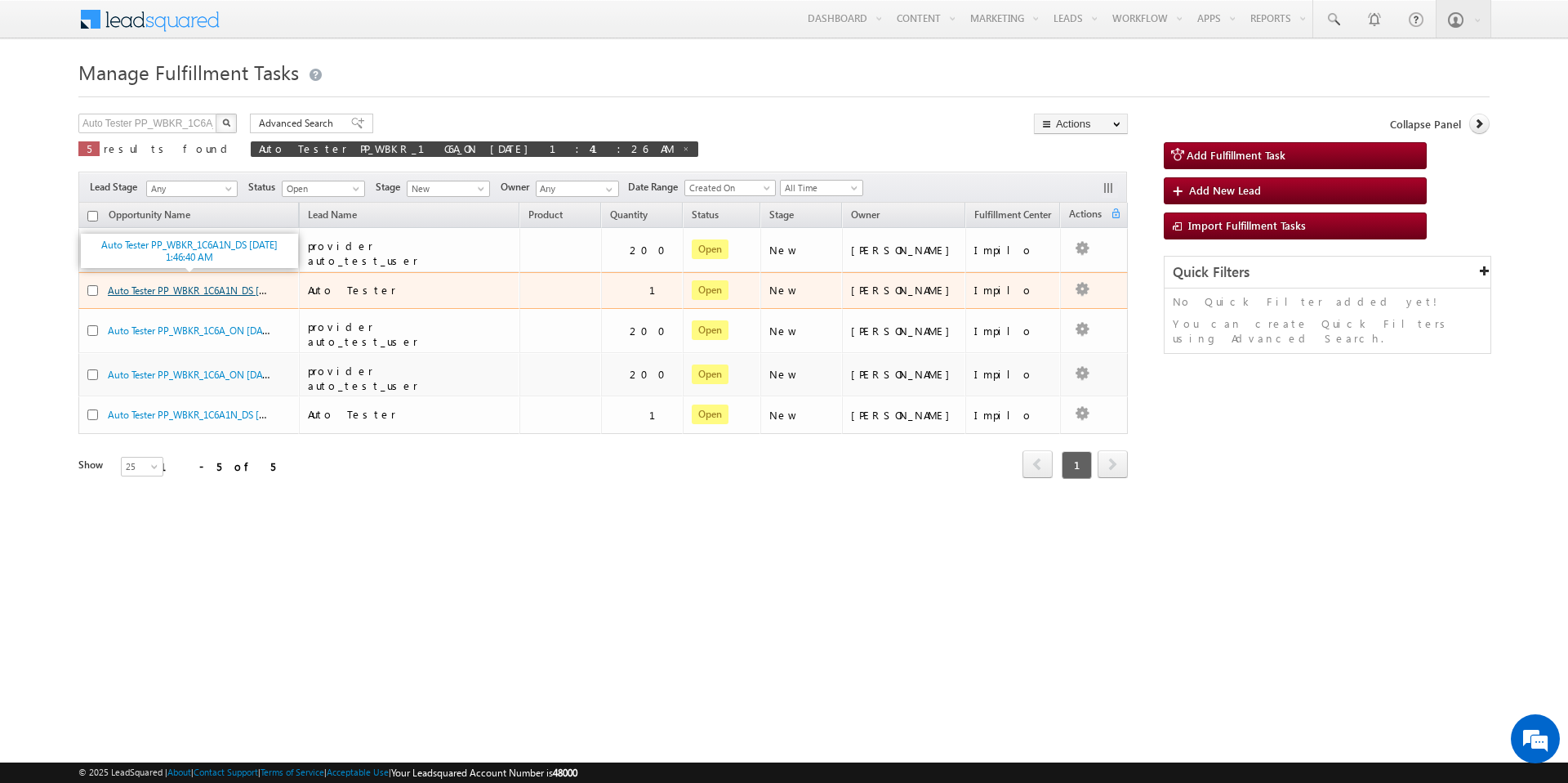
click at [201, 285] on link "Auto Tester PP_WBKR_1C6A1N_DS [DATE] 1:46:40 AM" at bounding box center [221, 290] width 226 height 14
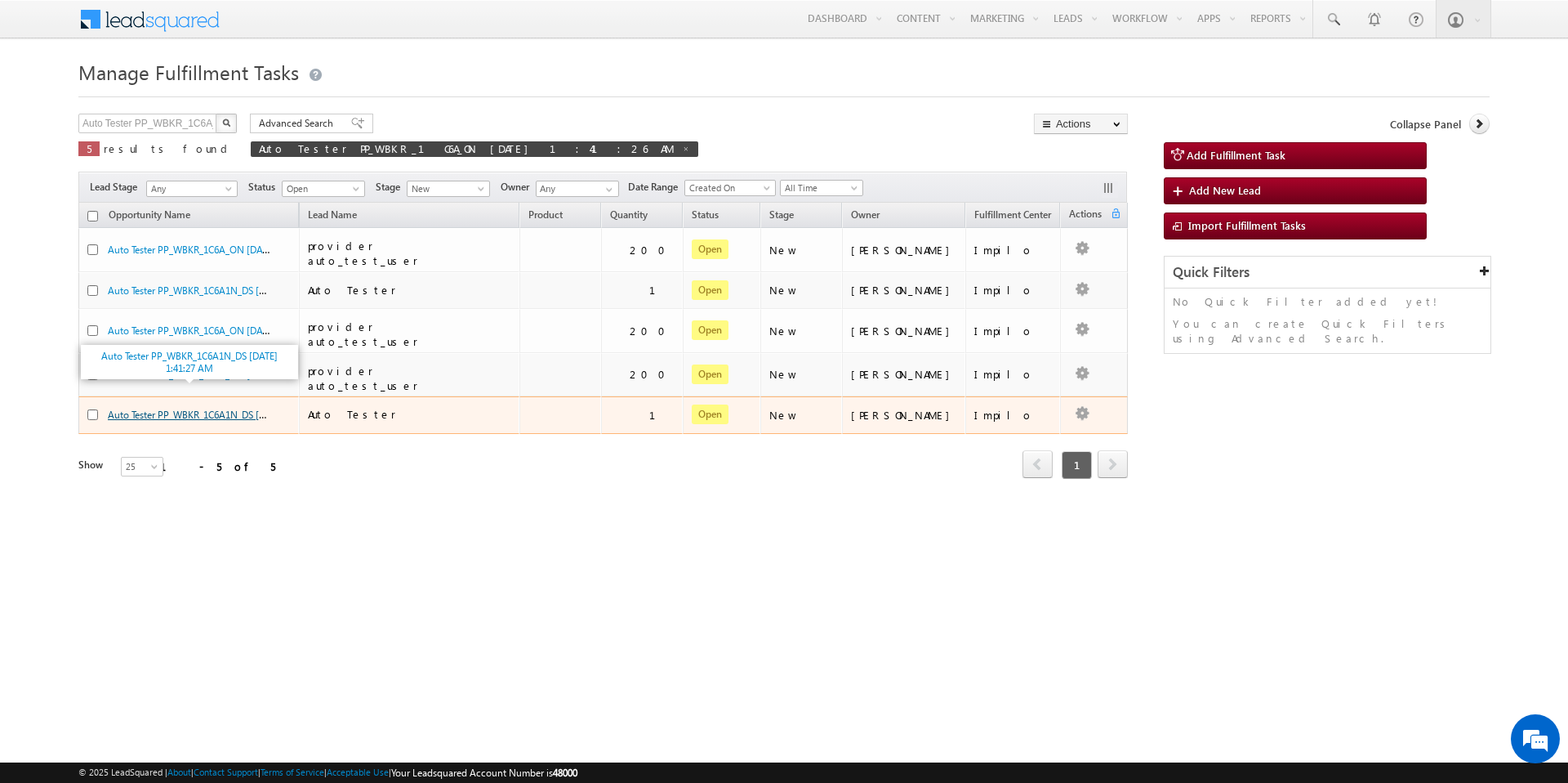
click at [187, 407] on link "Auto Tester PP_WBKR_1C6A1N_DS [DATE] 1:41:27 AM" at bounding box center [221, 414] width 226 height 14
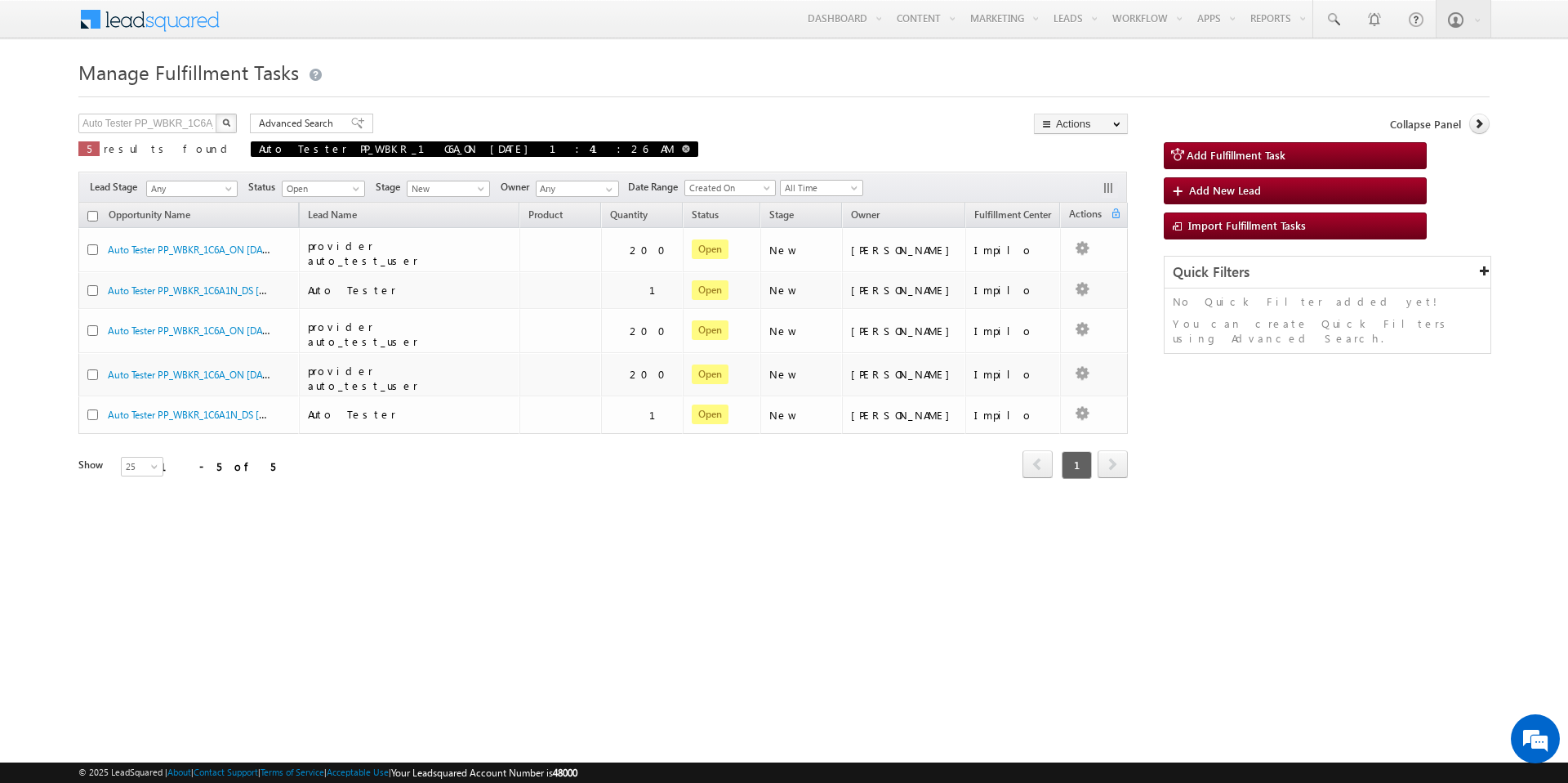
click at [682, 147] on span at bounding box center [685, 148] width 8 height 8
type input "Search Fulfillment Tasks"
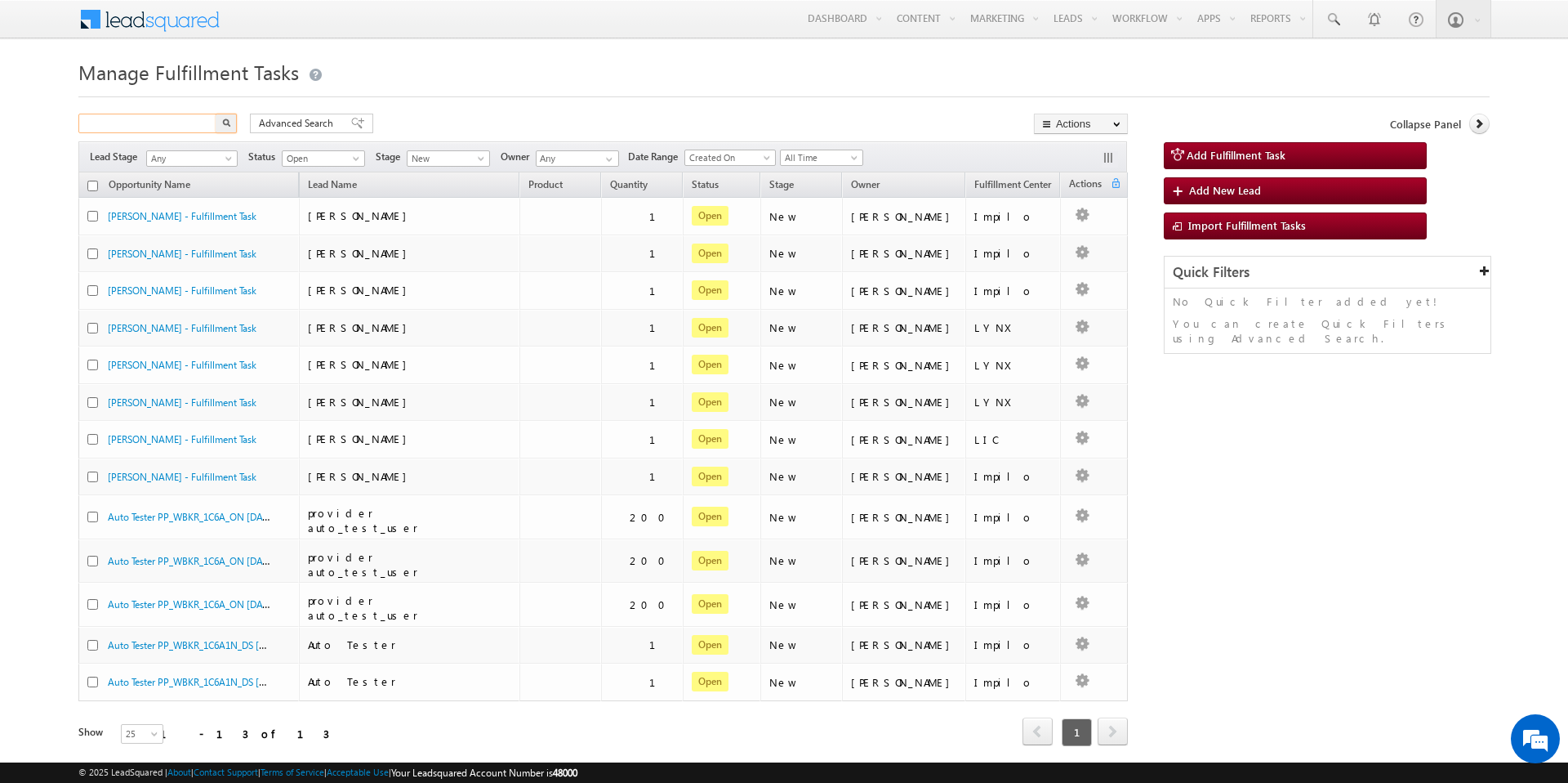
click at [124, 115] on input "text" at bounding box center [149, 123] width 140 height 19
paste input "[PERSON_NAME][EMAIL_ADDRESS][DOMAIN_NAME]"
type input "[PERSON_NAME][EMAIL_ADDRESS][DOMAIN_NAME]"
click at [216, 113] on button "button" at bounding box center [226, 123] width 21 height 19
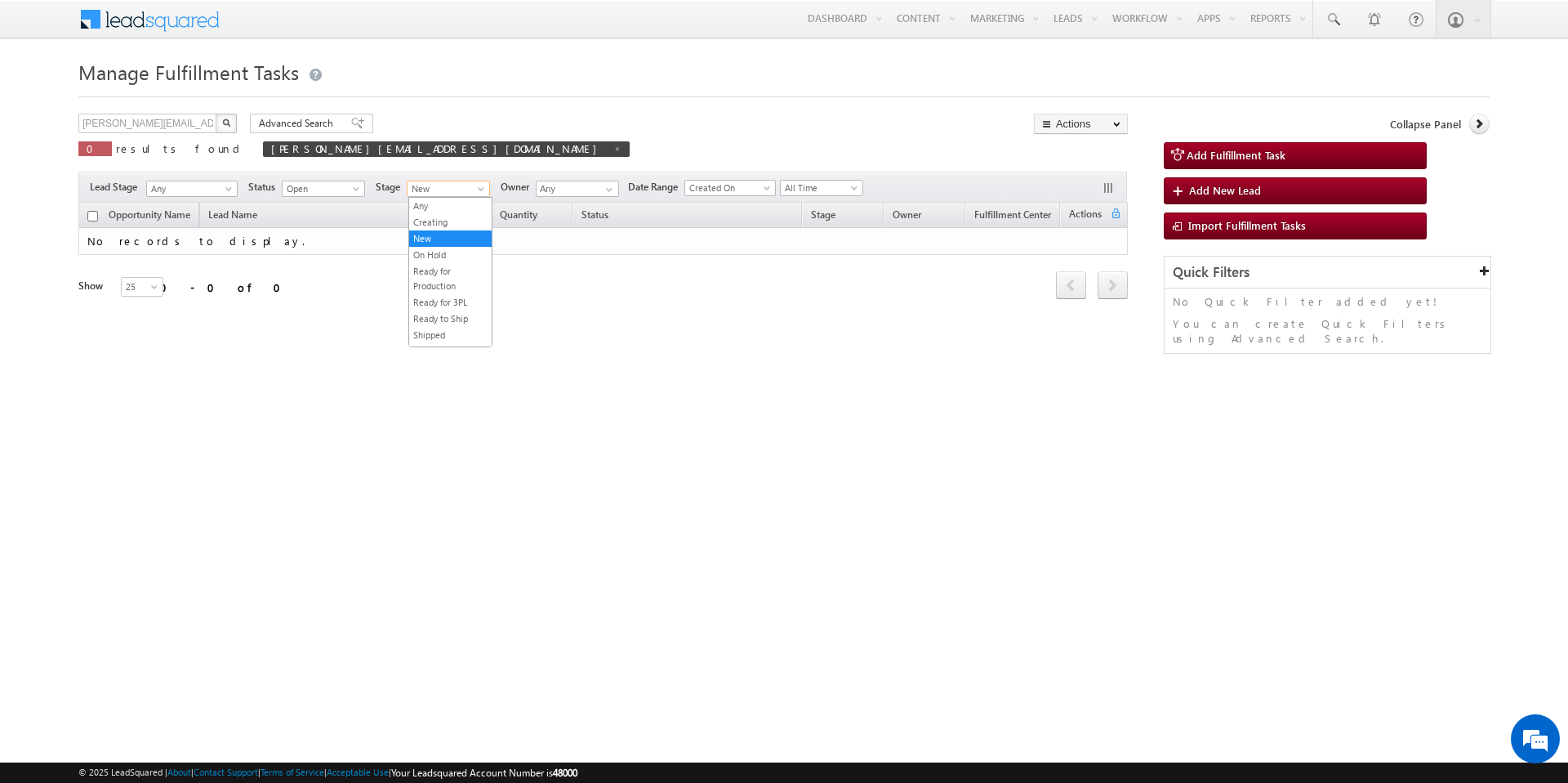
click at [474, 188] on span "New" at bounding box center [447, 188] width 78 height 15
click at [469, 209] on link "Any" at bounding box center [450, 205] width 82 height 15
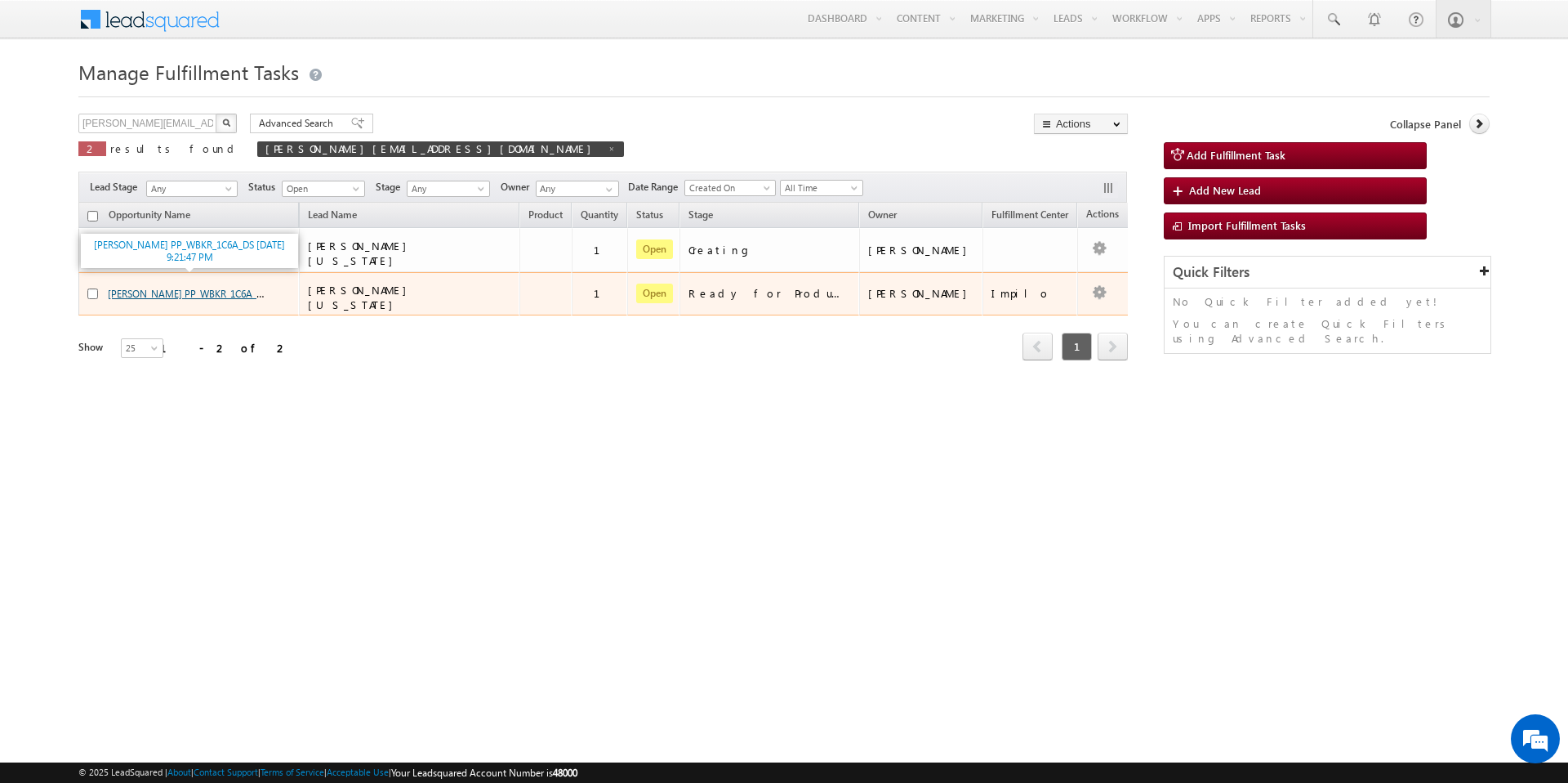
click at [218, 287] on link "[PERSON_NAME] PP_WBKR_1C6A_DS [DATE] 9:21:47 PM" at bounding box center [228, 293] width 241 height 14
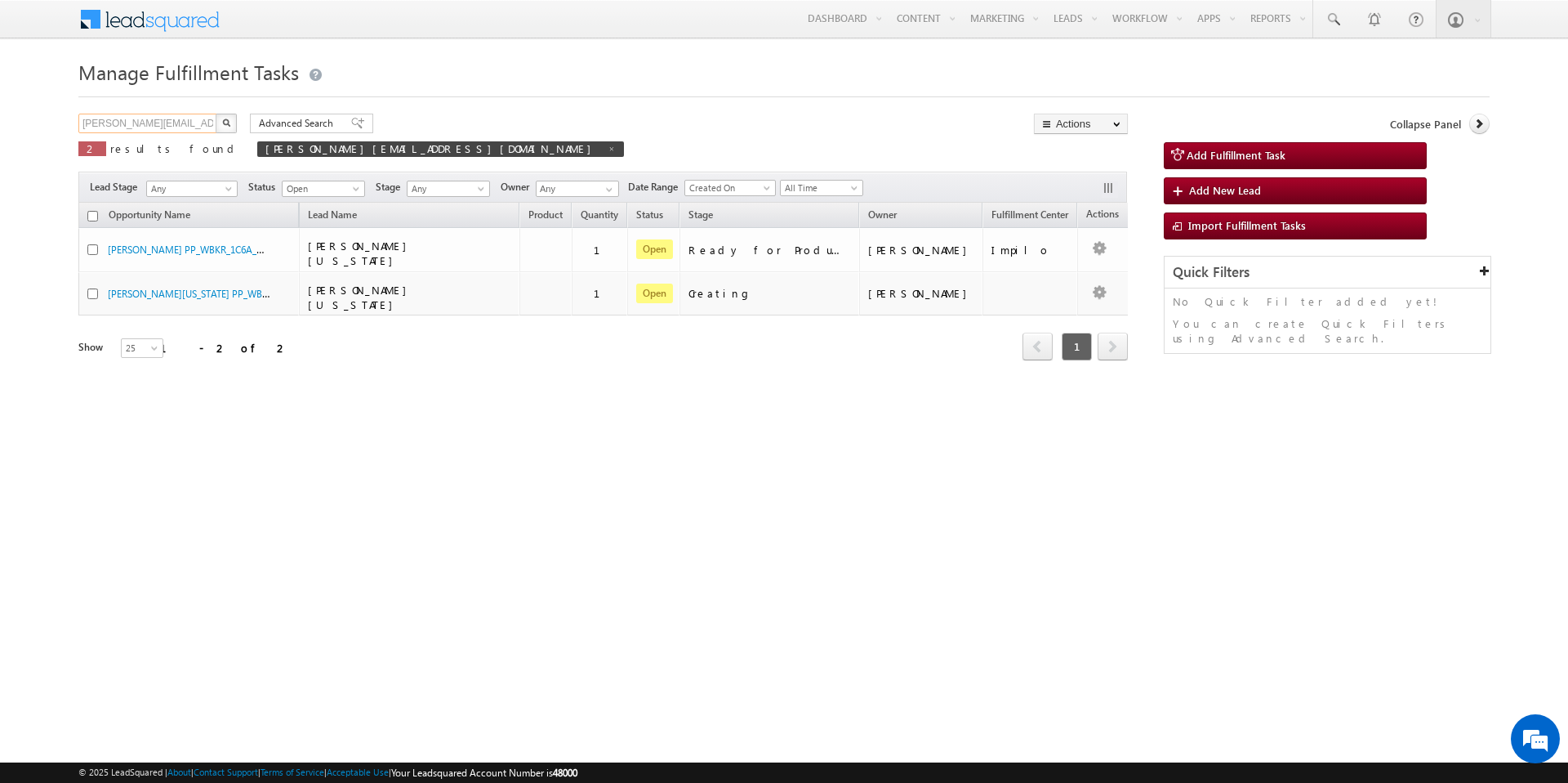
click at [186, 117] on input "[PERSON_NAME][EMAIL_ADDRESS][DOMAIN_NAME]" at bounding box center [149, 123] width 140 height 19
paste input "[PERSON_NAME][EMAIL_ADDRESS][DOMAIN_NAME]"
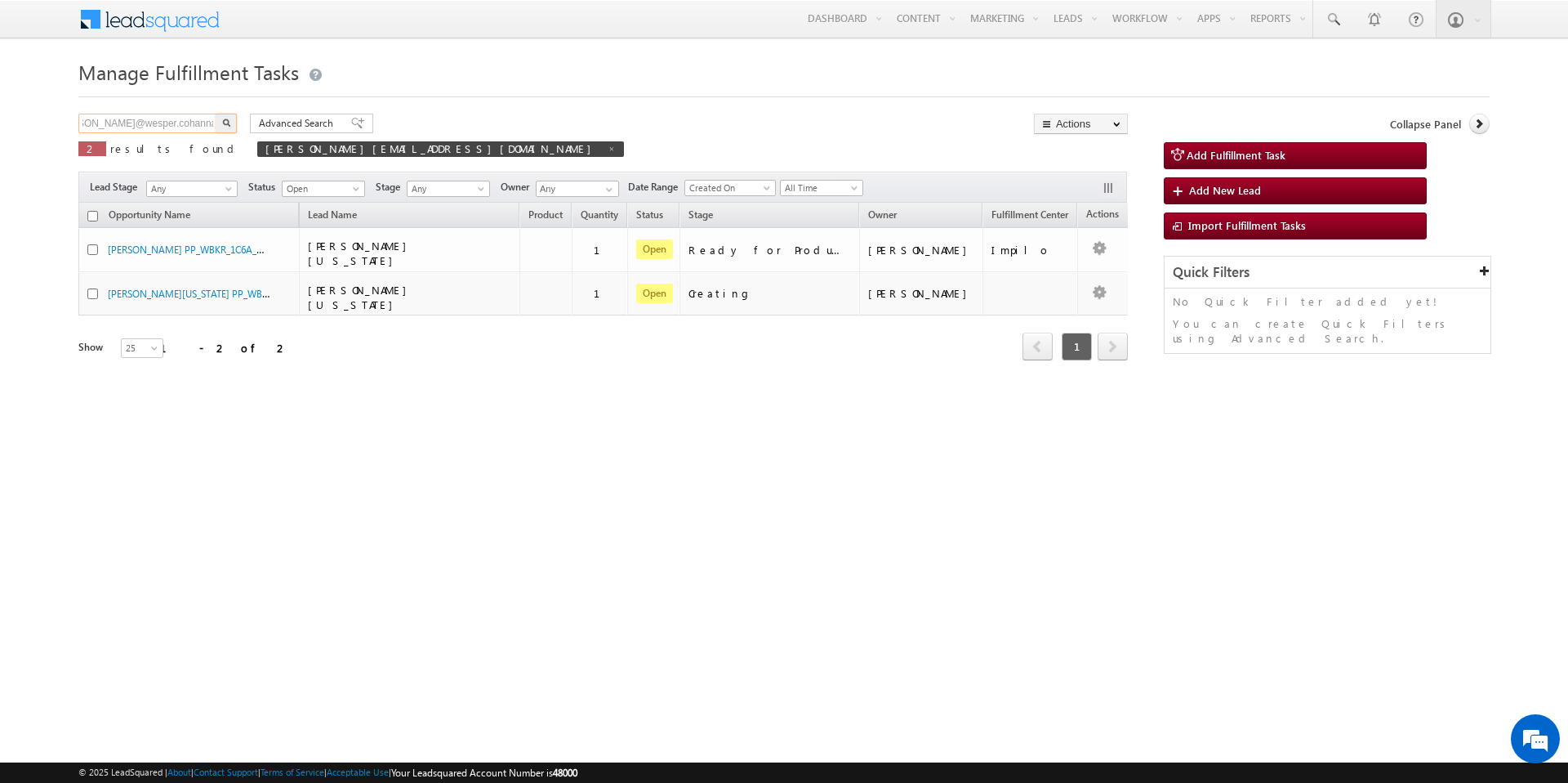
click at [186, 117] on input "hanna@wesper.cohanna@wesper.co" at bounding box center [149, 123] width 140 height 19
paste input "text"
type input "[PERSON_NAME][EMAIL_ADDRESS][DOMAIN_NAME]"
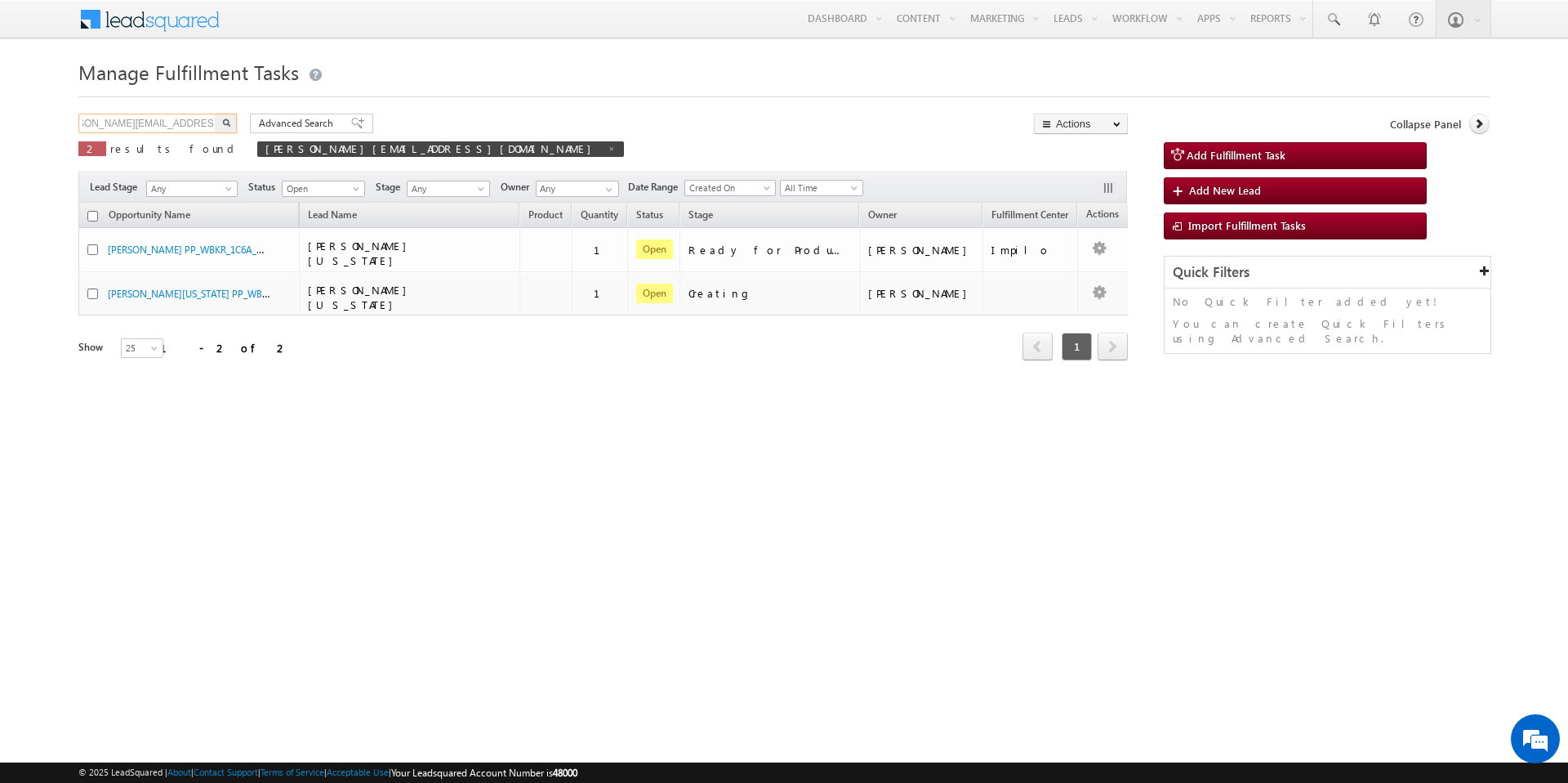
scroll to position [0, 0]
click at [224, 122] on img "button" at bounding box center [226, 122] width 8 height 8
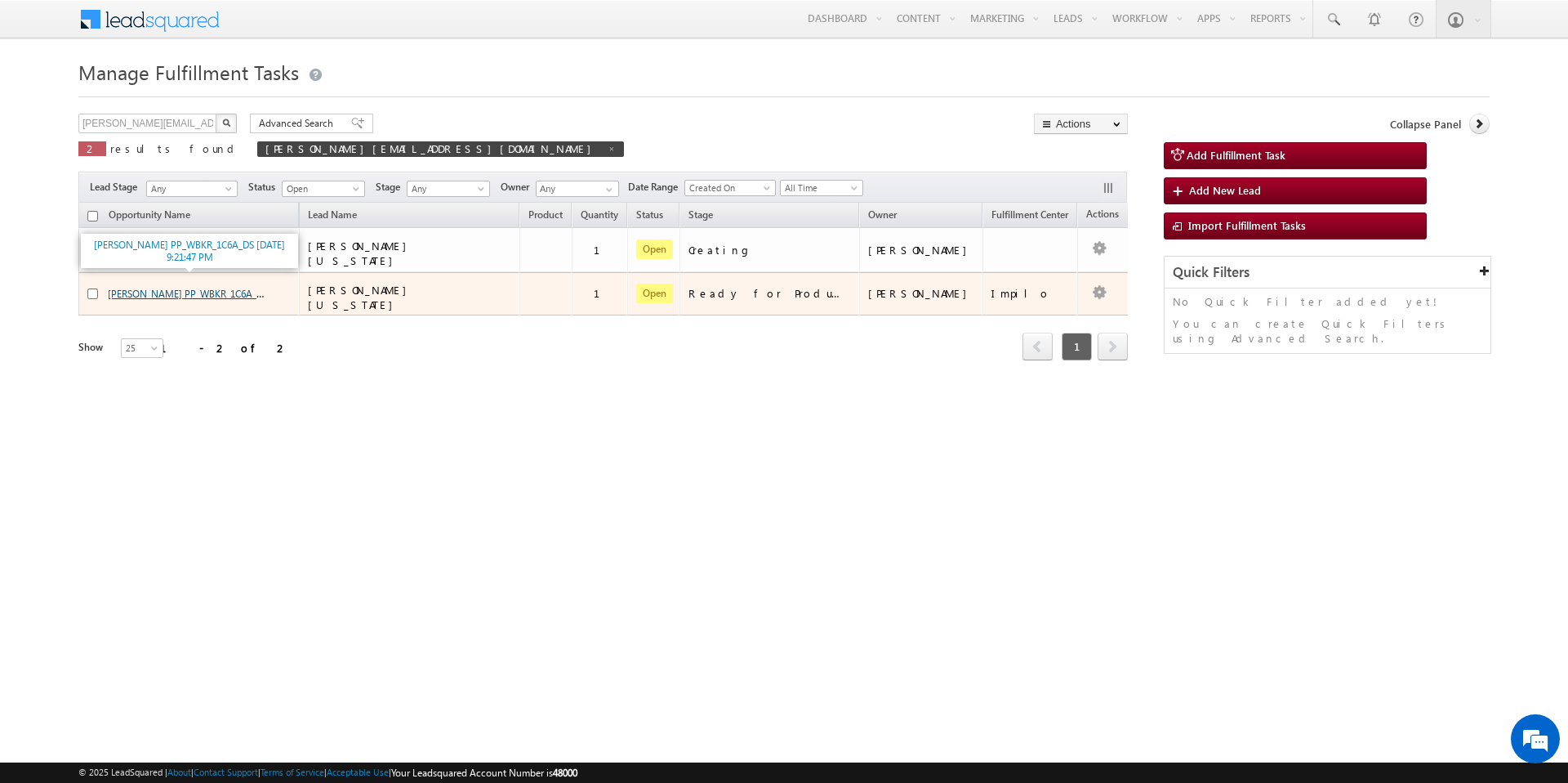
click at [243, 286] on link "[PERSON_NAME] PP_WBKR_1C6A_DS [DATE] 9:21:47 PM" at bounding box center [228, 293] width 241 height 14
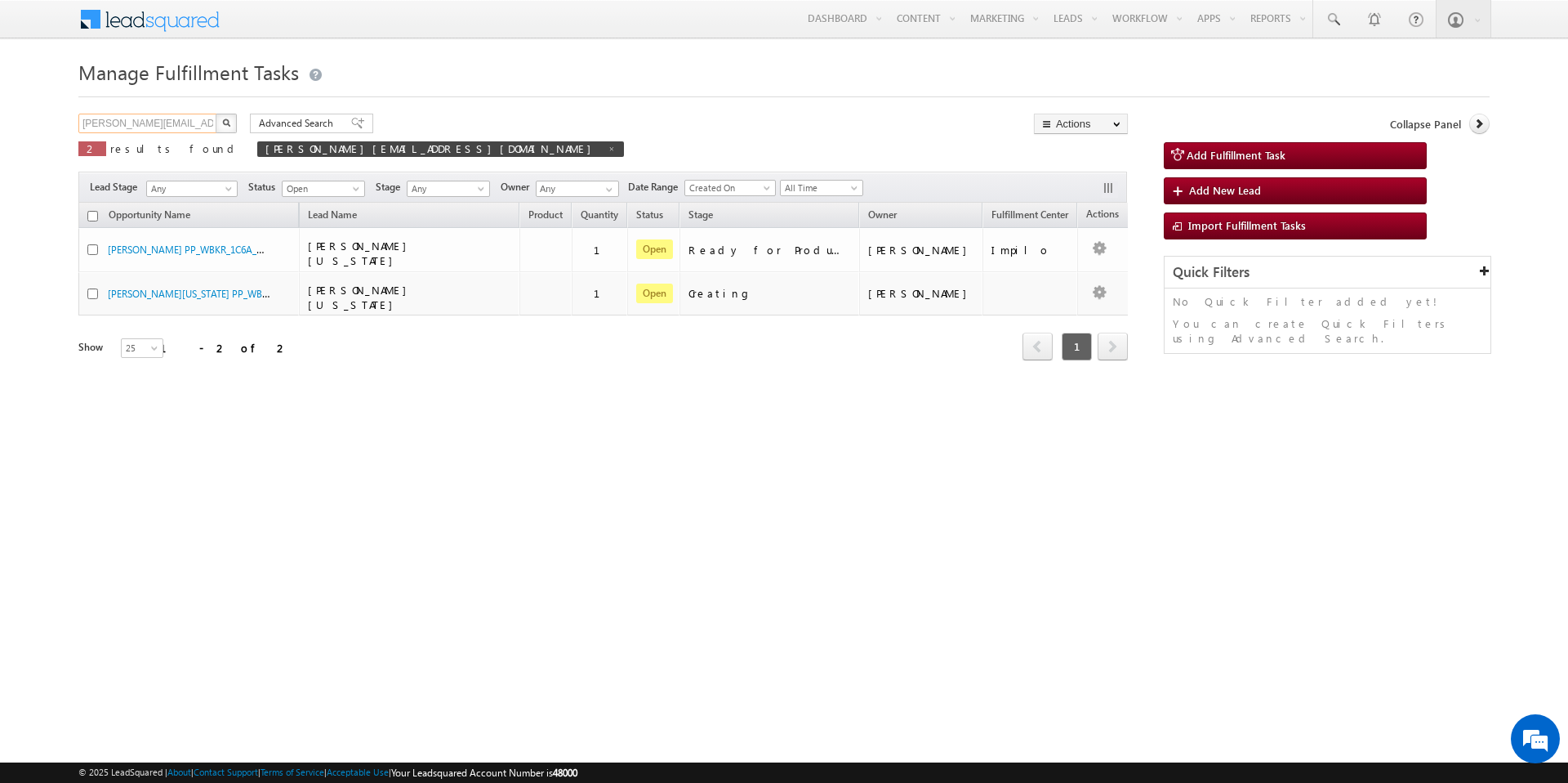
click at [179, 117] on input "[PERSON_NAME][EMAIL_ADDRESS][DOMAIN_NAME]" at bounding box center [149, 123] width 140 height 19
type input "john@doe.com"
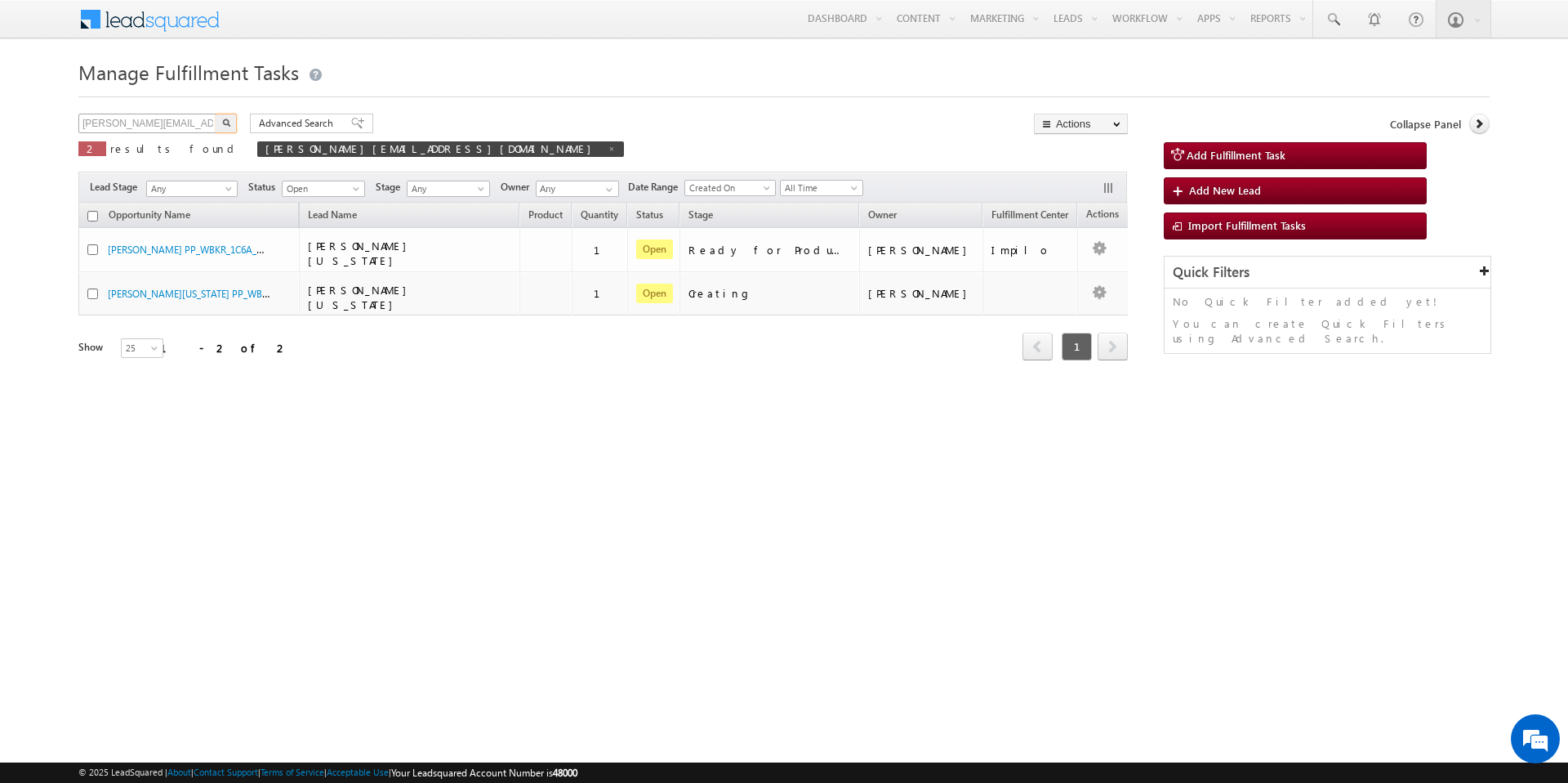
click at [216, 113] on button "button" at bounding box center [226, 123] width 21 height 19
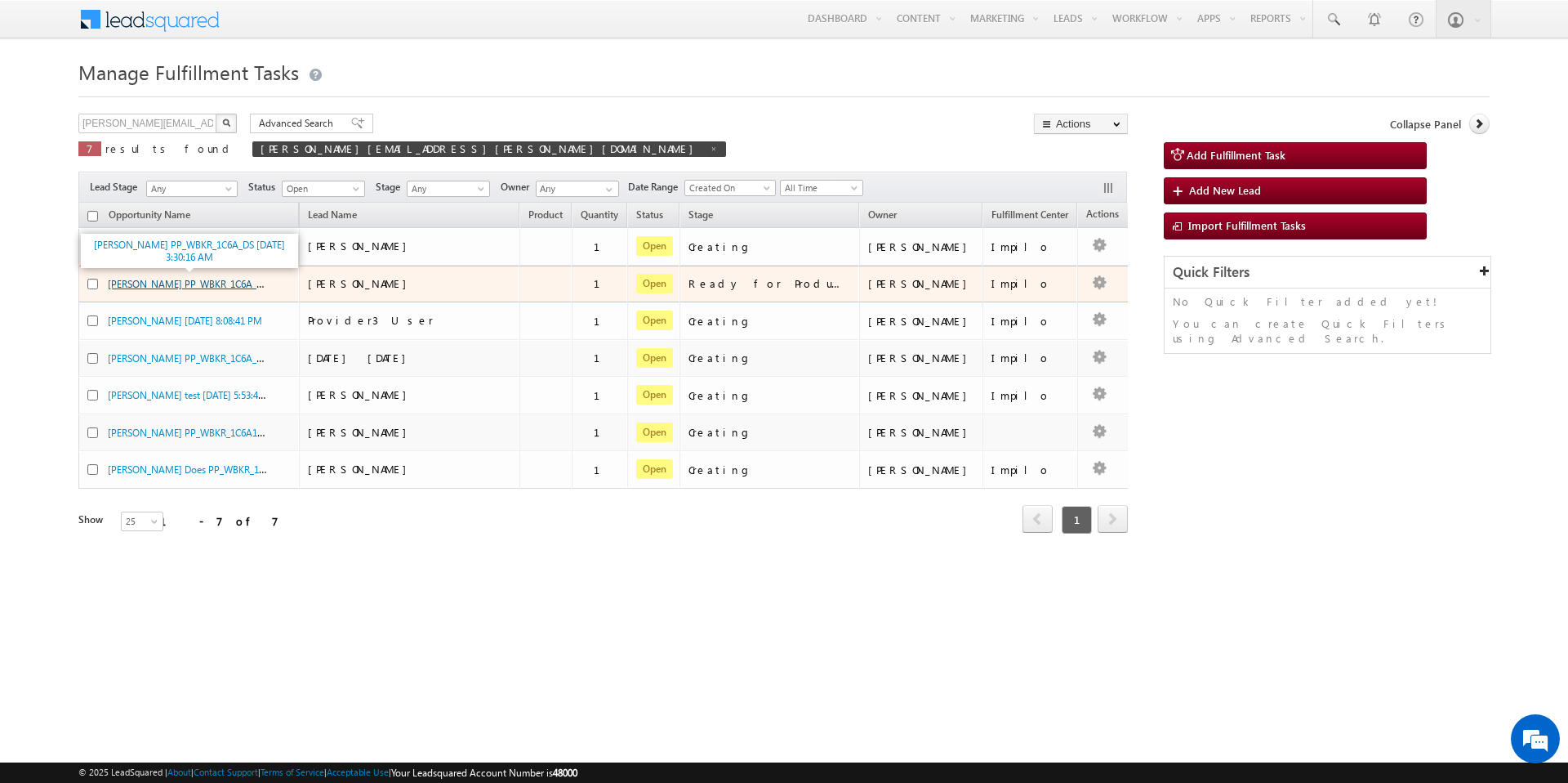
click at [217, 286] on link "John Doe PP_WBKR_1C6A_DS 10/14/2025 3:30:16 AM" at bounding box center [228, 283] width 241 height 14
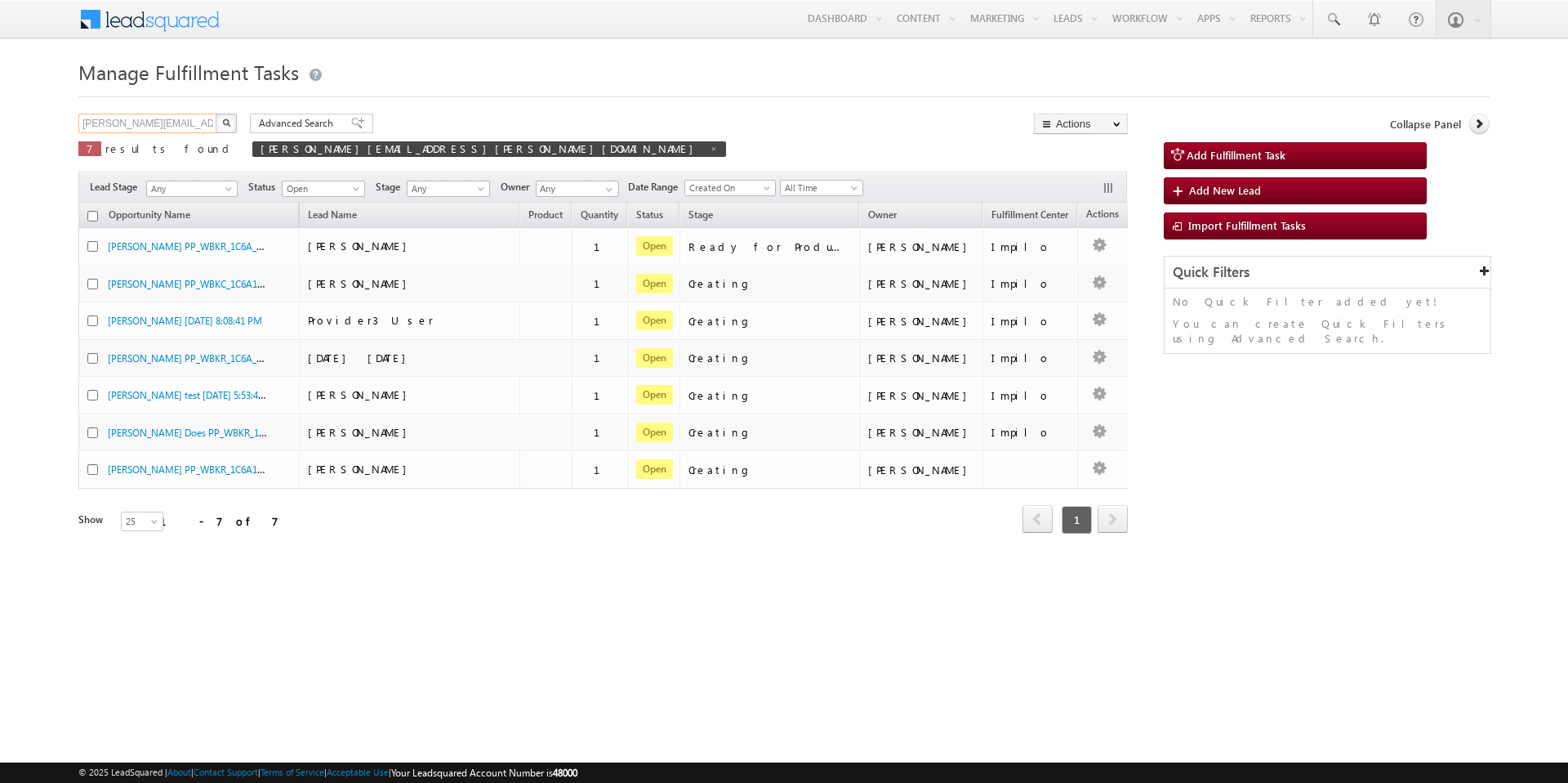
click at [151, 123] on input "[PERSON_NAME][EMAIL_ADDRESS][PERSON_NAME][DOMAIN_NAME]" at bounding box center [149, 123] width 140 height 19
click at [151, 123] on input "john@doe.com" at bounding box center [149, 123] width 140 height 19
type input "H"
type input "[PERSON_NAME][EMAIL_ADDRESS][DOMAIN_NAME]"
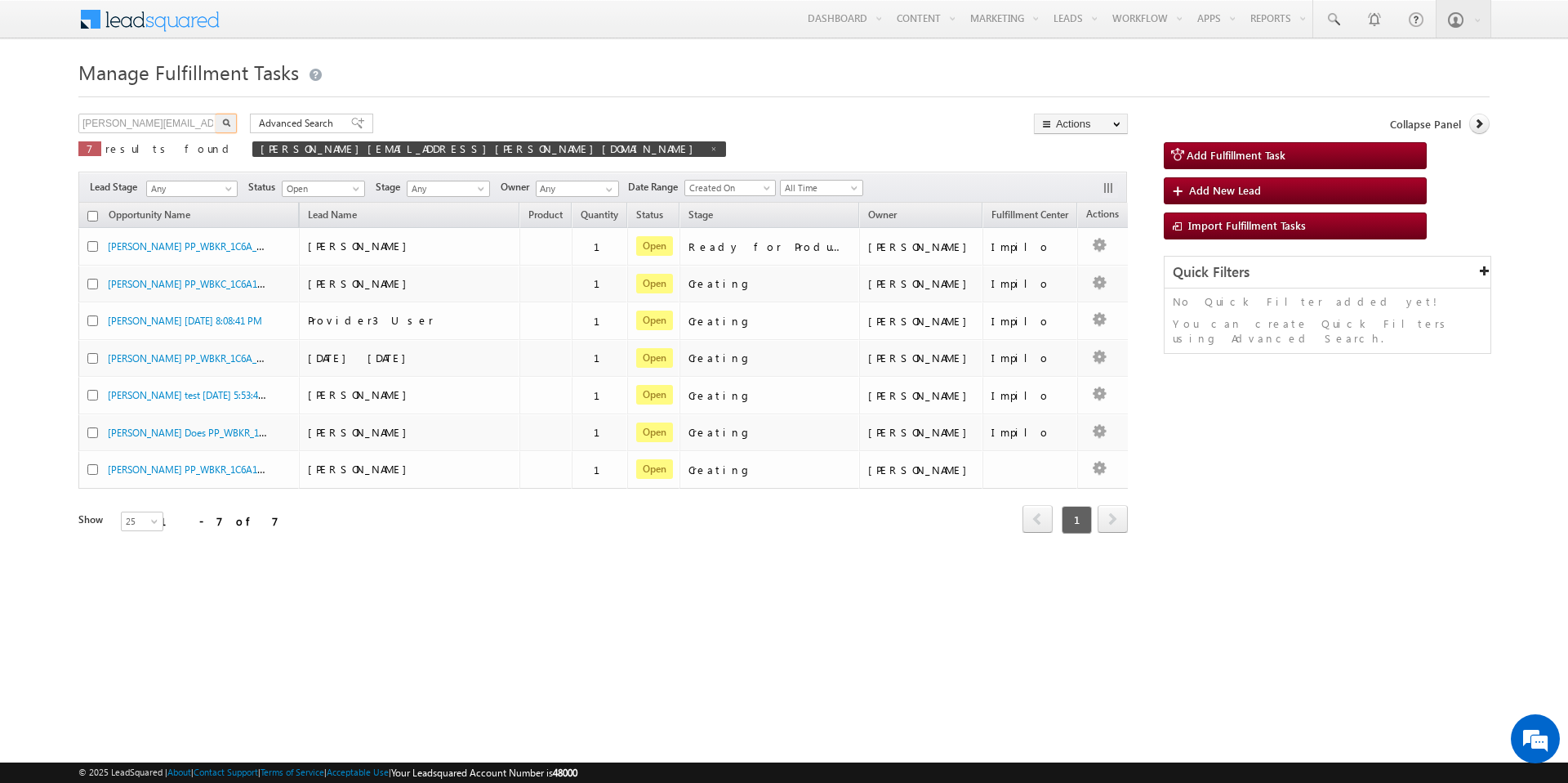
click at [230, 121] on img "button" at bounding box center [226, 122] width 8 height 8
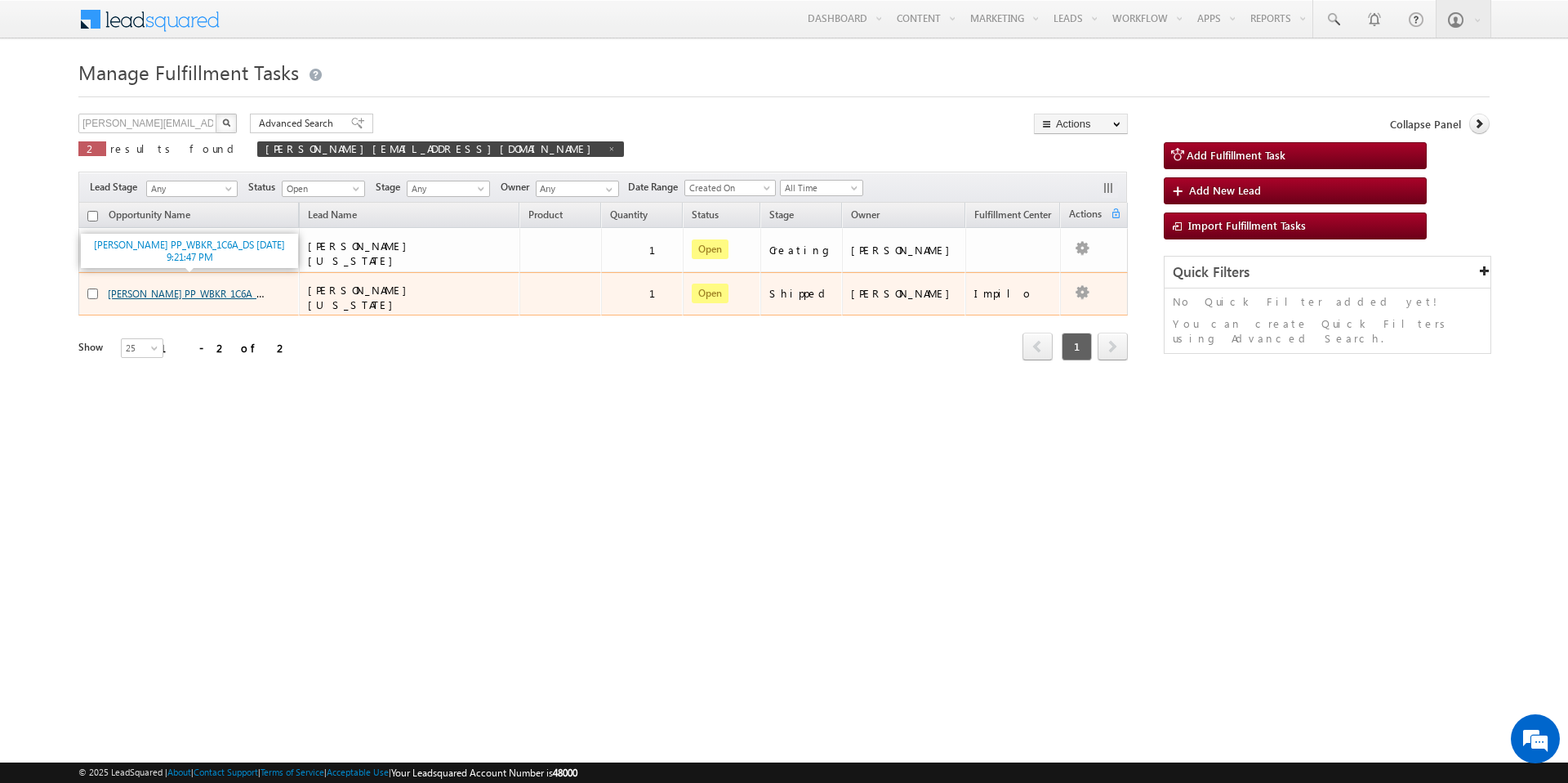
click at [214, 286] on link "[PERSON_NAME] PP_WBKR_1C6A_DS [DATE] 9:21:47 PM" at bounding box center [228, 293] width 241 height 14
